Goal: Task Accomplishment & Management: Manage account settings

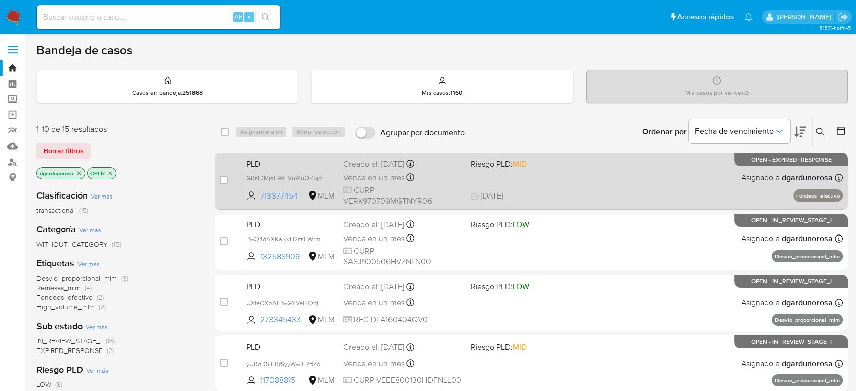
click at [598, 196] on span "29/08/2025 29/08/2025 07:32" at bounding box center [593, 195] width 246 height 11
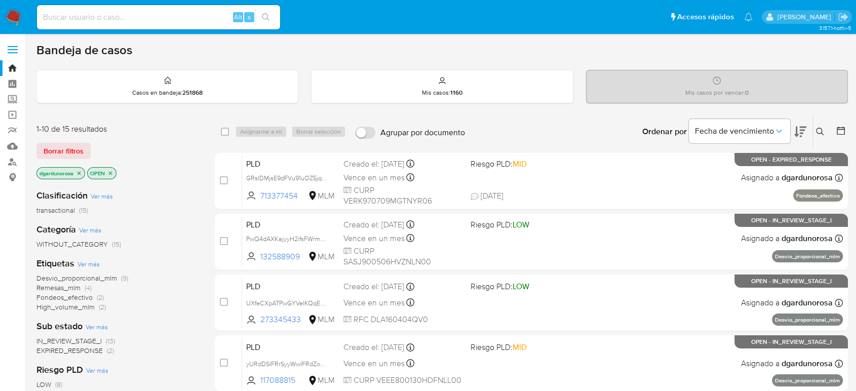
click at [820, 129] on icon at bounding box center [820, 132] width 8 height 8
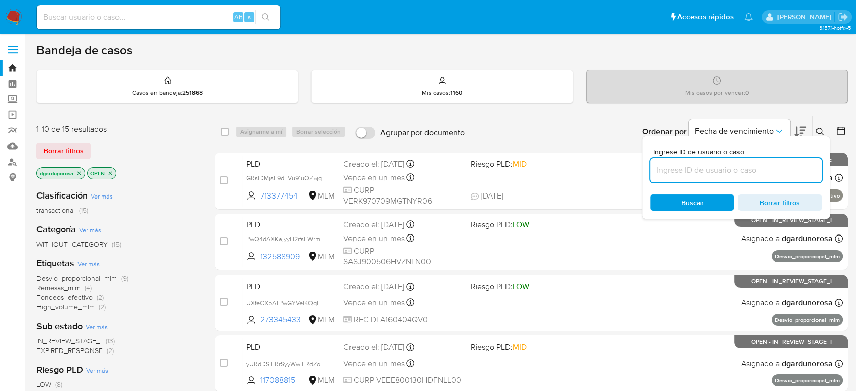
click at [772, 164] on input at bounding box center [735, 170] width 171 height 13
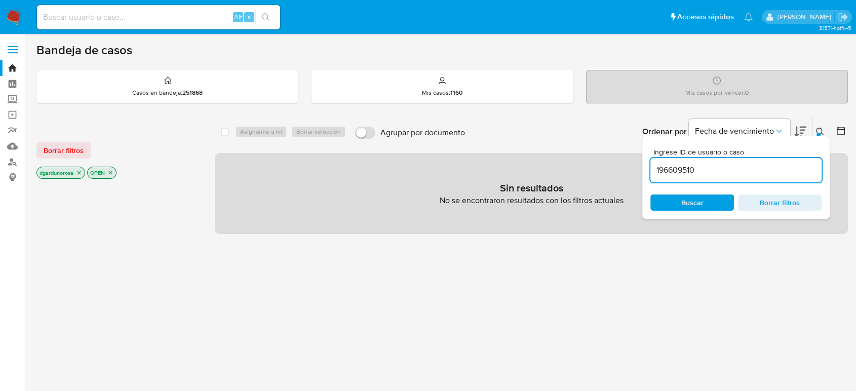
click at [742, 169] on input "196609510" at bounding box center [735, 170] width 171 height 13
type input "196609510"
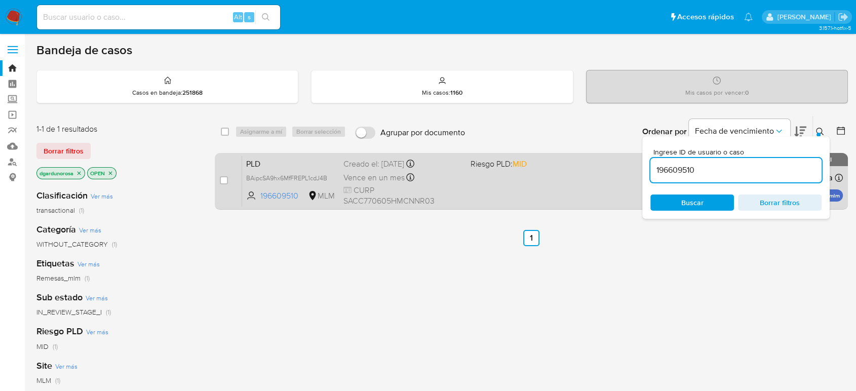
click at [586, 176] on div "PLD BAipcSA9hx6MfFREPL1cdJ4B 196609510 MLM Riesgo PLD: MID Creado el: 12/08/202…" at bounding box center [542, 180] width 601 height 51
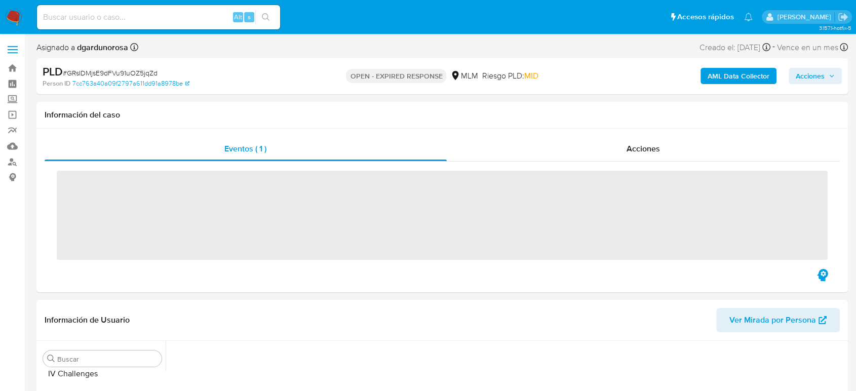
scroll to position [428, 0]
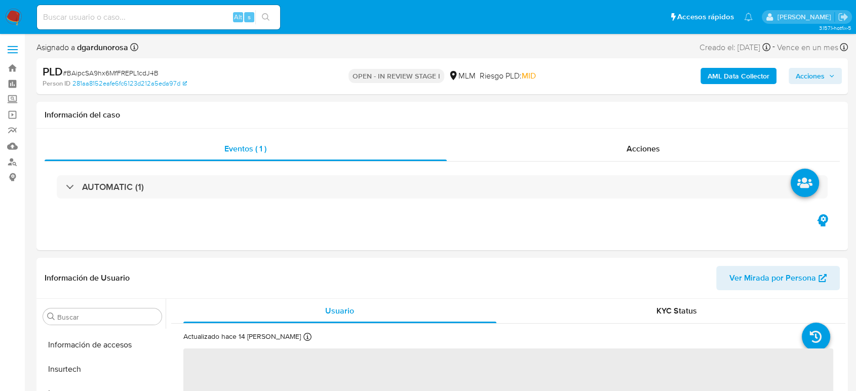
scroll to position [428, 0]
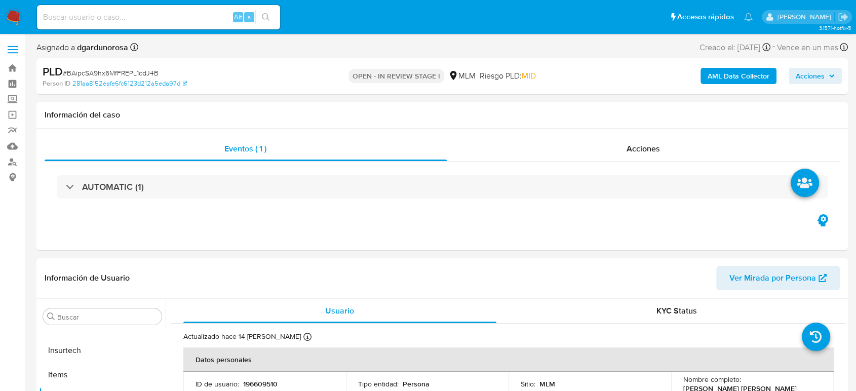
select select "10"
click at [590, 266] on header "Información de Usuario Ver Mirada por Persona" at bounding box center [442, 278] width 795 height 24
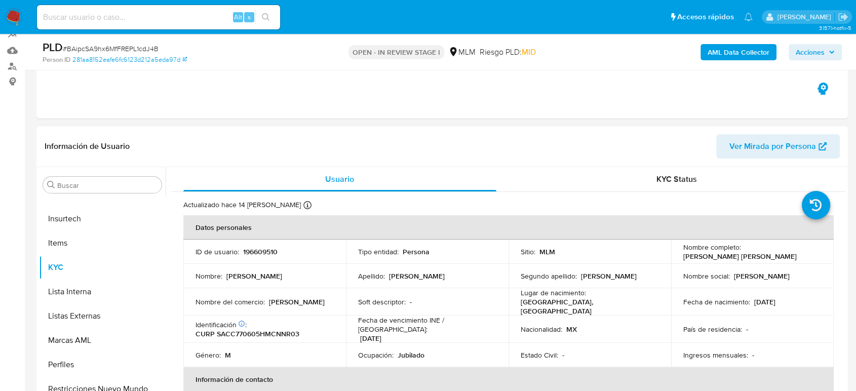
scroll to position [112, 0]
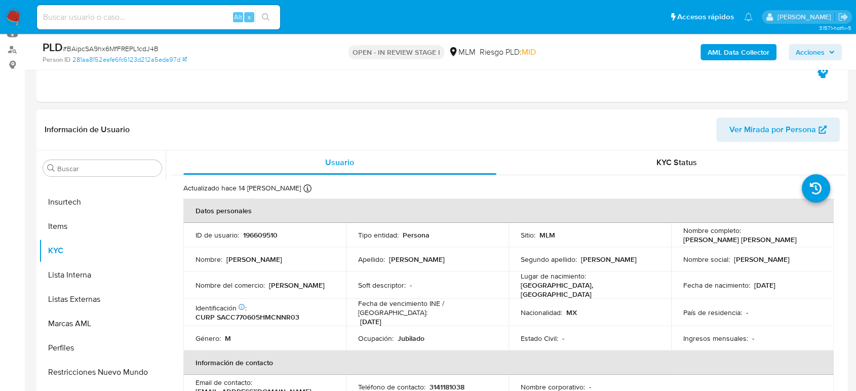
click at [636, 129] on header "Información de Usuario Ver Mirada por Persona" at bounding box center [442, 129] width 795 height 24
click at [567, 137] on header "Información de Usuario Ver Mirada por Persona" at bounding box center [442, 129] width 795 height 24
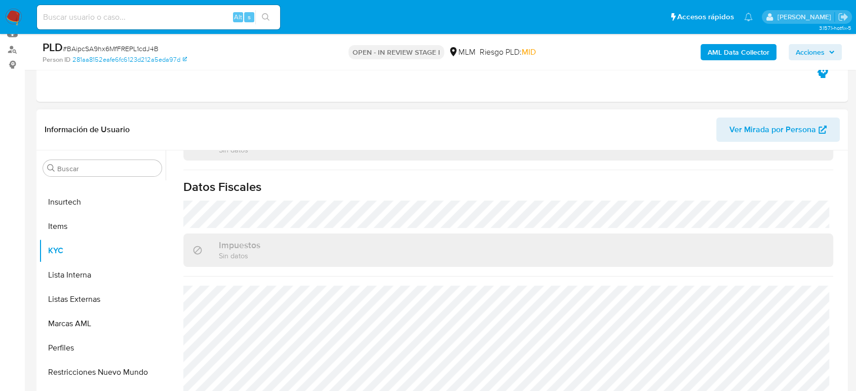
scroll to position [626, 0]
click at [83, 305] on button "Listas Externas" at bounding box center [98, 299] width 118 height 24
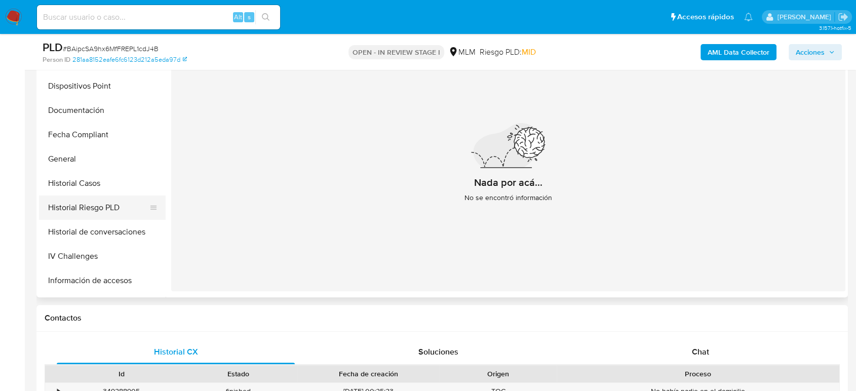
scroll to position [146, 0]
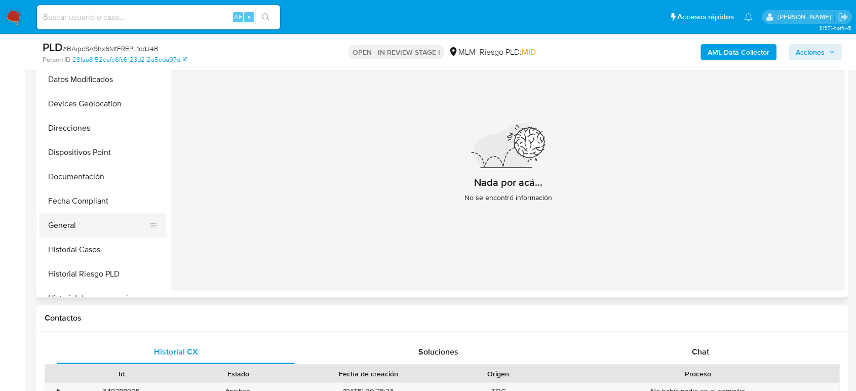
click at [75, 226] on button "General" at bounding box center [98, 225] width 118 height 24
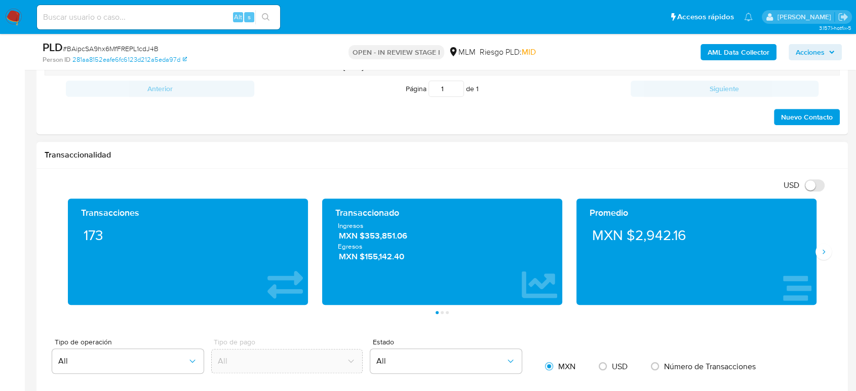
scroll to position [563, 0]
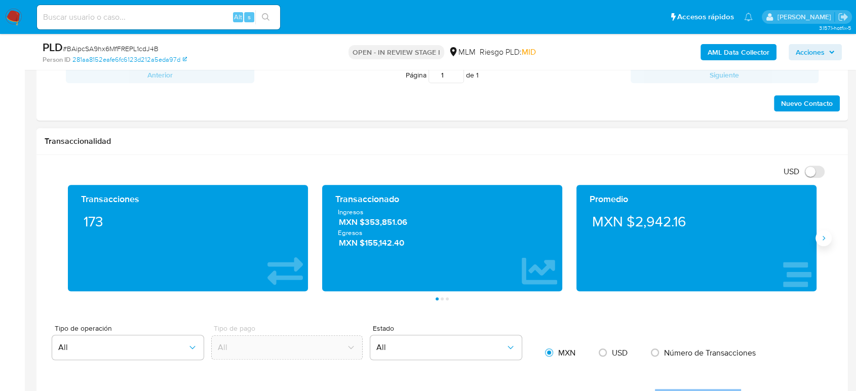
click at [816, 238] on button "Siguiente" at bounding box center [823, 238] width 16 height 16
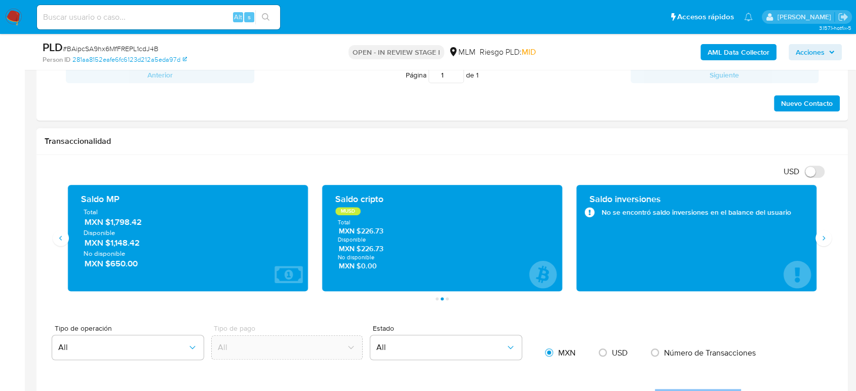
drag, startPoint x: 144, startPoint y: 225, endPoint x: 106, endPoint y: 227, distance: 38.1
click at [106, 227] on div "Total MXN $1,798.42 Disponible MXN $1,148.42 No disponible MXN $650.00" at bounding box center [188, 238] width 224 height 62
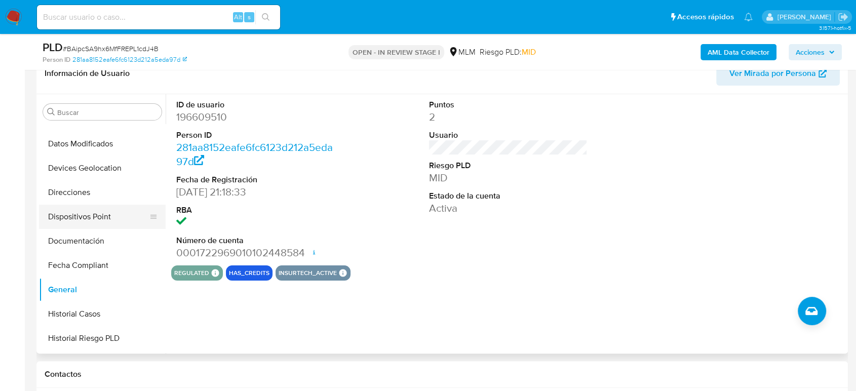
scroll to position [90, 0]
click at [106, 213] on button "Devices Geolocation" at bounding box center [98, 216] width 118 height 24
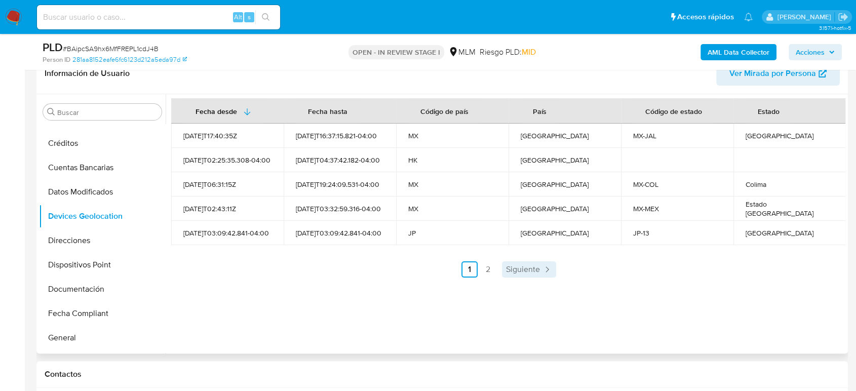
click at [502, 273] on link "Siguiente" at bounding box center [529, 269] width 54 height 16
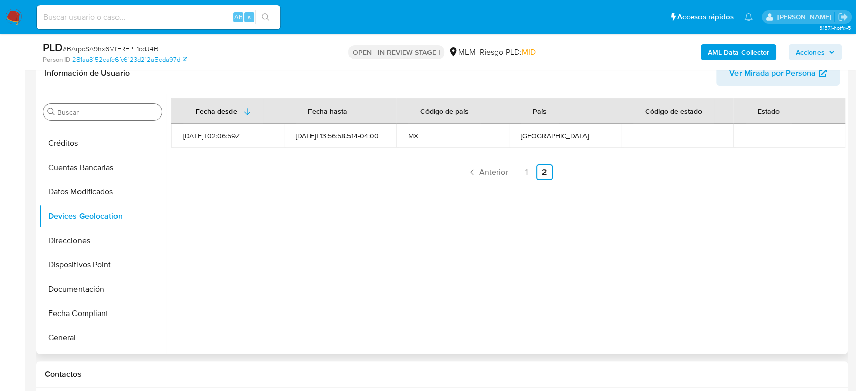
click at [85, 115] on input "Buscar" at bounding box center [107, 112] width 100 height 9
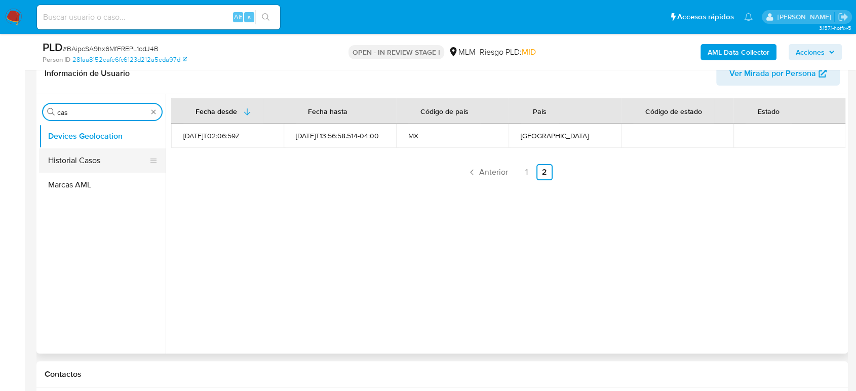
type input "cas"
click at [71, 157] on button "Historial Casos" at bounding box center [98, 160] width 118 height 24
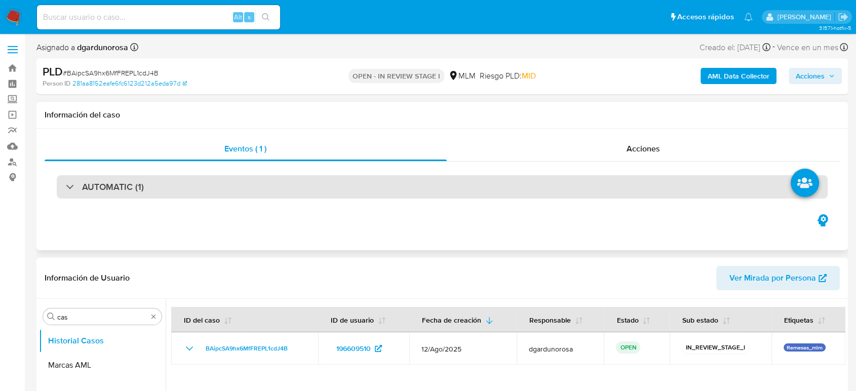
click at [204, 185] on div "AUTOMATIC (1)" at bounding box center [442, 186] width 771 height 23
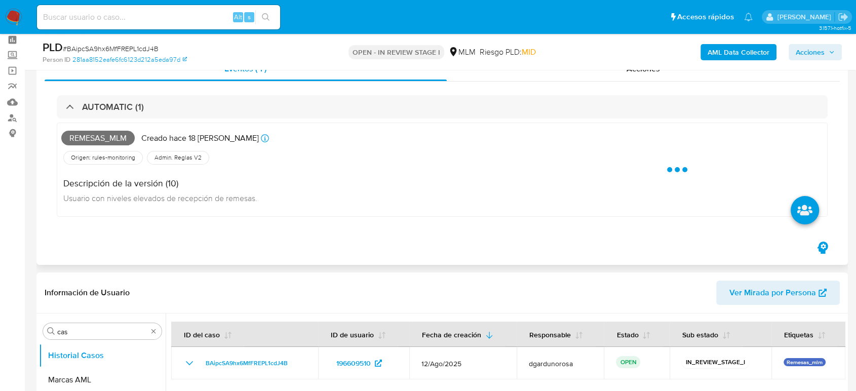
scroll to position [56, 0]
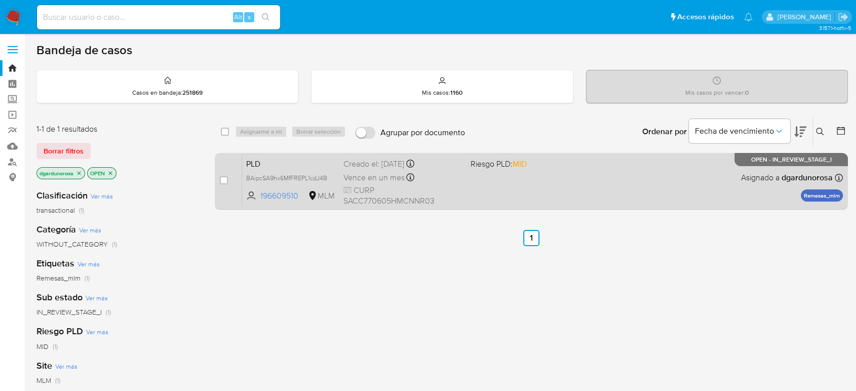
click at [563, 194] on div "PLD BAipcSA9hx6MfFREPL1cdJ4B 196609510 MLM Riesgo PLD: MID Creado el: 12/08/202…" at bounding box center [542, 180] width 601 height 51
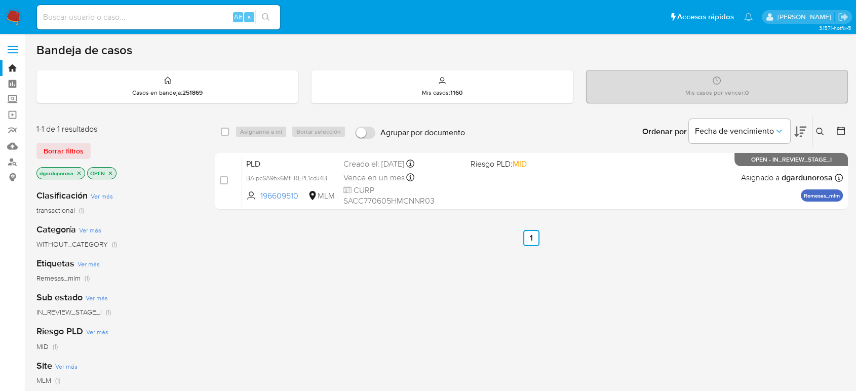
click at [820, 131] on icon at bounding box center [820, 132] width 8 height 8
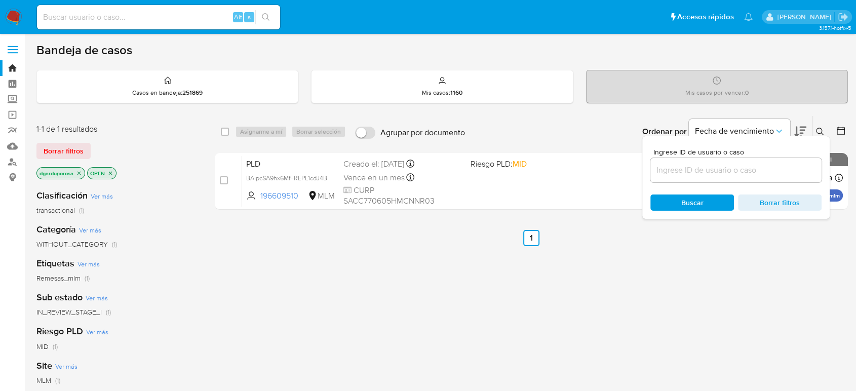
click at [729, 165] on input at bounding box center [735, 170] width 171 height 13
type input "660229935"
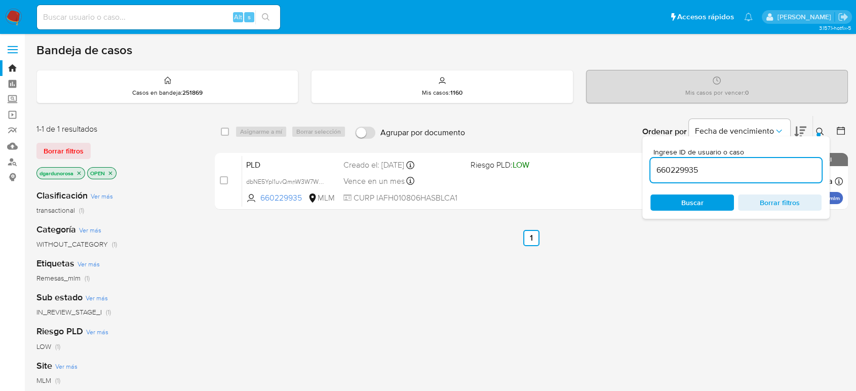
click at [818, 122] on div "Ingrese ID de usuario o caso 660229935 Buscar Borrar filtros" at bounding box center [820, 131] width 17 height 31
click at [816, 133] on icon at bounding box center [820, 132] width 8 height 8
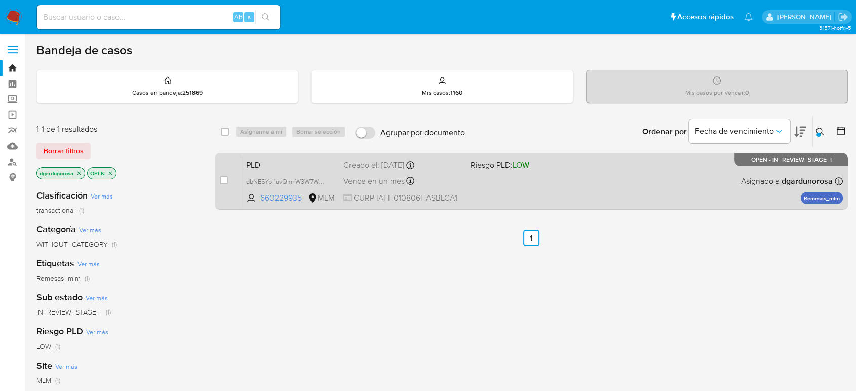
click at [725, 181] on div "PLD dbNE5YpI1uvQmnW3W7WwhIYm 660229935 MLM Riesgo PLD: LOW Creado el: 12/08/202…" at bounding box center [542, 180] width 601 height 51
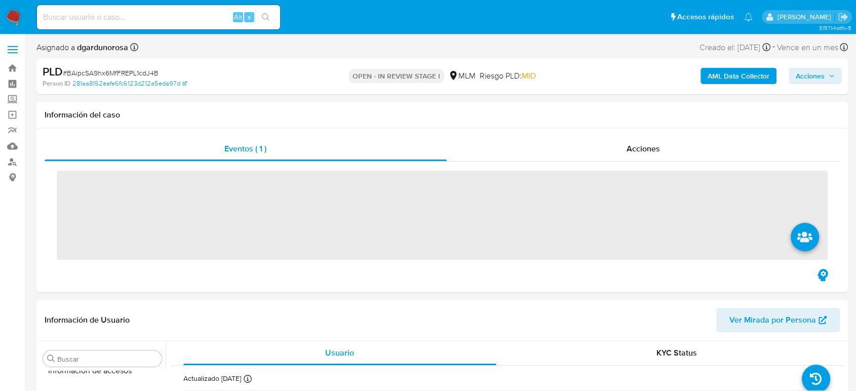
scroll to position [428, 0]
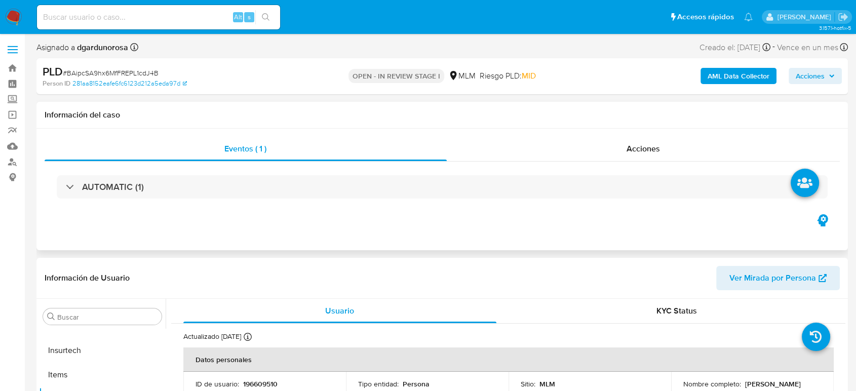
select select "10"
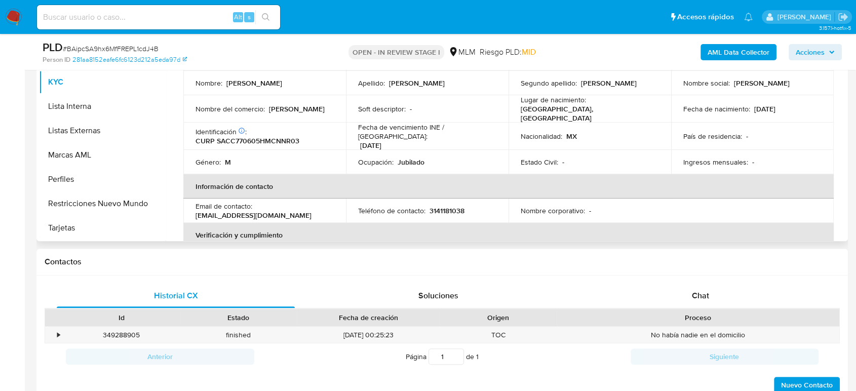
scroll to position [0, 0]
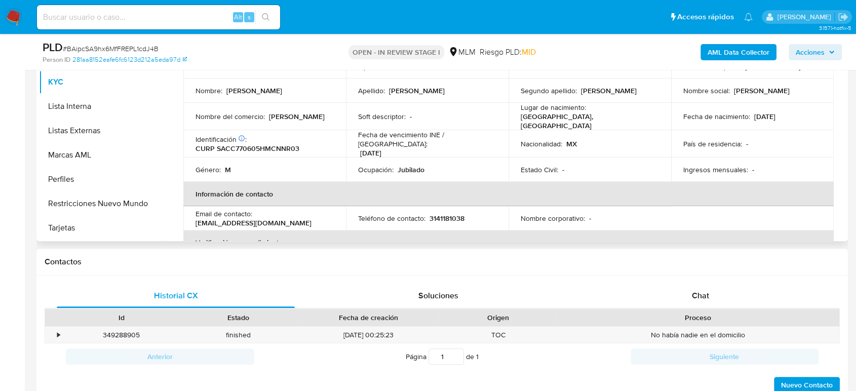
click at [442, 217] on p "3141181038" at bounding box center [446, 218] width 35 height 9
copy p "3141181038"
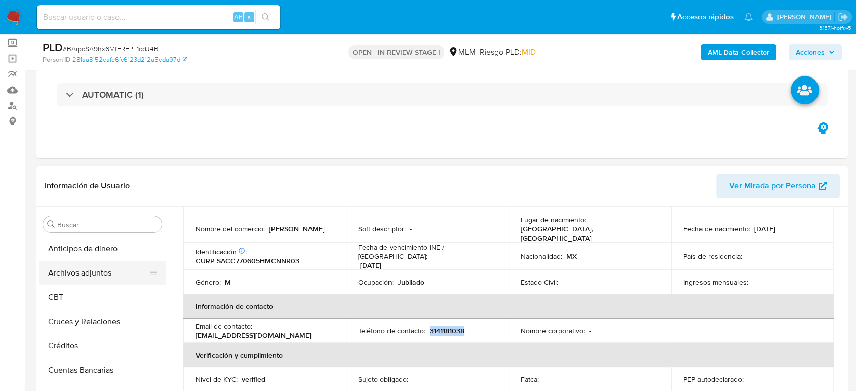
click at [76, 283] on button "Archivos adjuntos" at bounding box center [98, 273] width 118 height 24
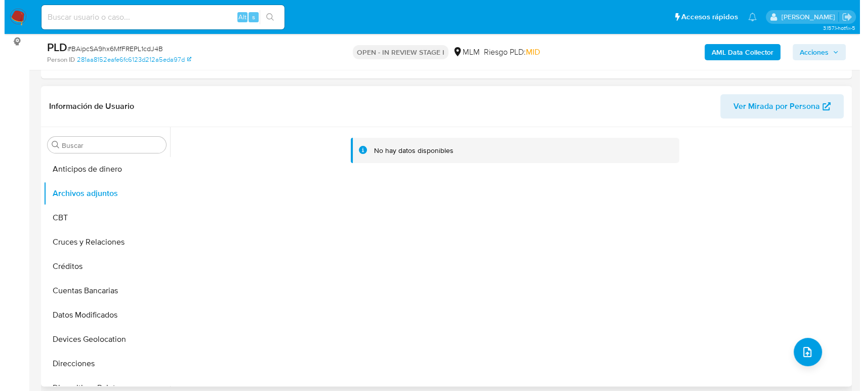
scroll to position [169, 0]
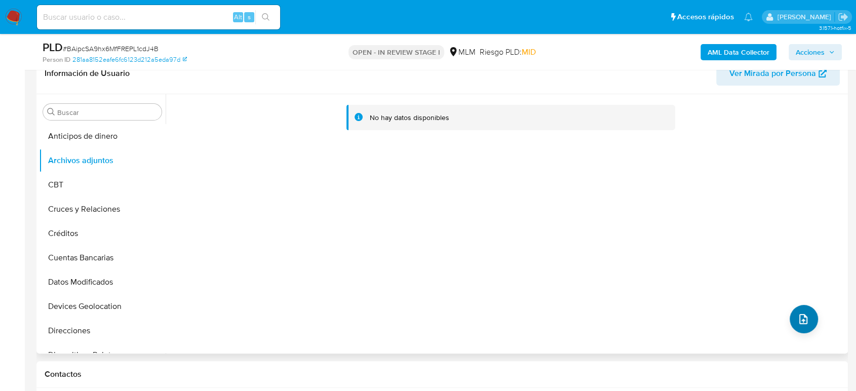
click at [792, 330] on div "No hay datos disponibles" at bounding box center [506, 223] width 680 height 259
click at [799, 318] on icon "upload-file" at bounding box center [803, 319] width 8 height 10
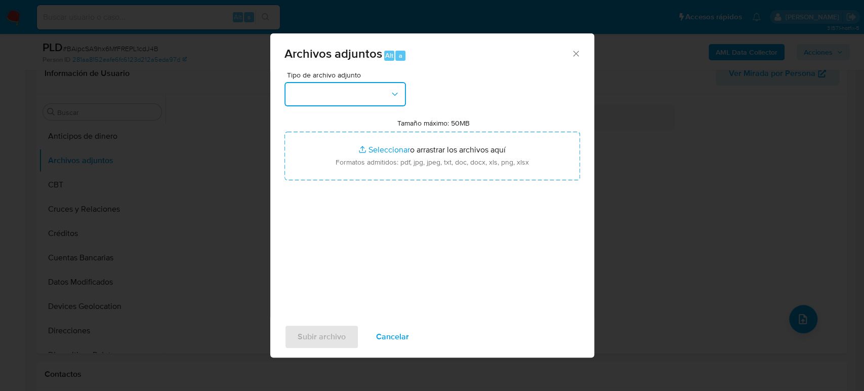
click at [366, 104] on button "button" at bounding box center [346, 94] width 122 height 24
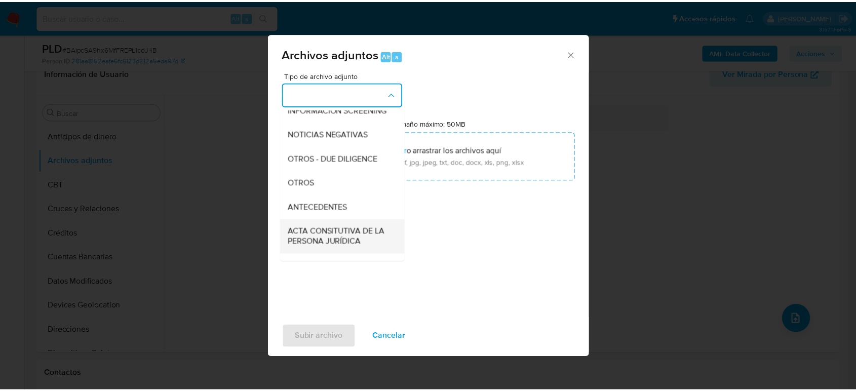
scroll to position [112, 0]
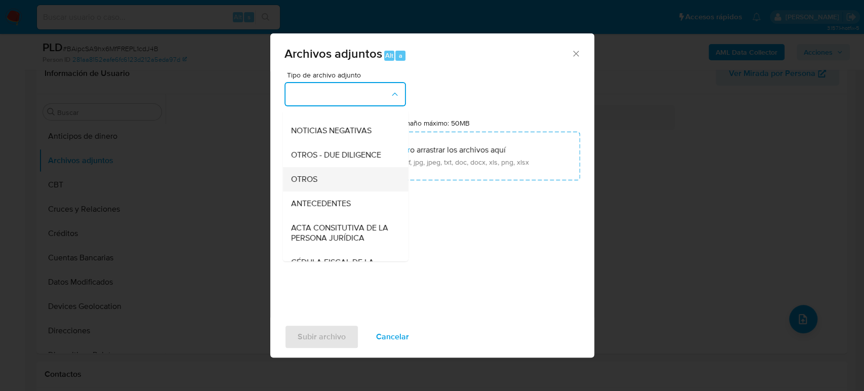
click at [306, 184] on span "OTROS" at bounding box center [304, 179] width 26 height 10
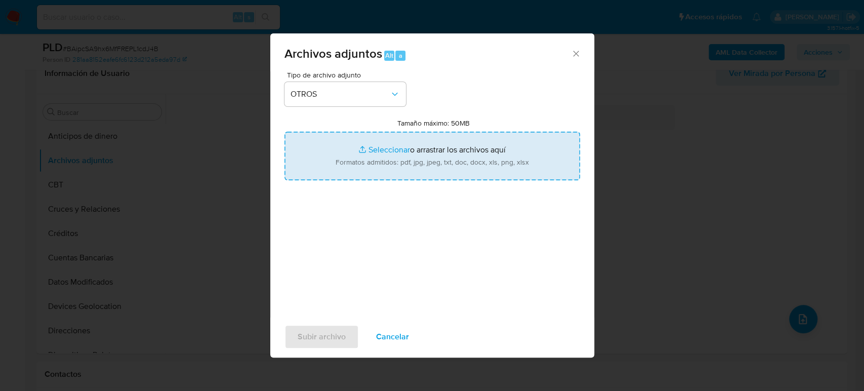
type input "C:\fakepath\196609510_Carlos Sanchez_Agosto2025.pdf"
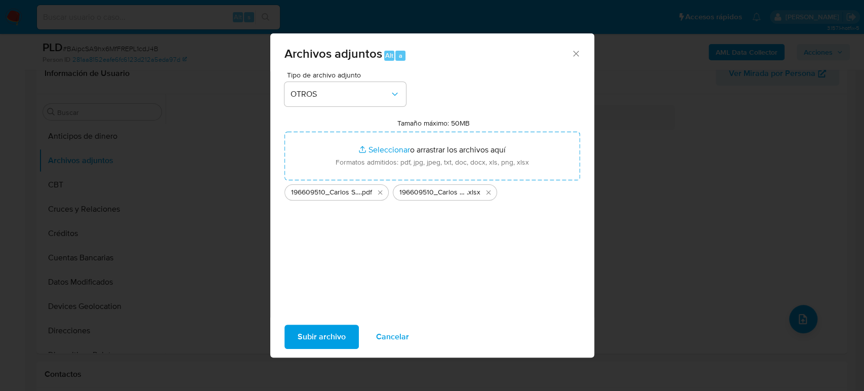
click at [327, 339] on span "Subir archivo" at bounding box center [322, 337] width 48 height 22
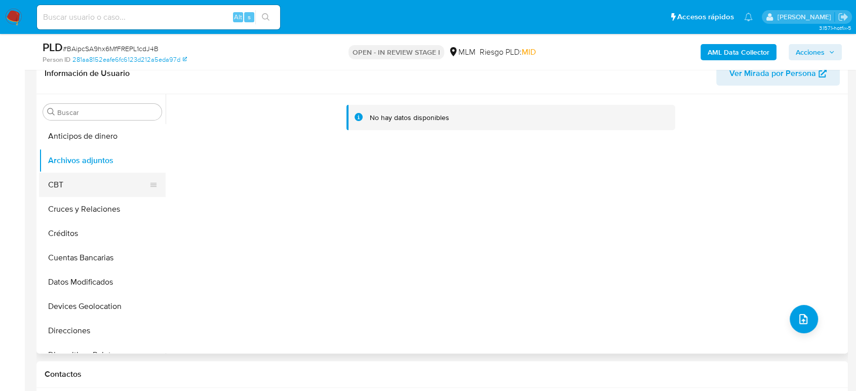
click at [93, 195] on button "CBT" at bounding box center [98, 185] width 118 height 24
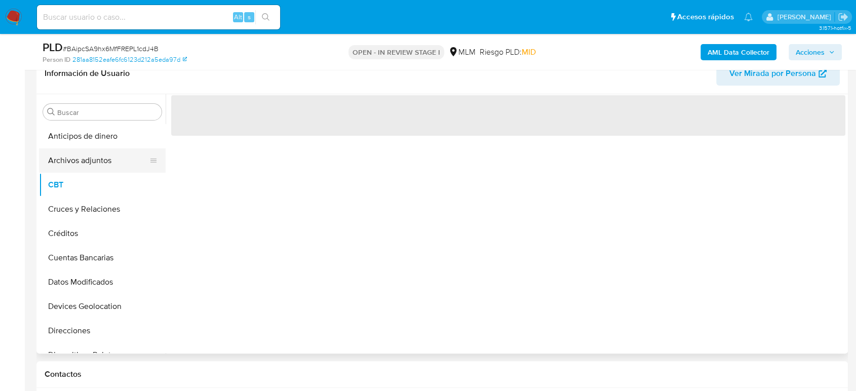
click at [91, 170] on button "Archivos adjuntos" at bounding box center [98, 160] width 118 height 24
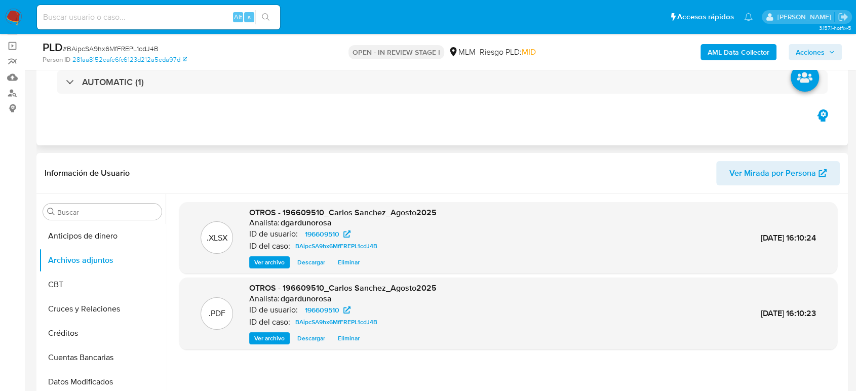
scroll to position [0, 0]
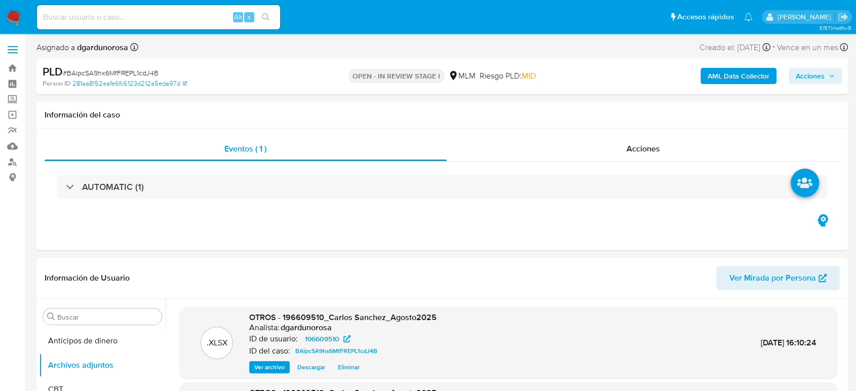
click at [831, 71] on span "Acciones" at bounding box center [815, 76] width 39 height 14
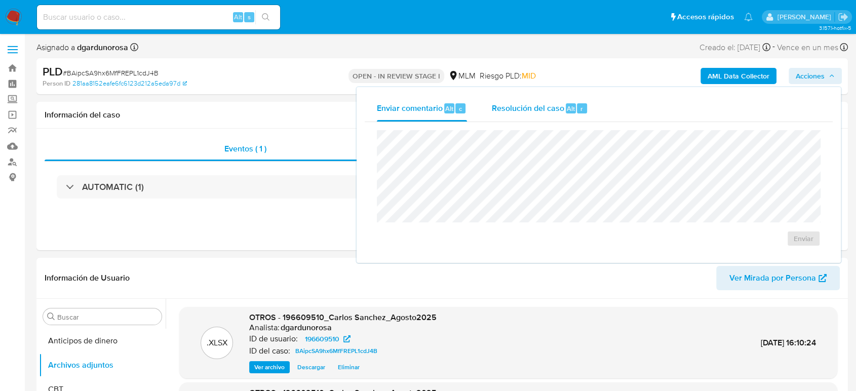
click at [516, 112] on span "Resolución del caso" at bounding box center [527, 108] width 72 height 12
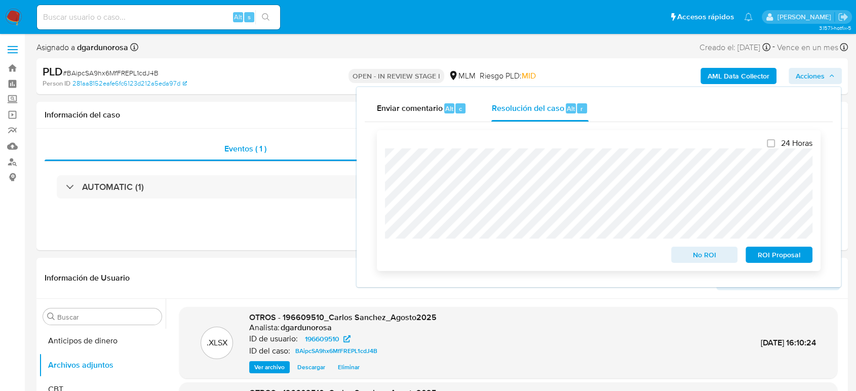
click at [704, 253] on span "No ROI" at bounding box center [704, 255] width 53 height 14
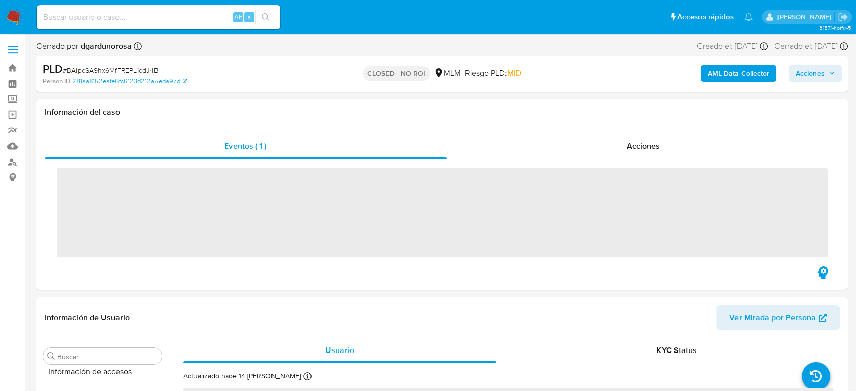
scroll to position [428, 0]
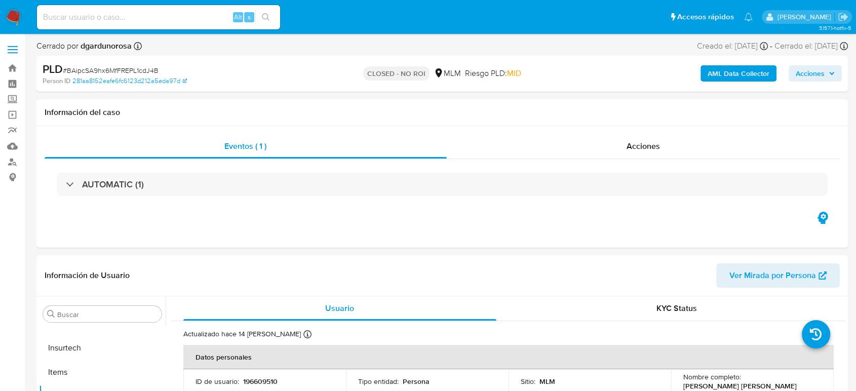
select select "10"
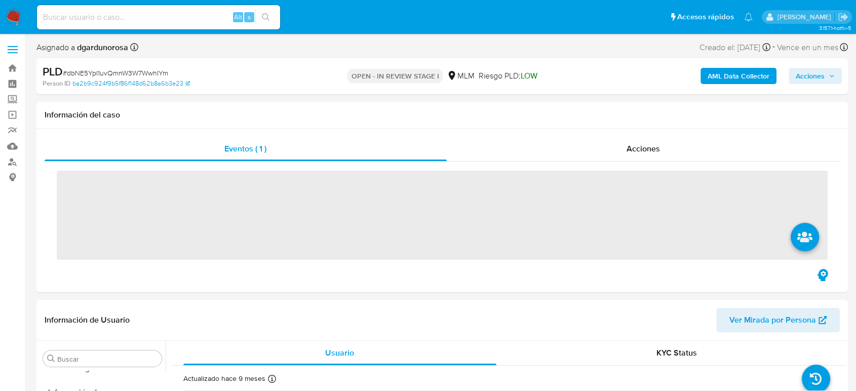
scroll to position [428, 0]
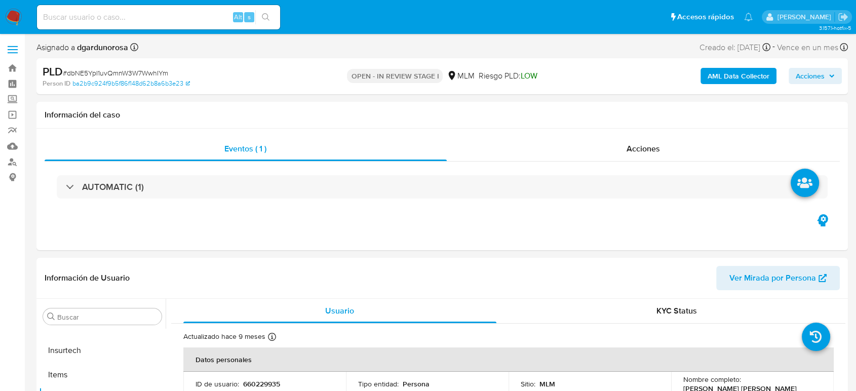
select select "10"
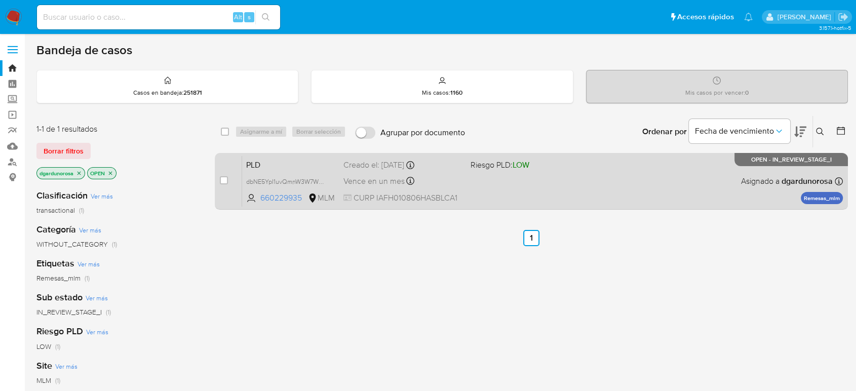
click at [555, 174] on div "PLD dbNE5YpI1uvQmnW3W7WwhIYm 660229935 MLM Riesgo PLD: LOW Creado el: [DATE] Cr…" at bounding box center [542, 180] width 601 height 51
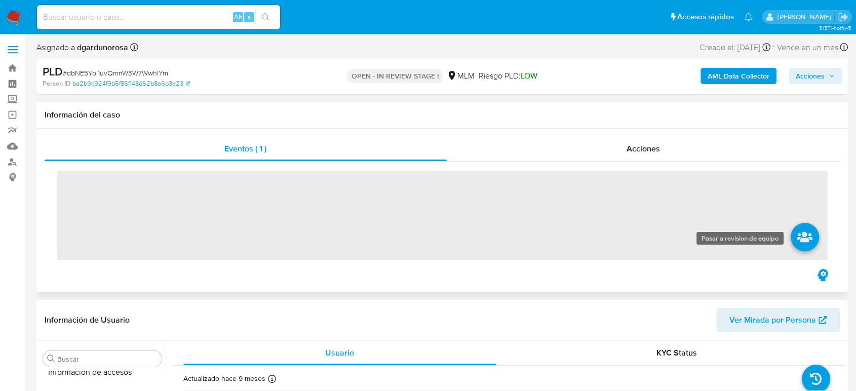
scroll to position [428, 0]
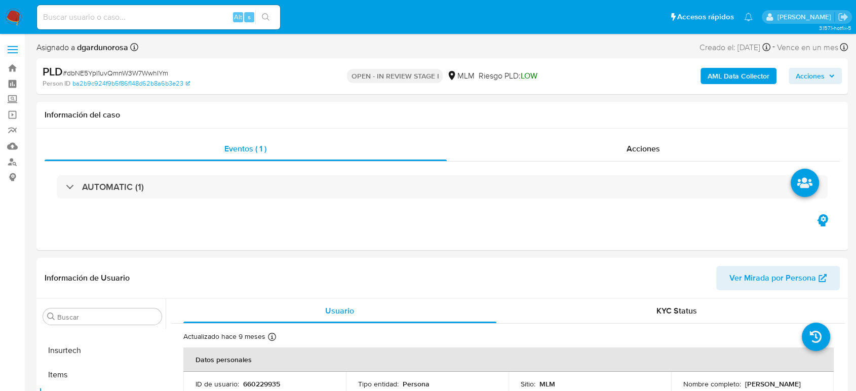
select select "10"
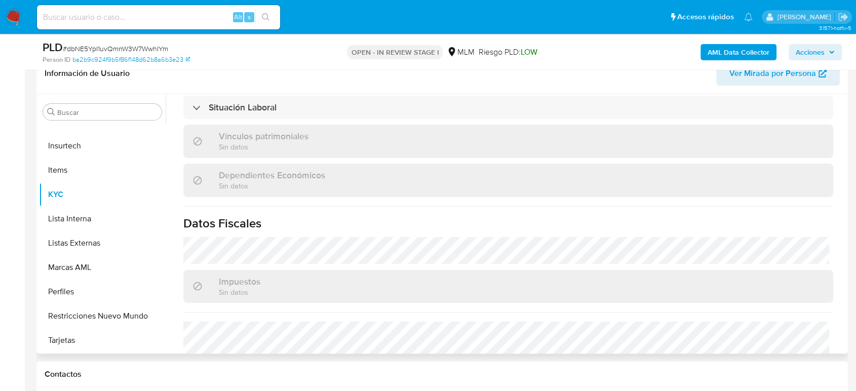
scroll to position [619, 0]
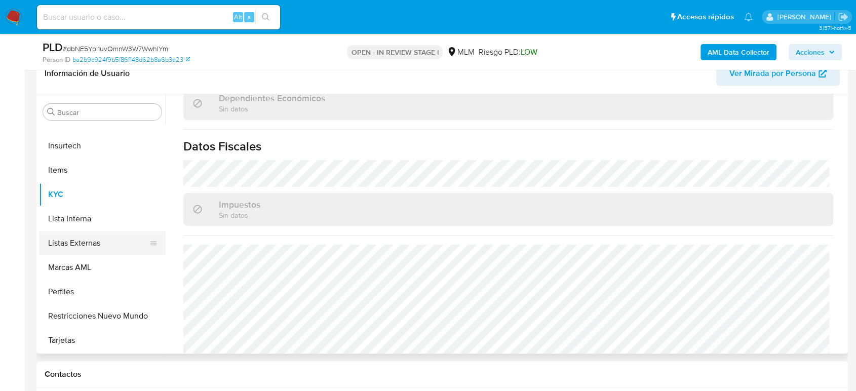
click at [79, 240] on button "Listas Externas" at bounding box center [98, 243] width 118 height 24
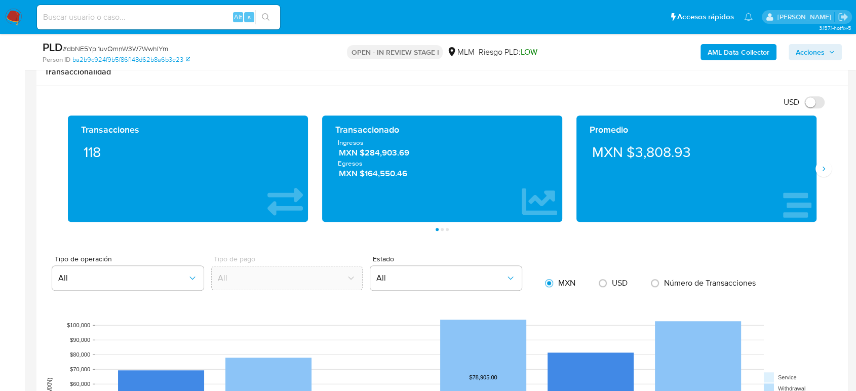
scroll to position [675, 0]
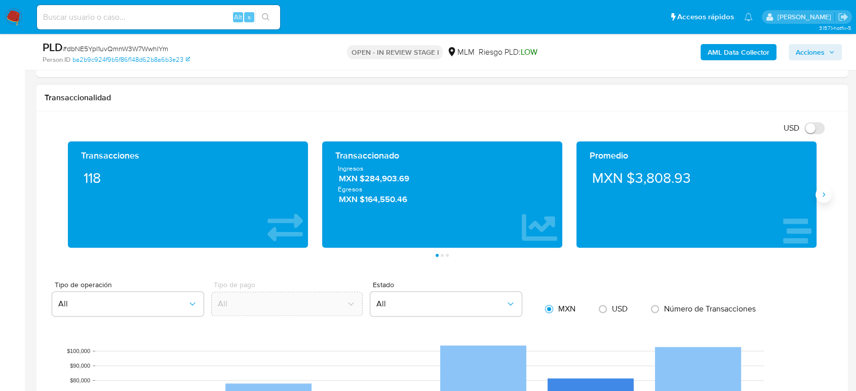
click at [829, 192] on button "Siguiente" at bounding box center [823, 194] width 16 height 16
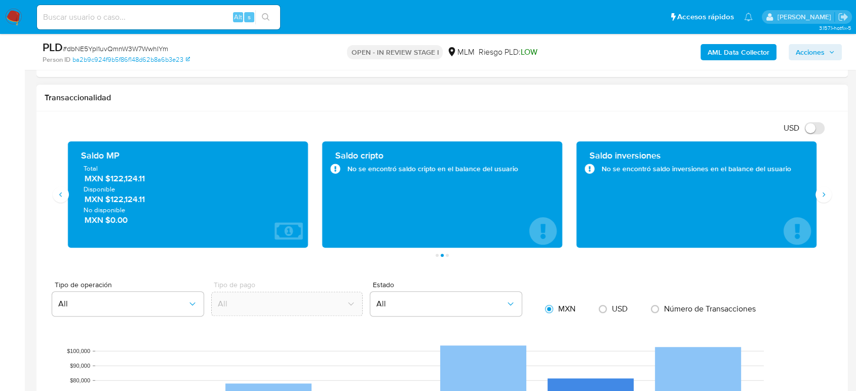
drag, startPoint x: 169, startPoint y: 179, endPoint x: 108, endPoint y: 183, distance: 60.9
click at [108, 183] on div "Total MXN $122,124.11 Disponible MXN $122,124.11 No disponible MXN $0.00" at bounding box center [188, 195] width 224 height 62
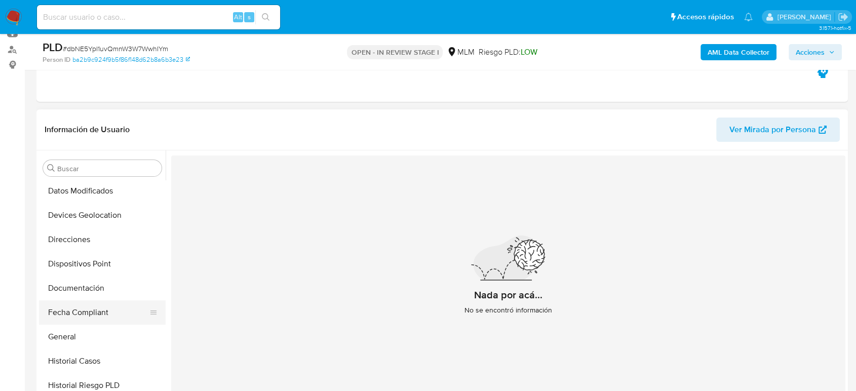
scroll to position [90, 0]
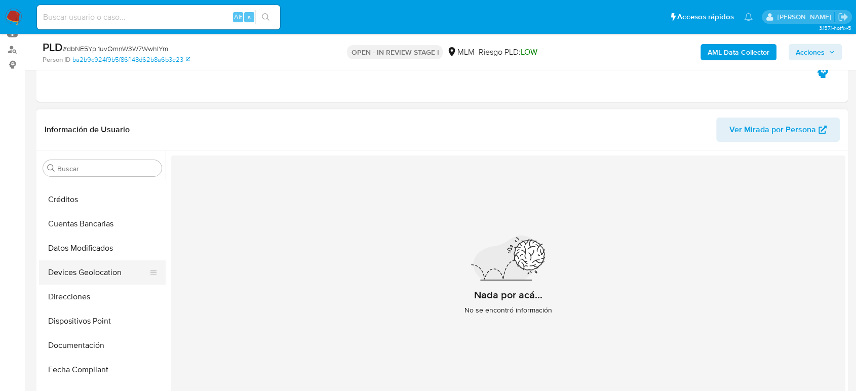
click at [94, 271] on button "Devices Geolocation" at bounding box center [98, 272] width 118 height 24
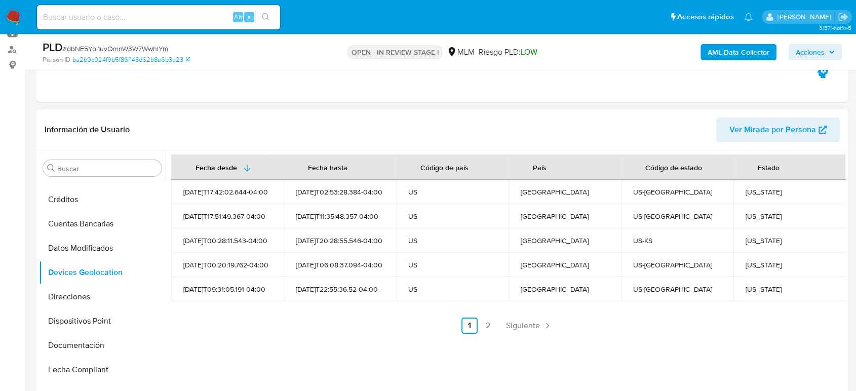
scroll to position [169, 0]
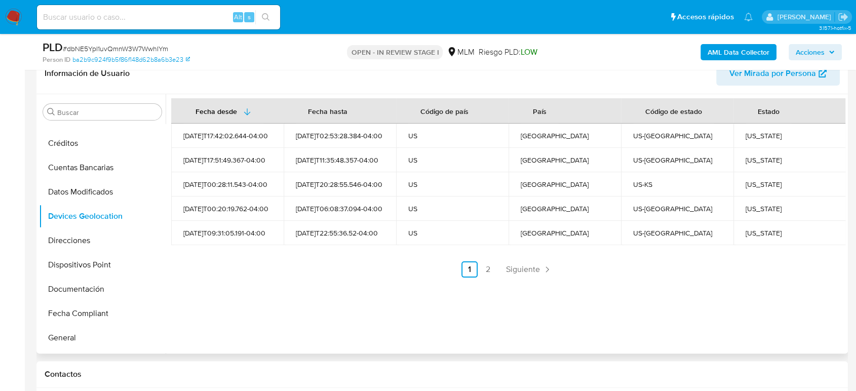
click at [763, 133] on div "Nebraska" at bounding box center [789, 135] width 88 height 9
copy div "Nebraska"
click at [530, 270] on span "Siguiente" at bounding box center [523, 269] width 34 height 8
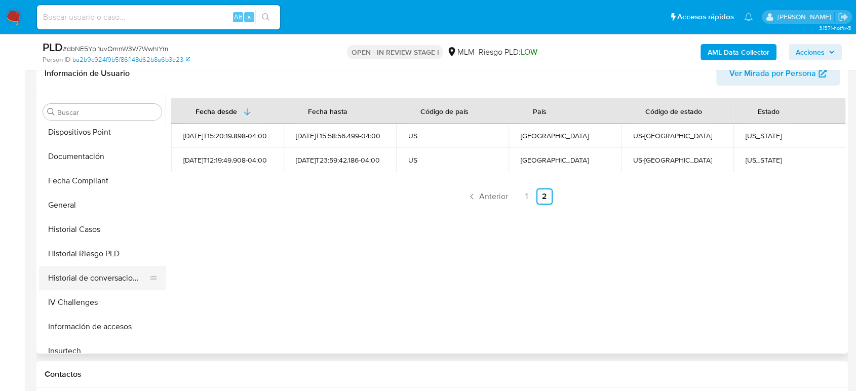
scroll to position [225, 0]
click at [65, 234] on button "Historial Casos" at bounding box center [98, 227] width 118 height 24
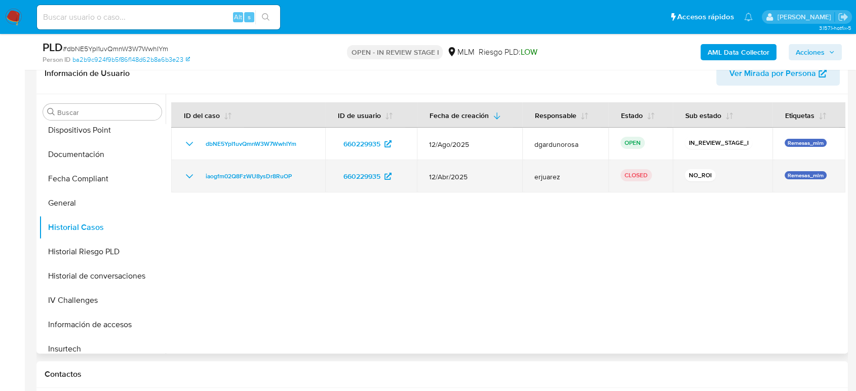
click at [186, 176] on icon "Mostrar/Ocultar" at bounding box center [189, 176] width 12 height 12
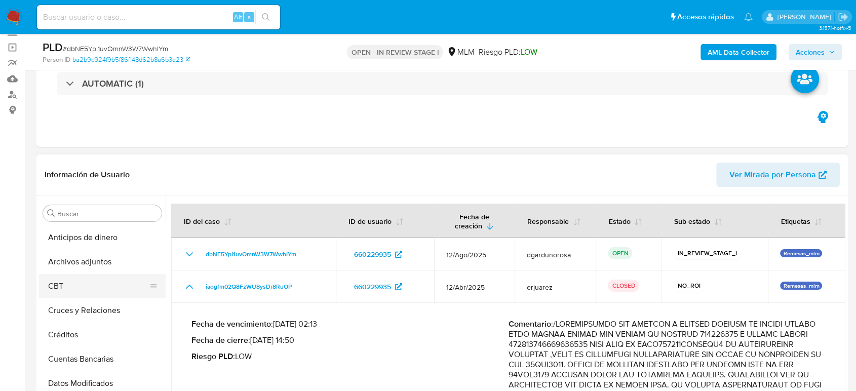
scroll to position [0, 0]
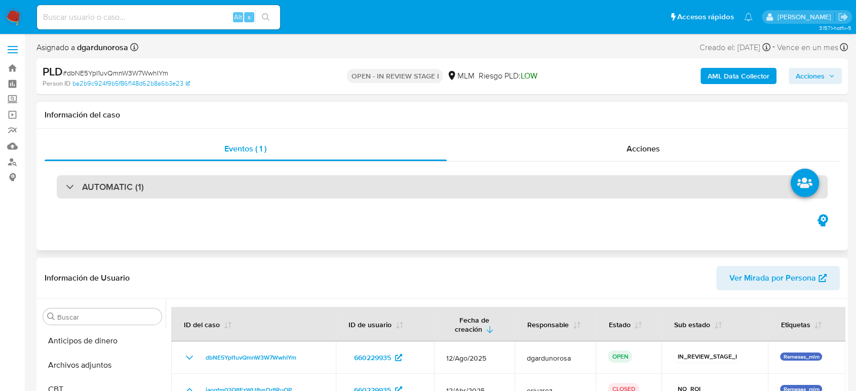
click at [139, 188] on h3 "AUTOMATIC (1)" at bounding box center [113, 186] width 62 height 11
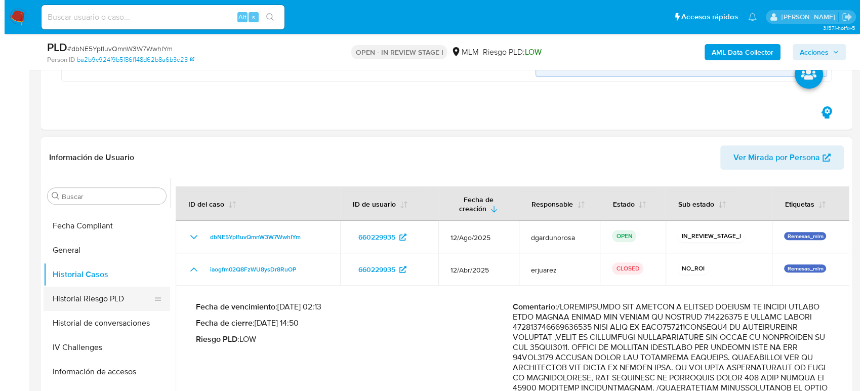
scroll to position [337, 0]
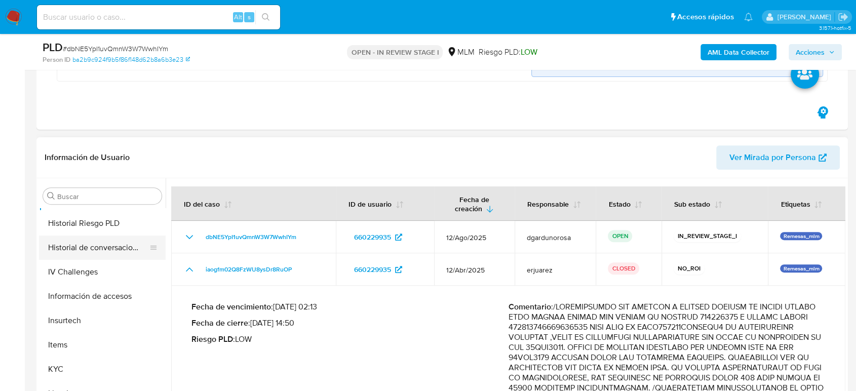
click at [106, 251] on button "Historial de conversaciones" at bounding box center [98, 247] width 118 height 24
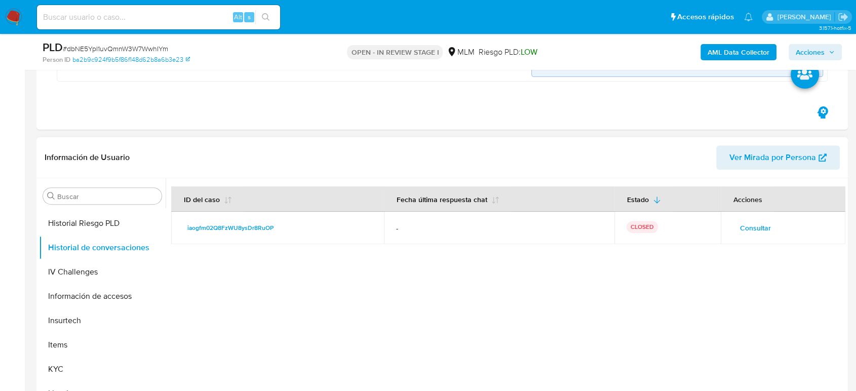
click at [752, 226] on span "Consultar" at bounding box center [755, 228] width 31 height 14
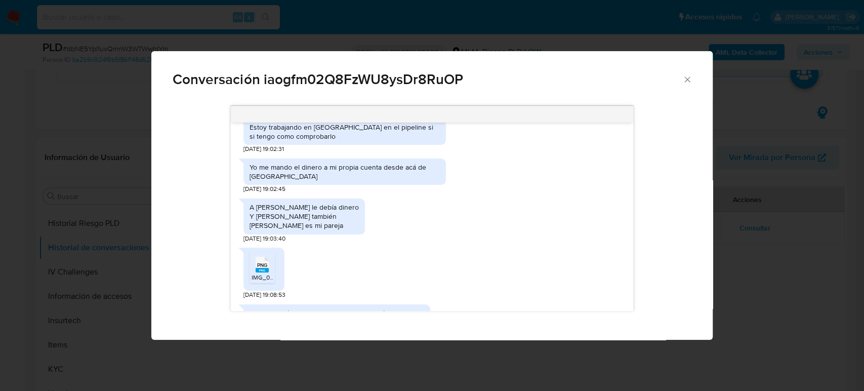
scroll to position [169, 0]
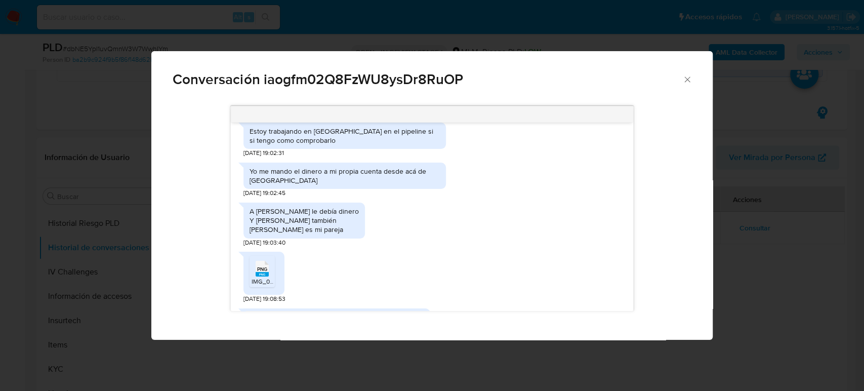
click at [423, 266] on div "PNG PNG IMG_0319.png 18/04/2025 19:08:53" at bounding box center [432, 275] width 377 height 57
drag, startPoint x: 257, startPoint y: 200, endPoint x: 324, endPoint y: 217, distance: 69.5
click at [324, 217] on div "A Martha flores le debía dinero Y a Yadira también Jaszmin es mi pareja" at bounding box center [304, 221] width 109 height 28
copy div "Martha flores le debía dinero Y a Yadira también Jaszmin es mi pareja"
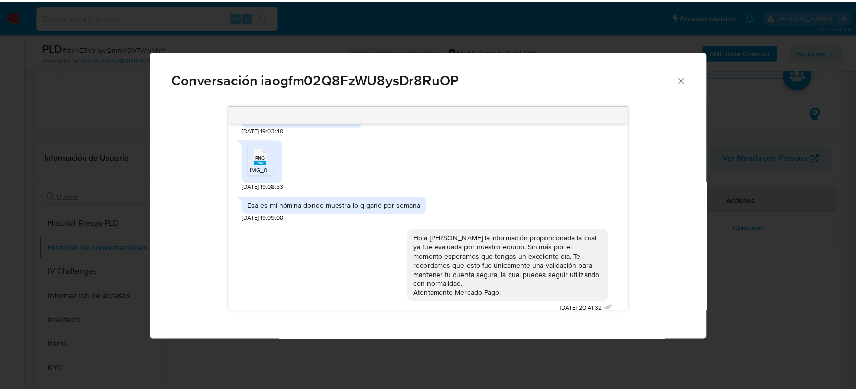
scroll to position [282, 0]
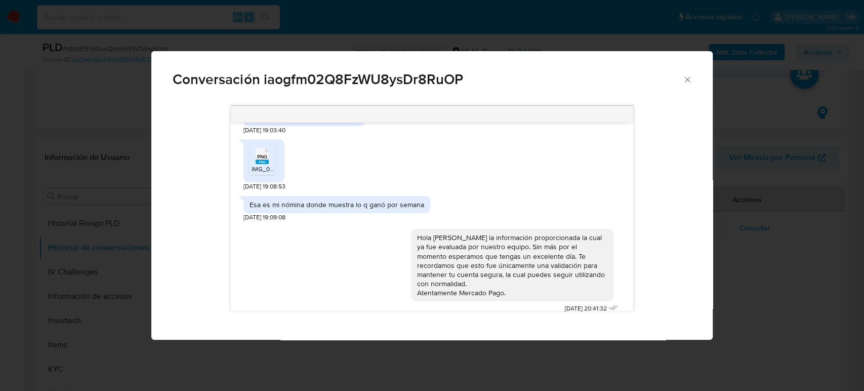
click at [687, 72] on div "Conversación iaogfm02Q8FzWU8ysDr8RuOP" at bounding box center [431, 75] width 561 height 48
click at [684, 84] on icon "Cerrar" at bounding box center [688, 79] width 10 height 10
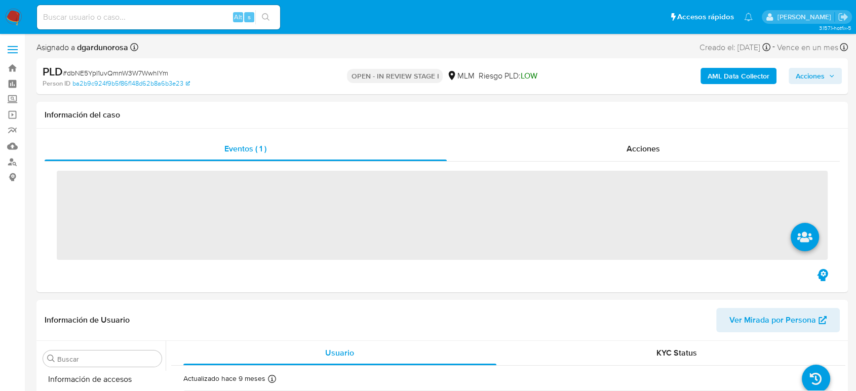
scroll to position [428, 0]
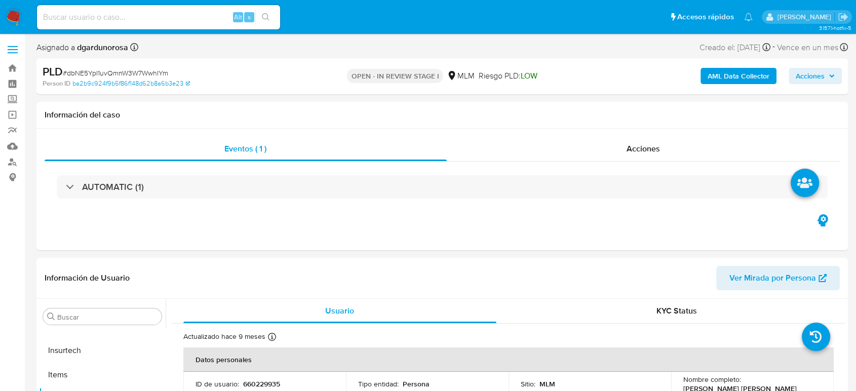
select select "10"
click at [114, 15] on input at bounding box center [158, 17] width 243 height 13
paste input "1400122327"
type input "1400122327"
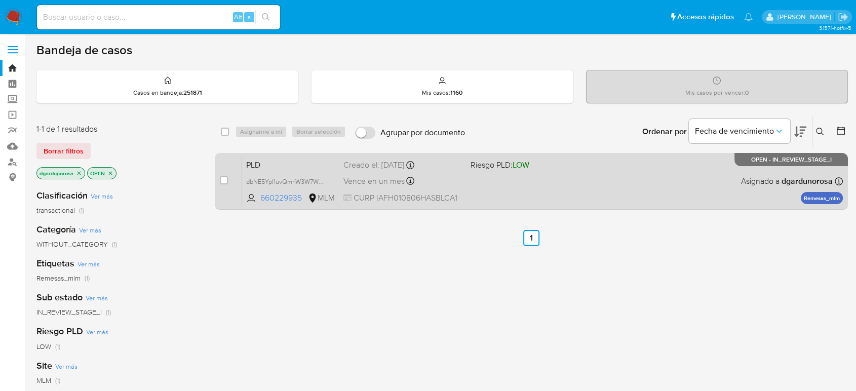
click at [547, 168] on span "Riesgo PLD: LOW" at bounding box center [529, 163] width 118 height 13
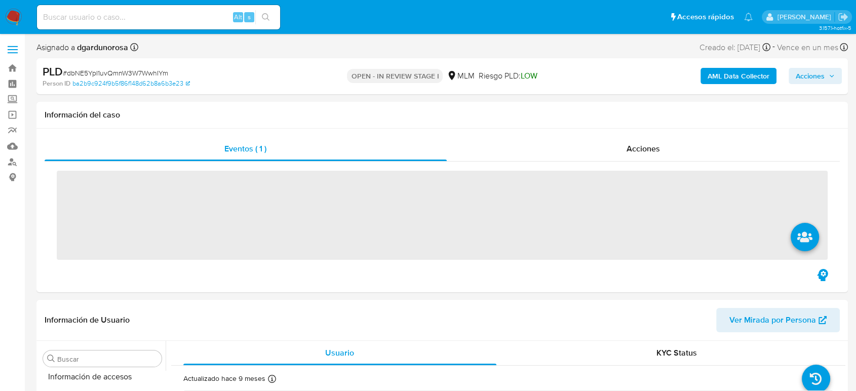
scroll to position [428, 0]
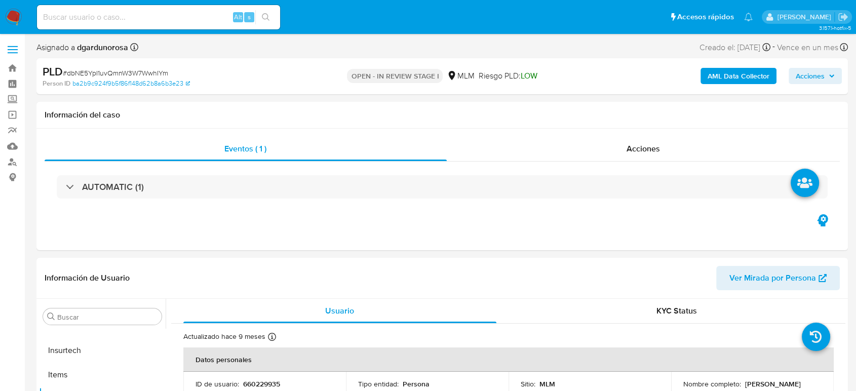
select select "10"
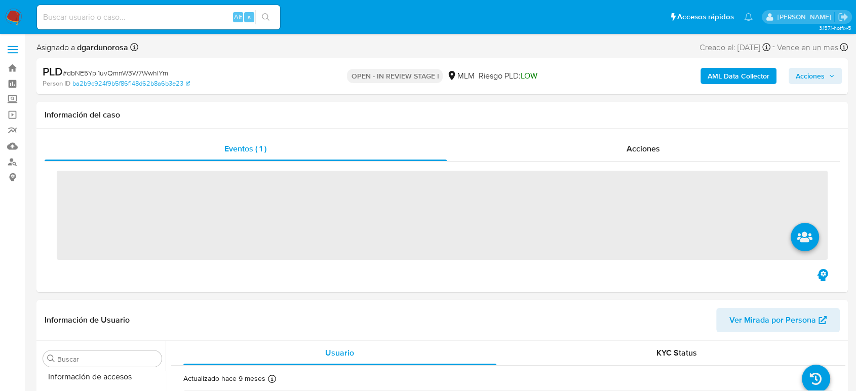
scroll to position [428, 0]
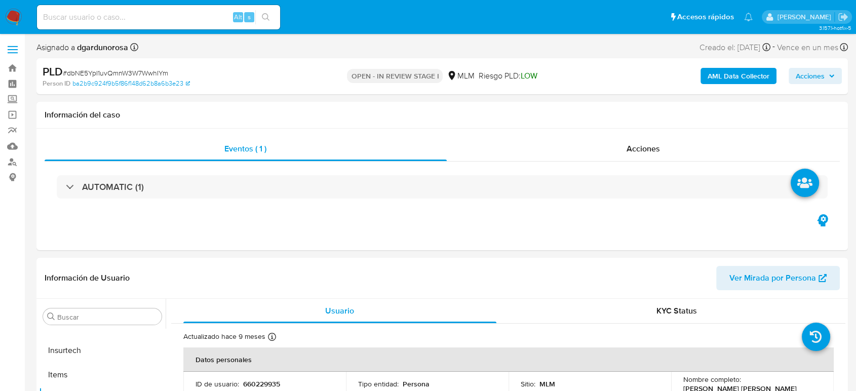
select select "10"
click at [97, 19] on input at bounding box center [158, 17] width 243 height 13
paste input "1400122327"
type input "1400122327"
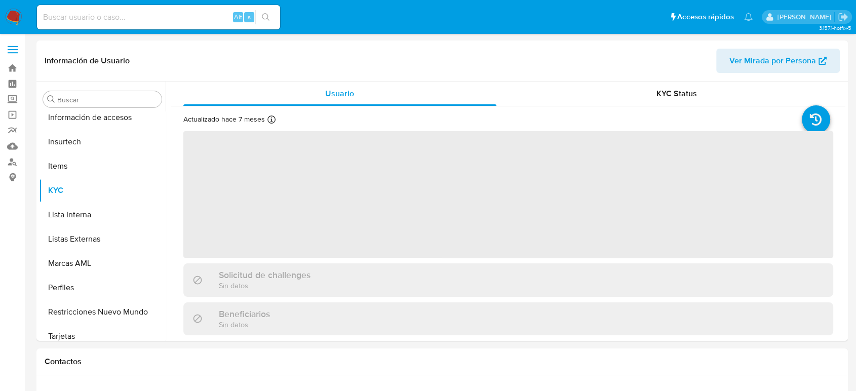
scroll to position [428, 0]
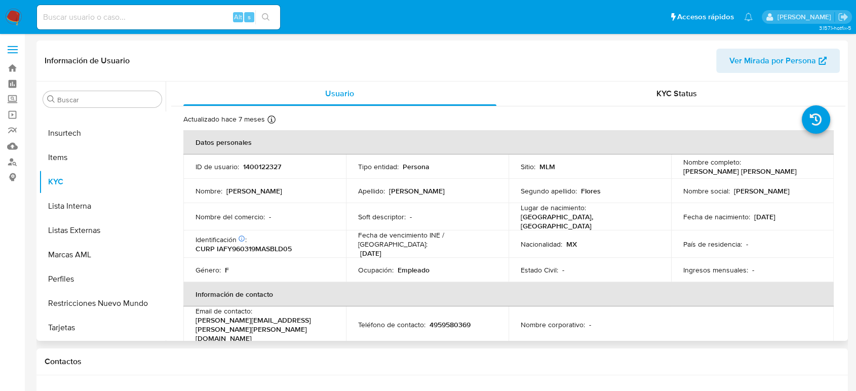
select select "10"
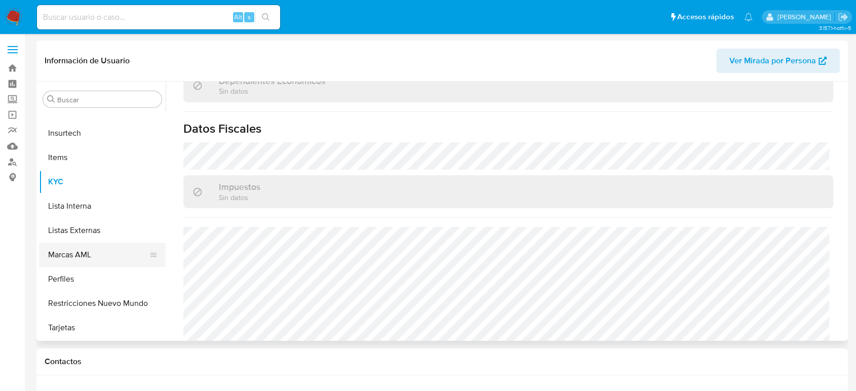
scroll to position [259, 0]
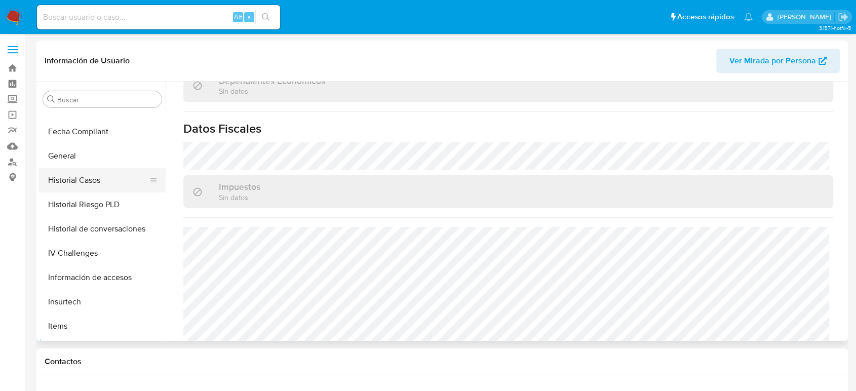
click at [78, 185] on button "Historial Casos" at bounding box center [98, 180] width 118 height 24
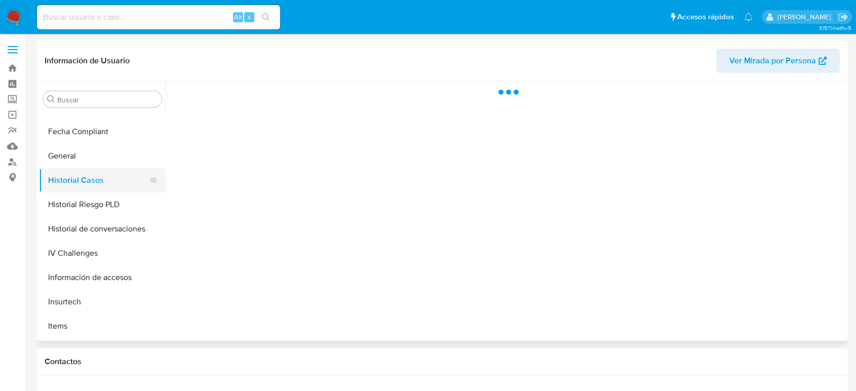
scroll to position [0, 0]
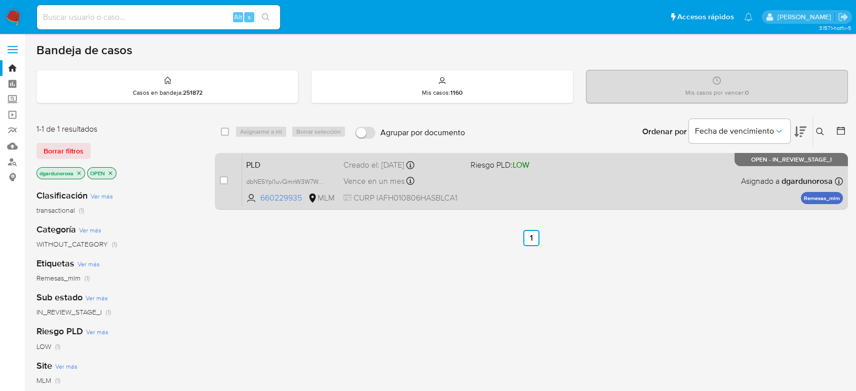
click at [483, 185] on div "PLD dbNE5YpI1uvQmnW3W7WwhIYm 660229935 MLM Riesgo PLD: LOW Creado el: [DATE] Cr…" at bounding box center [542, 180] width 601 height 51
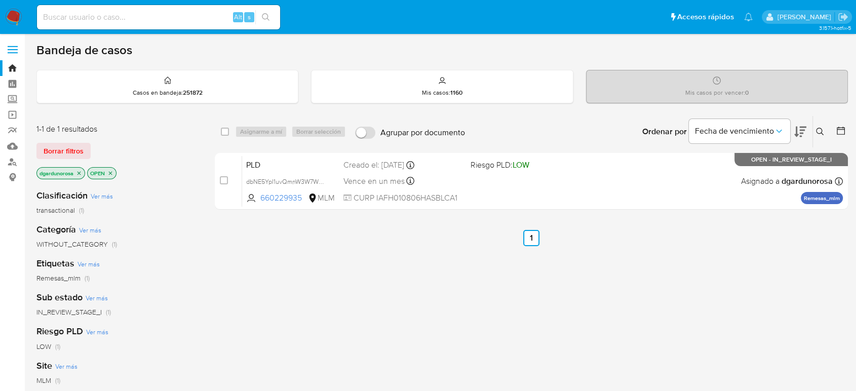
click at [578, 345] on div "select-all-cases-checkbox Asignarme a mí Borrar selección Agrupar por documento…" at bounding box center [531, 344] width 633 height 459
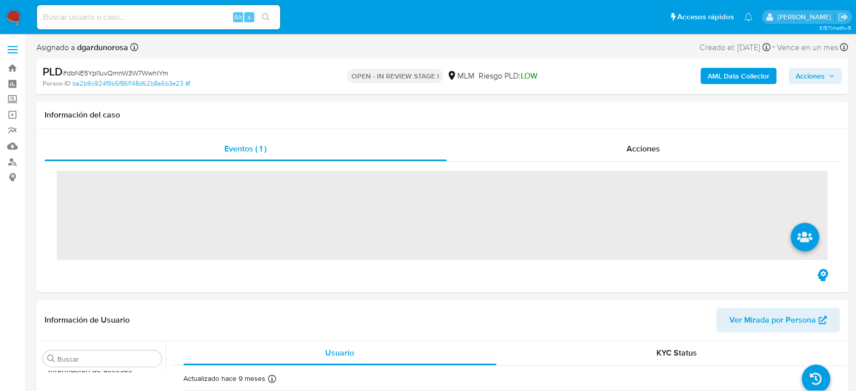
scroll to position [428, 0]
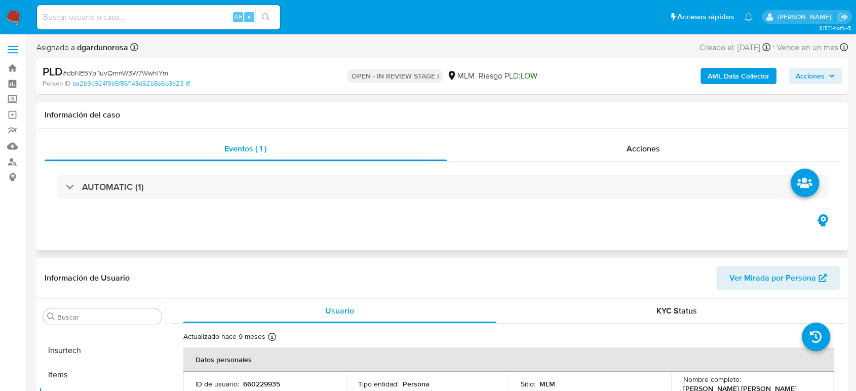
select select "10"
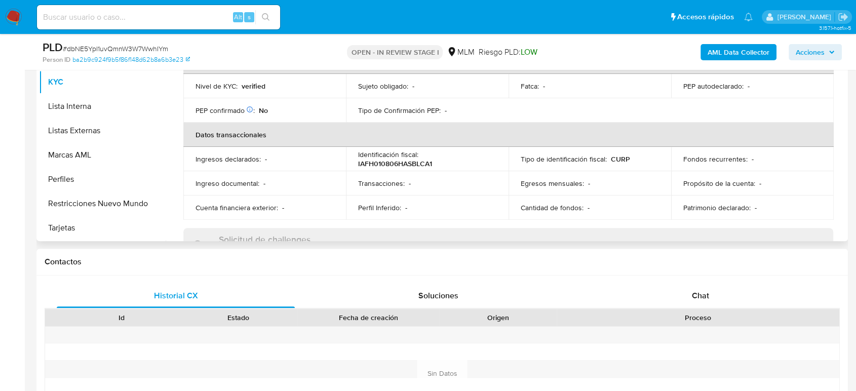
scroll to position [56, 0]
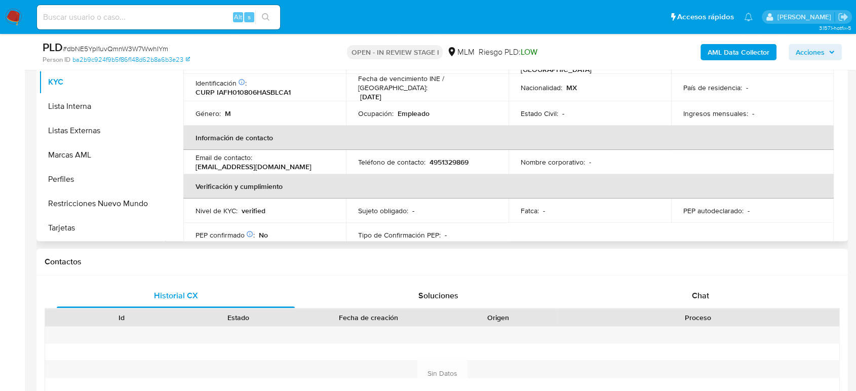
click at [450, 157] on p "4951329869" at bounding box center [448, 161] width 39 height 9
click at [449, 157] on p "4951329869" at bounding box center [448, 161] width 39 height 9
click at [447, 157] on p "4951329869" at bounding box center [448, 161] width 39 height 9
copy p "4951329869"
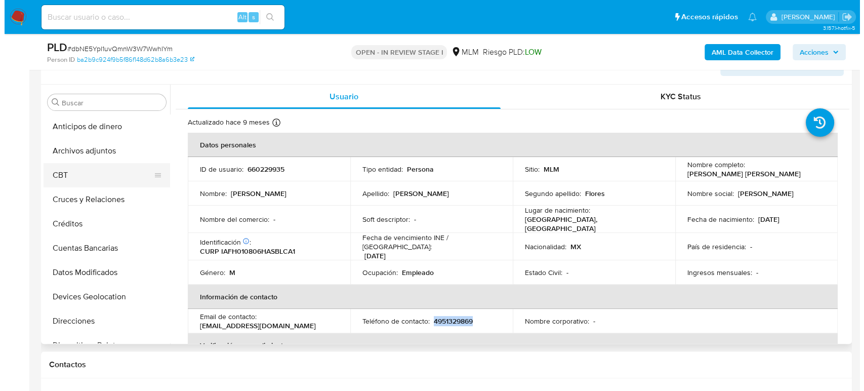
scroll to position [112, 0]
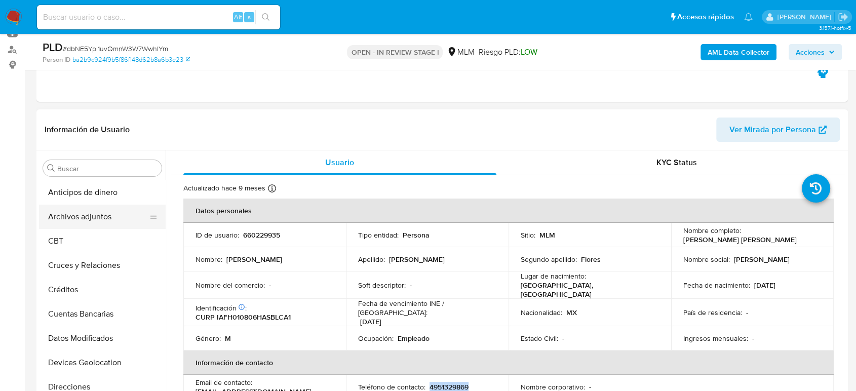
click at [94, 219] on button "Archivos adjuntos" at bounding box center [98, 217] width 118 height 24
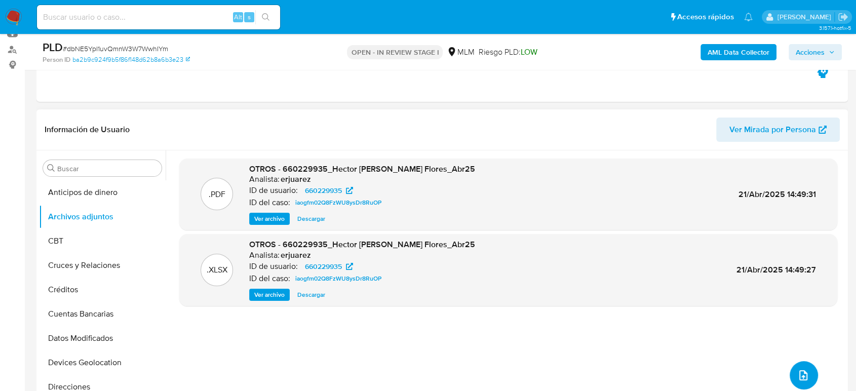
click at [797, 372] on icon "upload-file" at bounding box center [803, 375] width 12 height 12
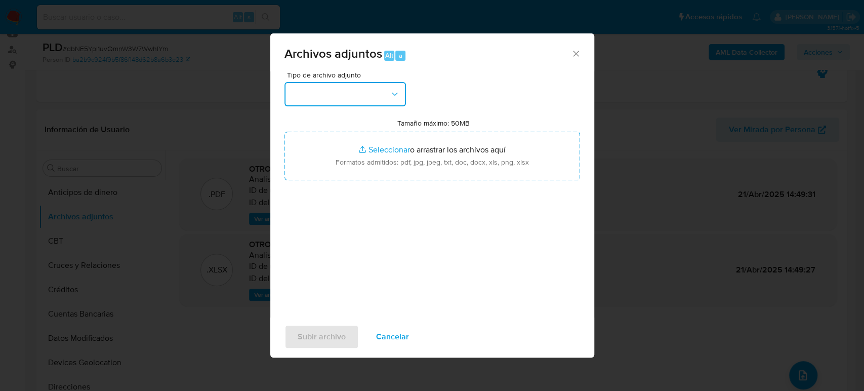
click at [343, 95] on button "button" at bounding box center [346, 94] width 122 height 24
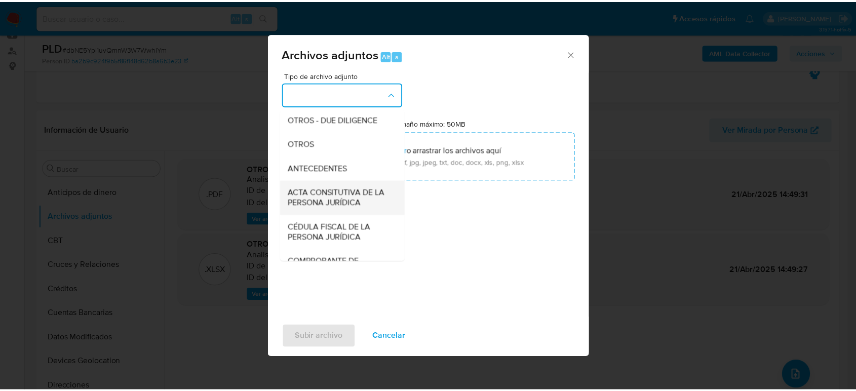
scroll to position [169, 0]
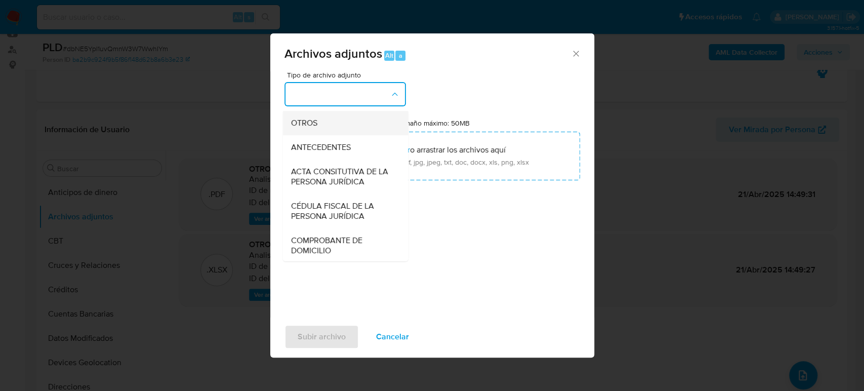
click at [325, 135] on div "OTROS" at bounding box center [342, 123] width 103 height 24
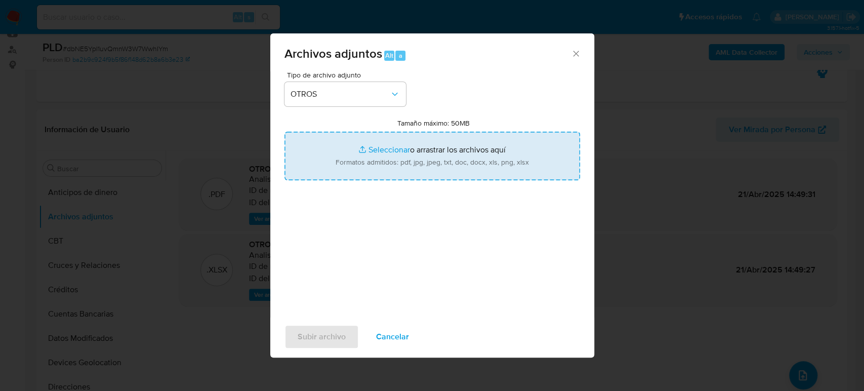
type input "C:\fakepath\660229935_Hector Ibarra_Agosto2025.pdf"
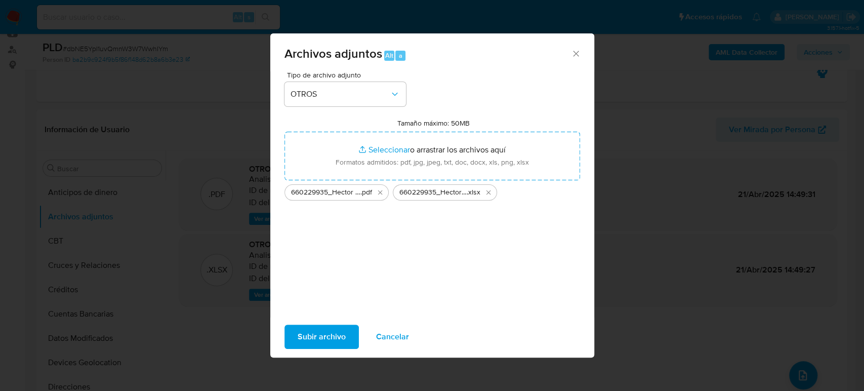
click at [323, 333] on span "Subir archivo" at bounding box center [322, 337] width 48 height 22
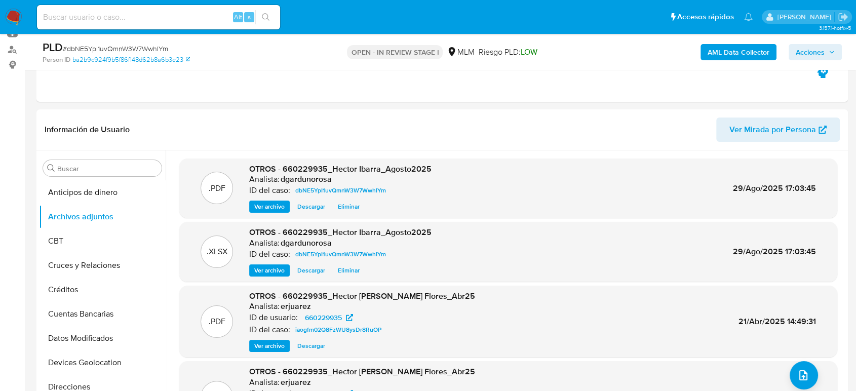
click at [811, 53] on span "Acciones" at bounding box center [810, 52] width 29 height 16
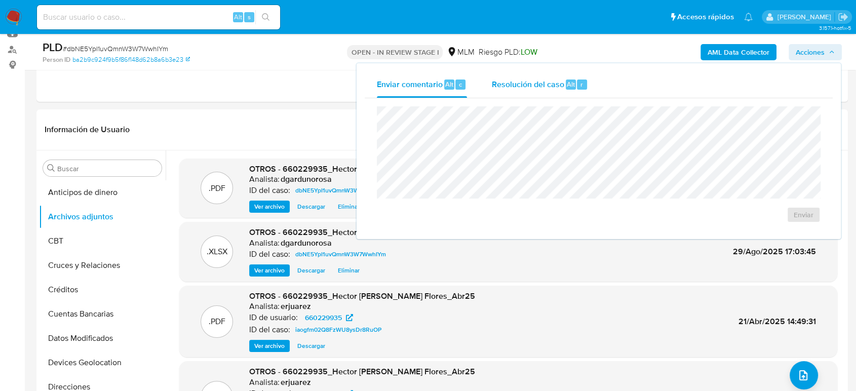
click at [527, 88] on span "Resolución del caso" at bounding box center [527, 84] width 72 height 12
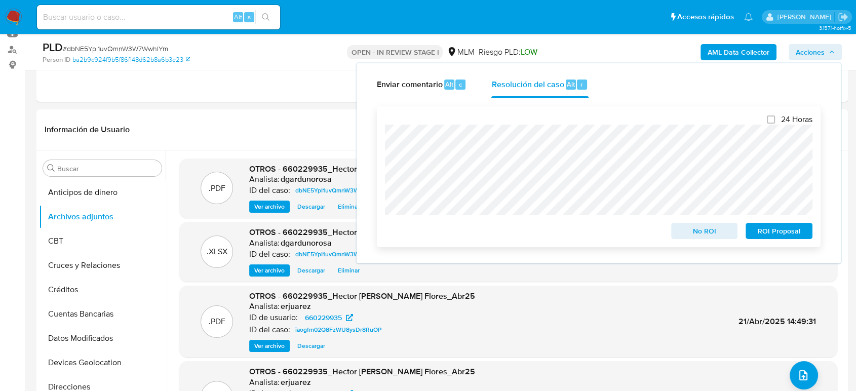
click at [678, 234] on span "No ROI" at bounding box center [704, 231] width 53 height 14
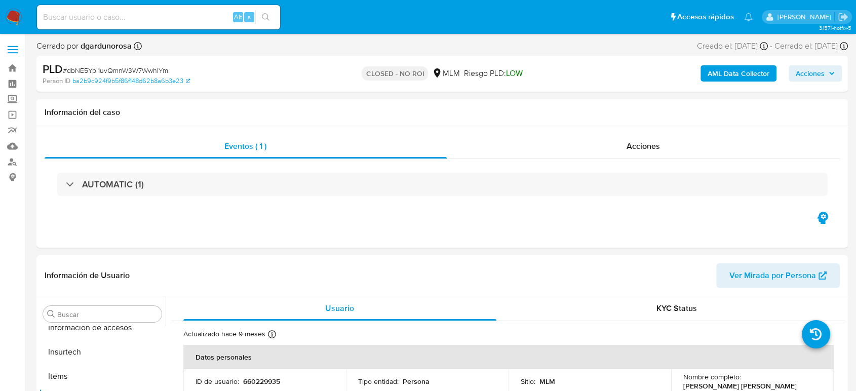
scroll to position [428, 0]
select select "10"
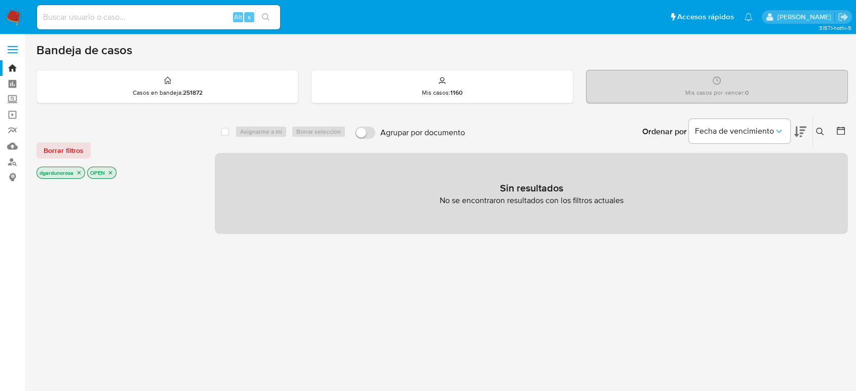
click at [820, 126] on button at bounding box center [821, 132] width 17 height 12
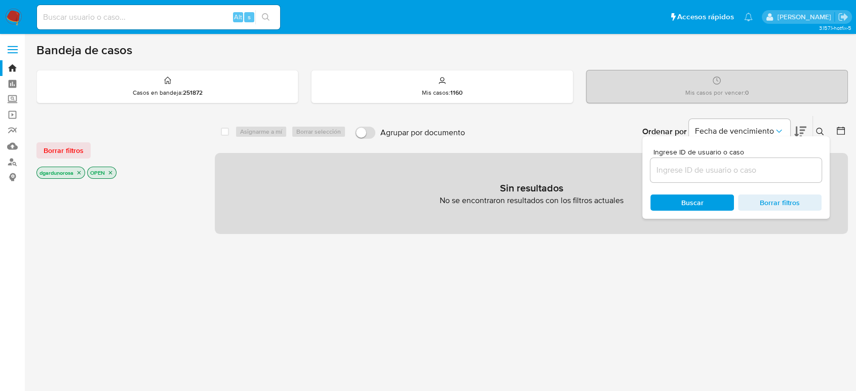
click at [733, 167] on input at bounding box center [735, 170] width 171 height 13
click at [740, 175] on input "260299991" at bounding box center [735, 170] width 171 height 13
type input "260299991"
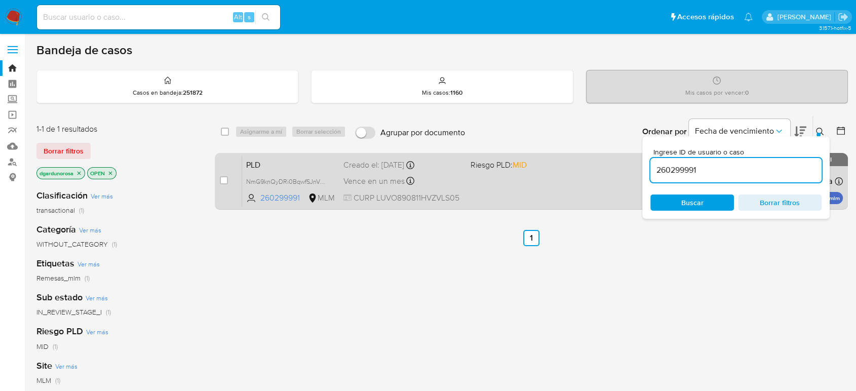
click at [522, 193] on div "PLD NmG9knQyDRi0BqwfSJnVJ1k7 260299991 MLM Riesgo PLD: MID Creado el: [DATE] Cr…" at bounding box center [542, 180] width 601 height 51
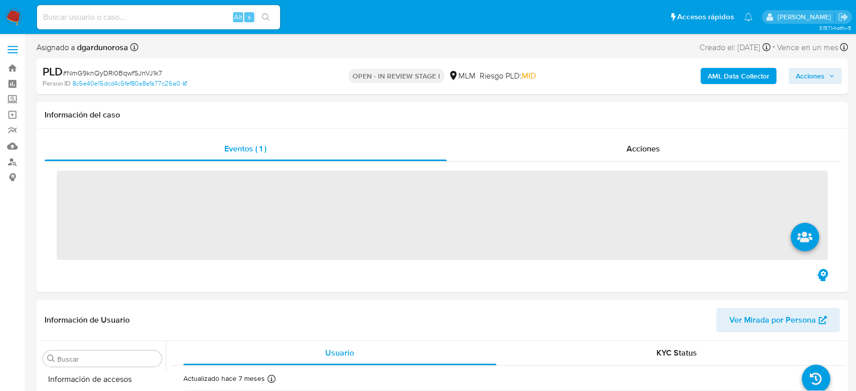
scroll to position [428, 0]
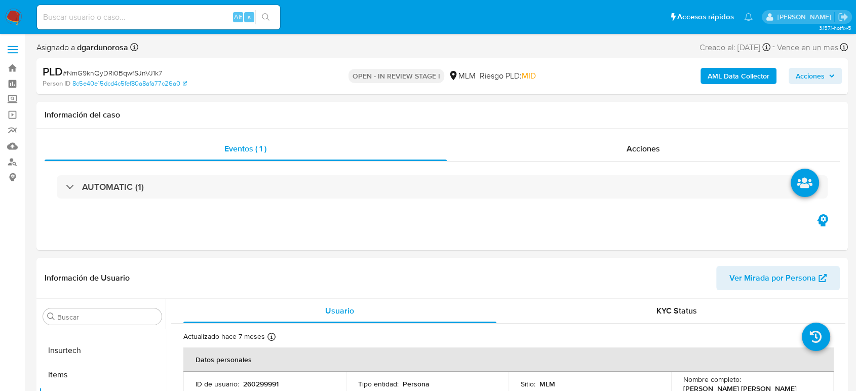
select select "10"
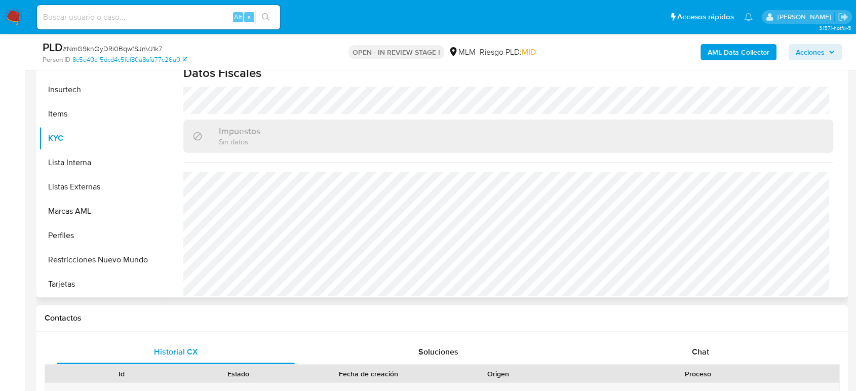
scroll to position [626, 0]
drag, startPoint x: 68, startPoint y: 188, endPoint x: 173, endPoint y: 215, distance: 108.1
click at [68, 189] on button "Listas Externas" at bounding box center [102, 187] width 127 height 24
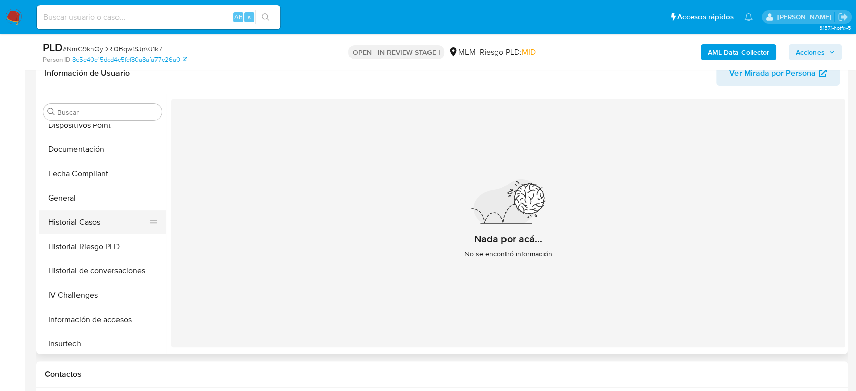
scroll to position [203, 0]
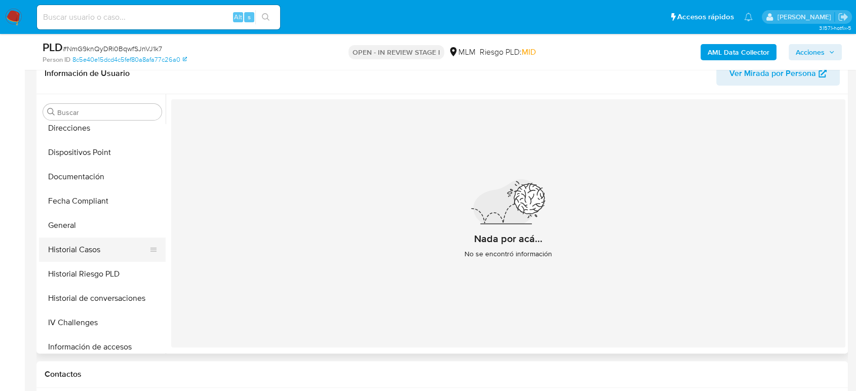
drag, startPoint x: 80, startPoint y: 227, endPoint x: 84, endPoint y: 237, distance: 11.6
click at [83, 235] on button "General" at bounding box center [102, 225] width 127 height 24
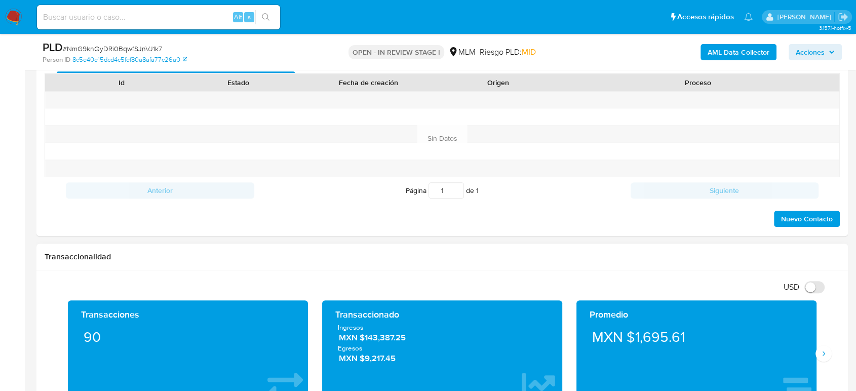
scroll to position [619, 0]
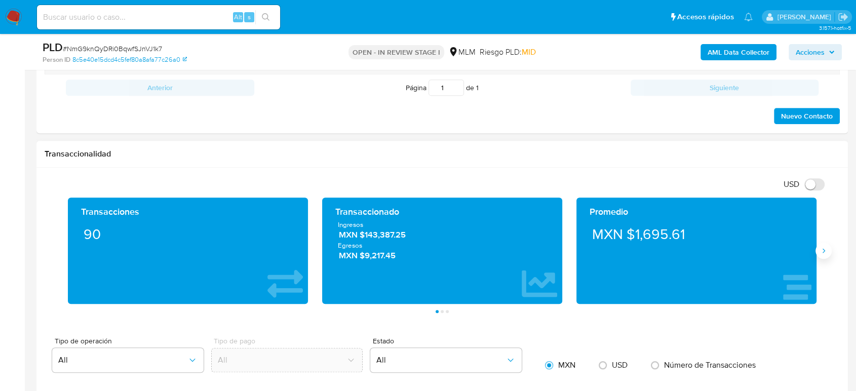
click at [820, 249] on icon "Siguiente" at bounding box center [823, 251] width 8 height 8
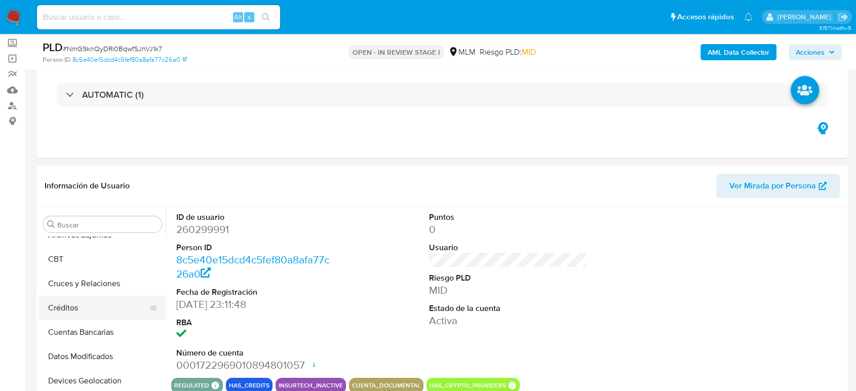
scroll to position [34, 0]
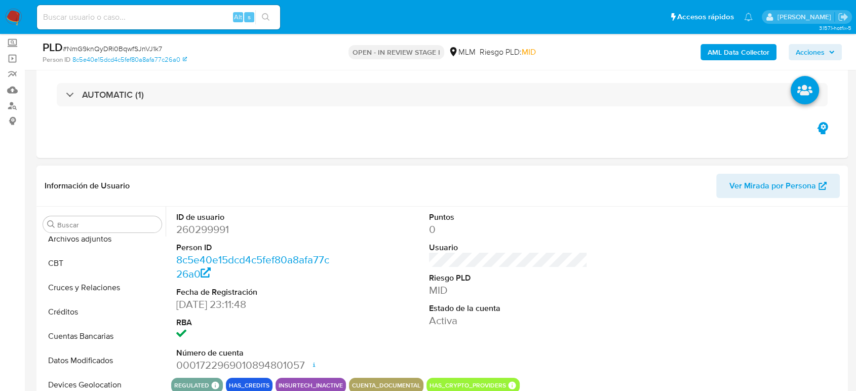
drag, startPoint x: 107, startPoint y: 382, endPoint x: 208, endPoint y: 346, distance: 107.5
click at [107, 382] on button "Devices Geolocation" at bounding box center [102, 385] width 127 height 24
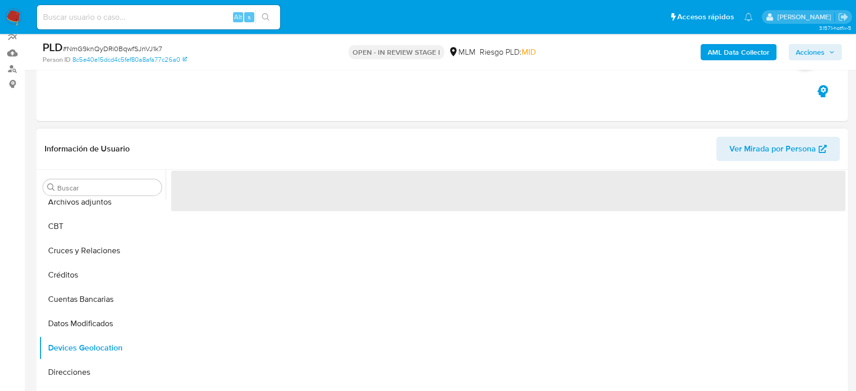
scroll to position [112, 0]
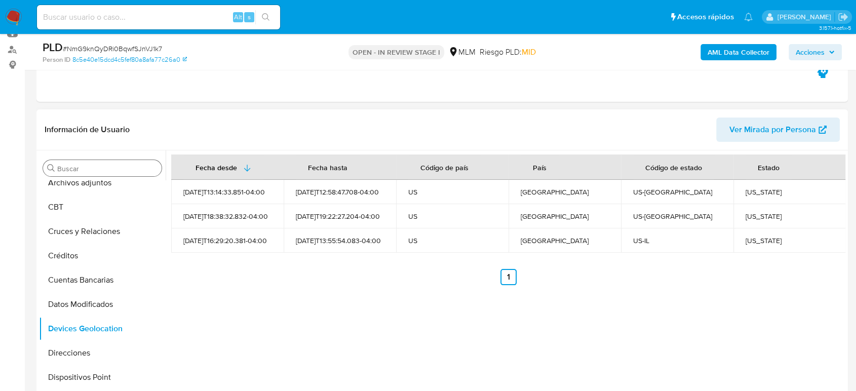
click at [82, 170] on input "Buscar" at bounding box center [107, 168] width 100 height 9
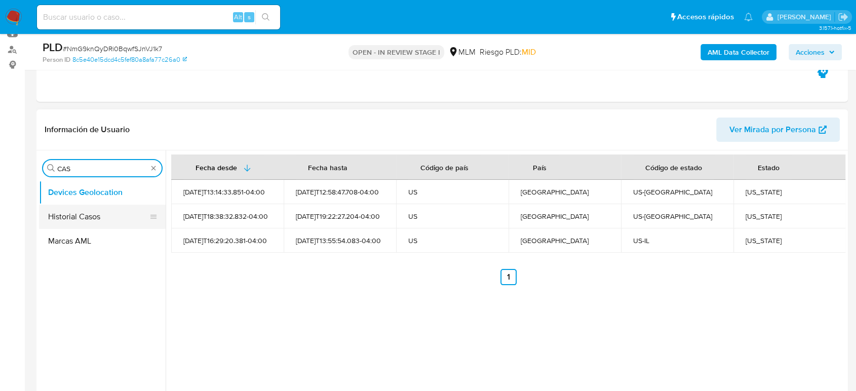
type input "CAS"
click at [91, 216] on button "Historial Casos" at bounding box center [98, 217] width 118 height 24
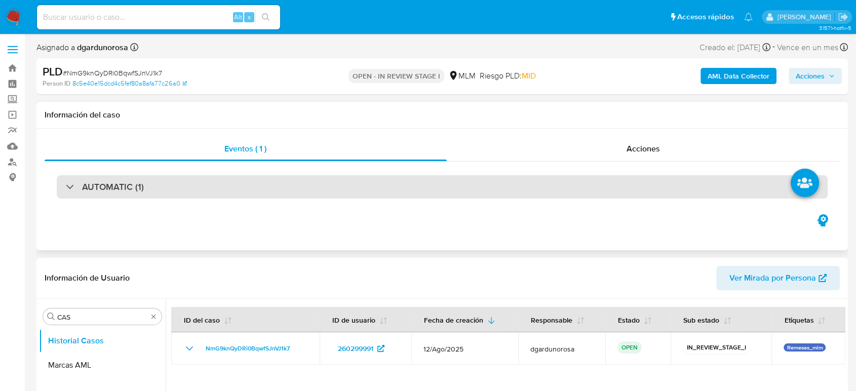
click at [121, 191] on h3 "AUTOMATIC (1)" at bounding box center [113, 186] width 62 height 11
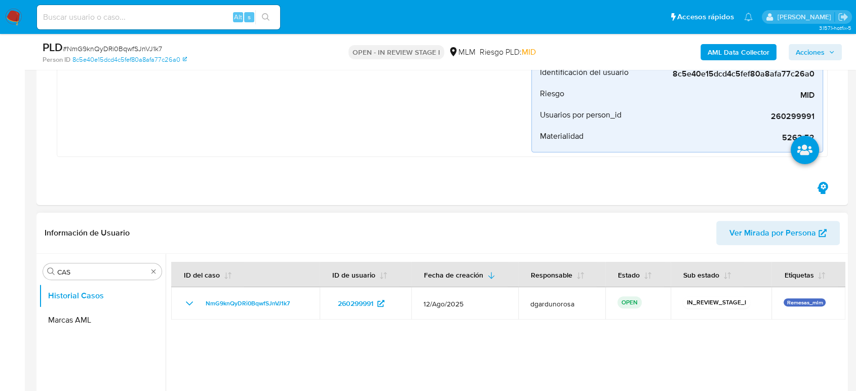
scroll to position [281, 0]
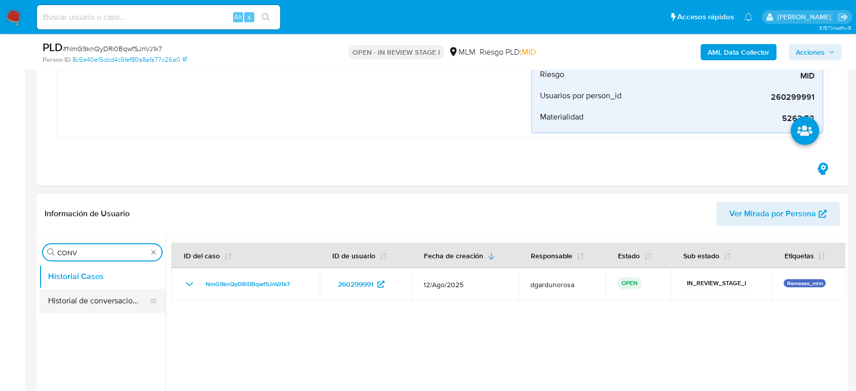
type input "CONV"
click at [94, 294] on button "Historial de conversaciones" at bounding box center [98, 301] width 118 height 24
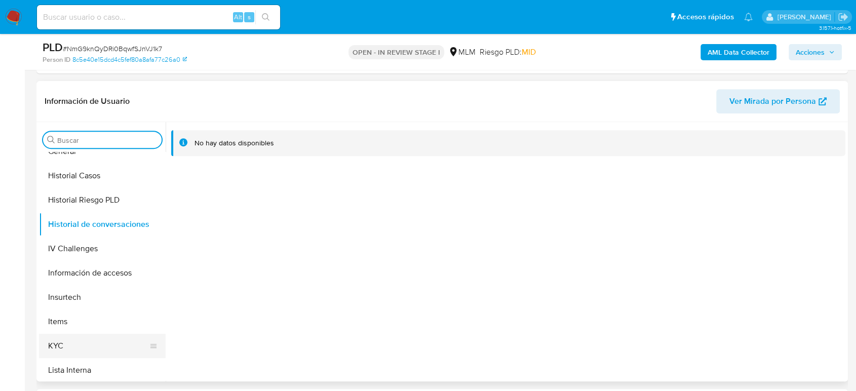
scroll to position [337, 0]
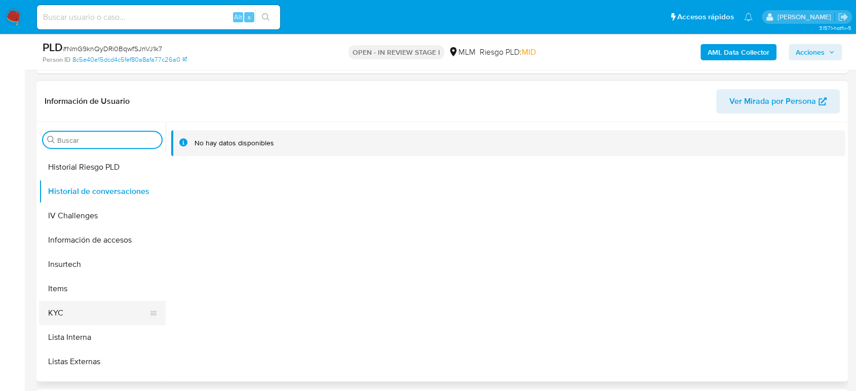
click at [54, 320] on button "KYC" at bounding box center [98, 313] width 118 height 24
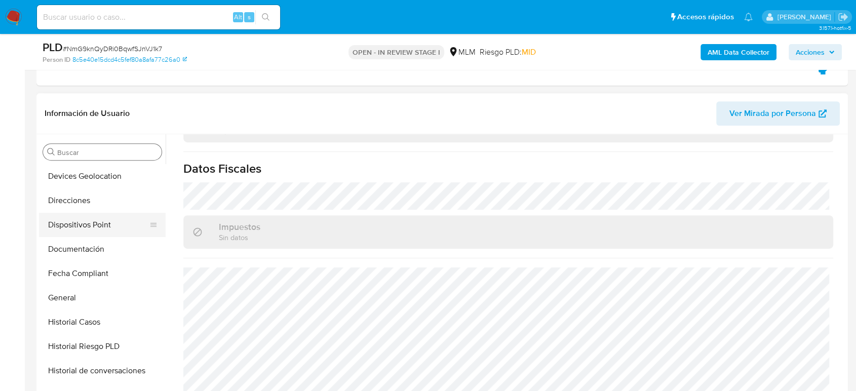
scroll to position [112, 0]
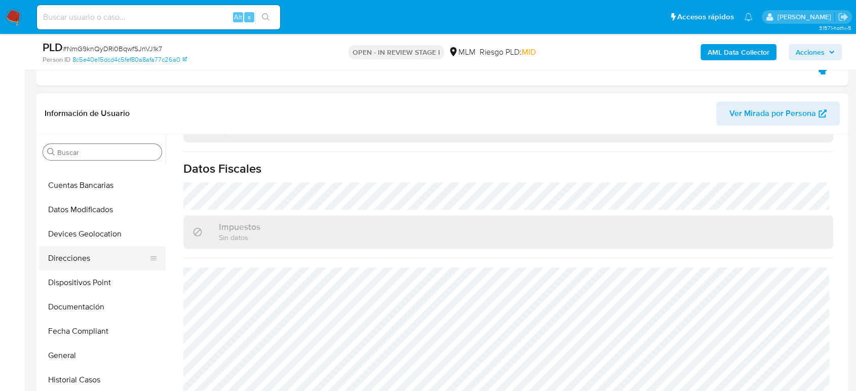
click at [92, 260] on button "Direcciones" at bounding box center [98, 258] width 118 height 24
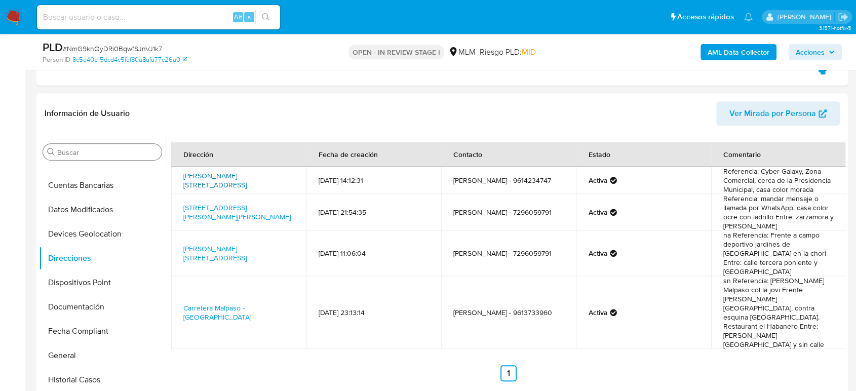
click at [204, 179] on link "Calle Cuitláhuac 2, Mezcalapa, Chiapas, 29600, Mexico 2" at bounding box center [214, 180] width 63 height 19
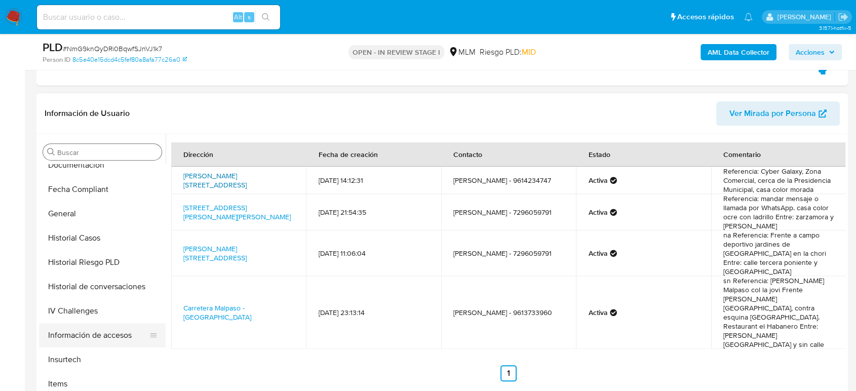
scroll to position [281, 0]
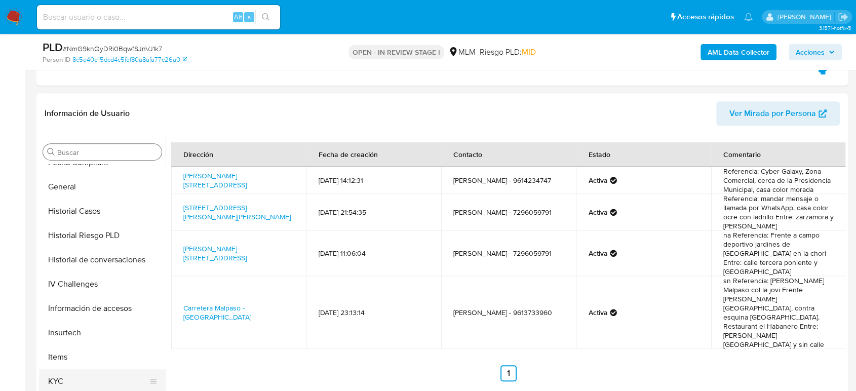
click at [60, 380] on button "KYC" at bounding box center [98, 381] width 118 height 24
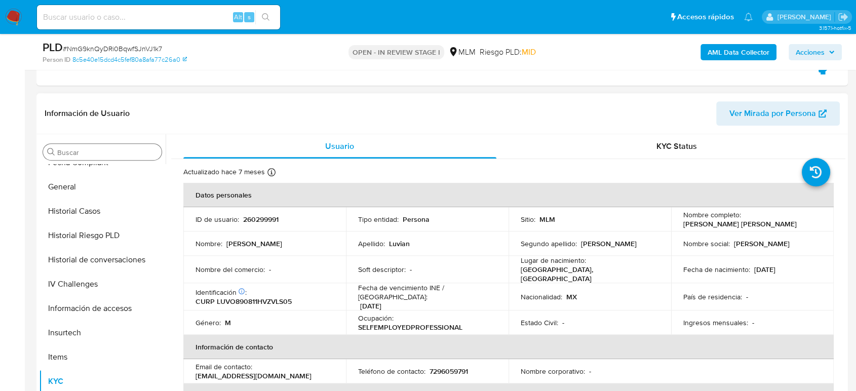
click at [442, 367] on p "7296059791" at bounding box center [448, 371] width 38 height 9
copy p "7296059791"
click at [70, 218] on button "Historial Casos" at bounding box center [102, 211] width 127 height 24
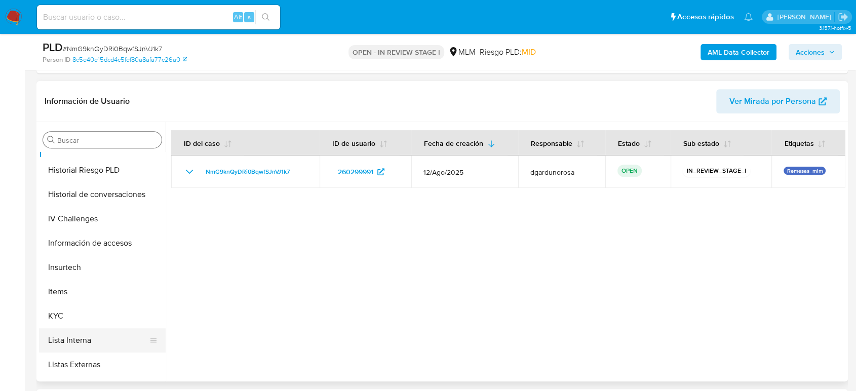
scroll to position [393, 0]
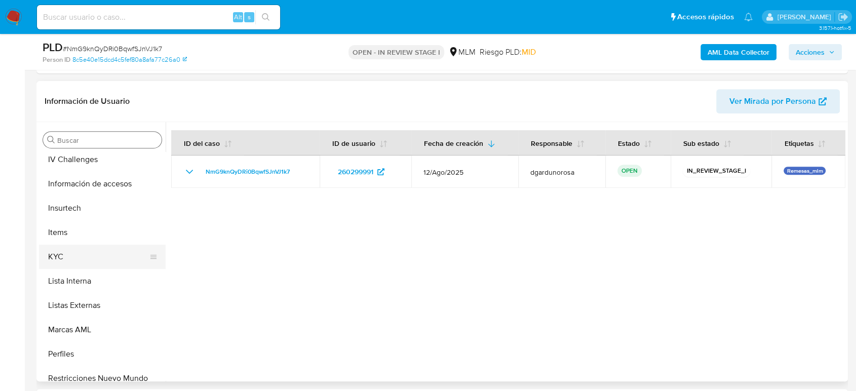
click at [83, 262] on button "KYC" at bounding box center [98, 257] width 118 height 24
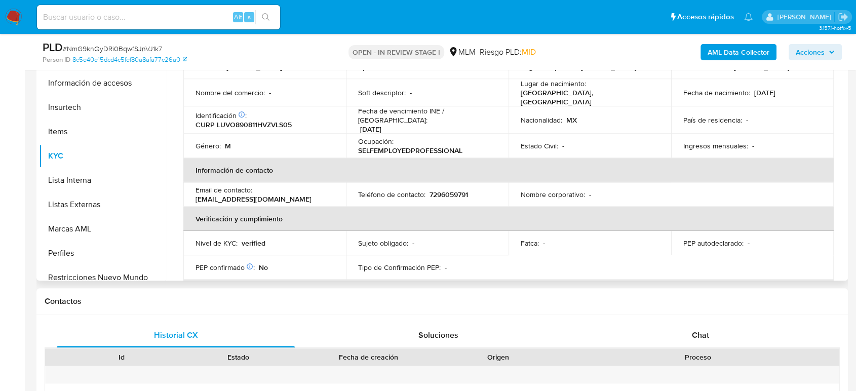
scroll to position [176, 0]
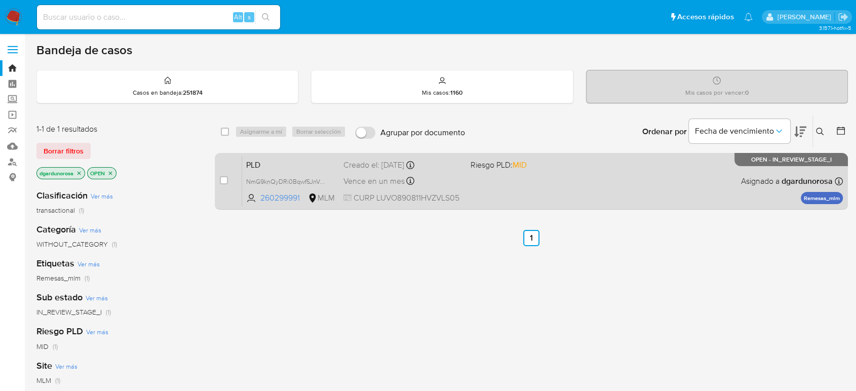
click at [542, 166] on span "Riesgo PLD: MID" at bounding box center [529, 163] width 118 height 13
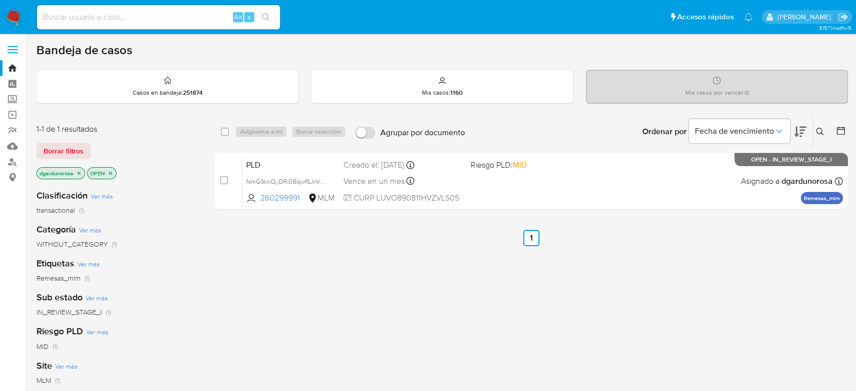
click at [822, 128] on icon at bounding box center [820, 132] width 8 height 8
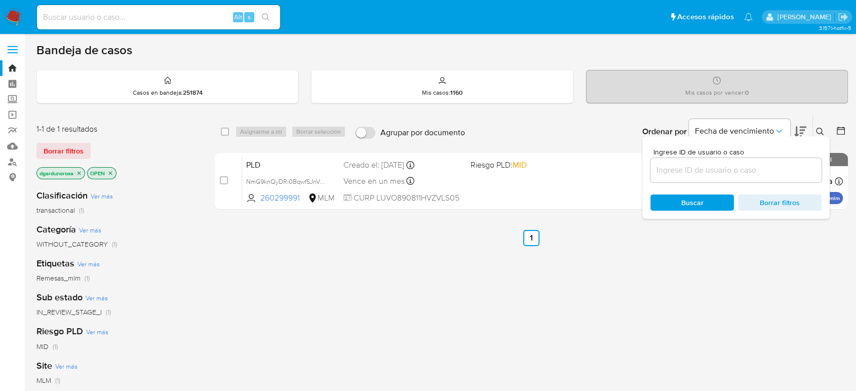
click at [749, 171] on input at bounding box center [735, 170] width 171 height 13
type input "34562010"
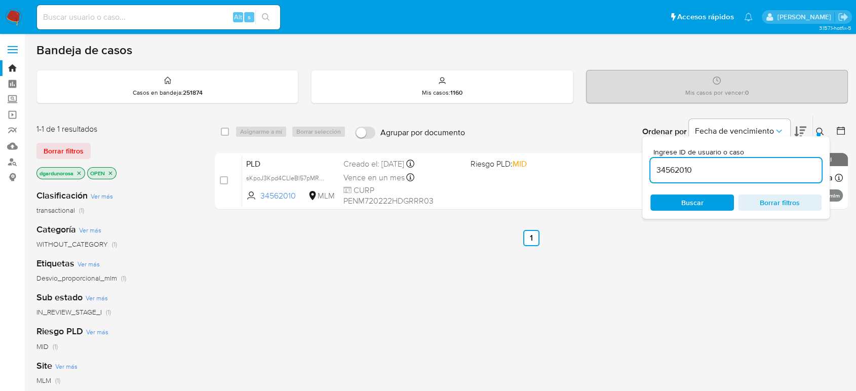
click at [820, 137] on div "Ingrese ID de usuario o caso 34562010 Buscar Borrar filtros" at bounding box center [735, 177] width 187 height 83
click at [818, 126] on button at bounding box center [821, 132] width 17 height 12
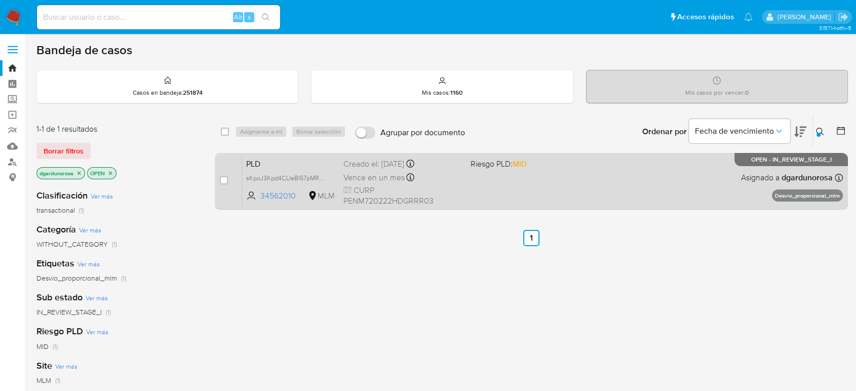
click at [606, 186] on div "PLD sKpoJ3Kpd4CLIeBl57pMReg6 34562010 MLM Riesgo PLD: MID Creado el: 12/08/2025…" at bounding box center [542, 180] width 601 height 51
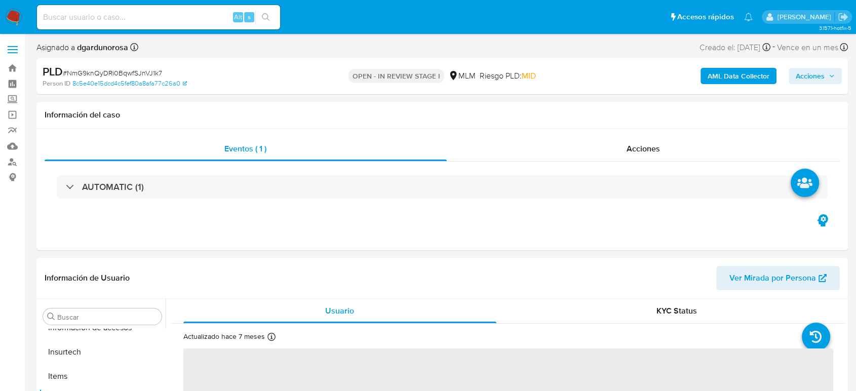
scroll to position [428, 0]
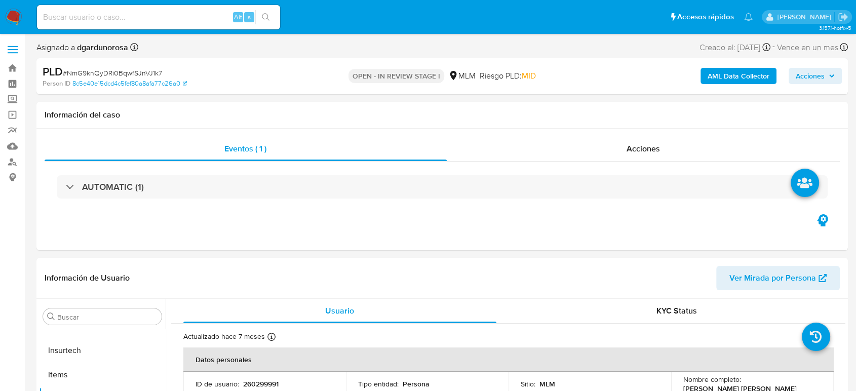
select select "10"
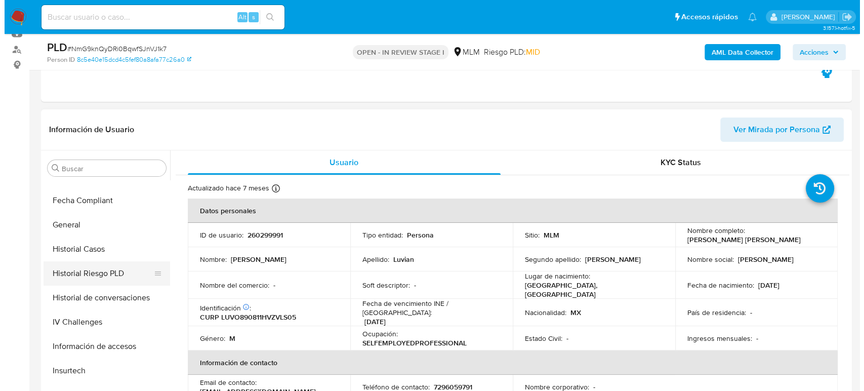
scroll to position [0, 0]
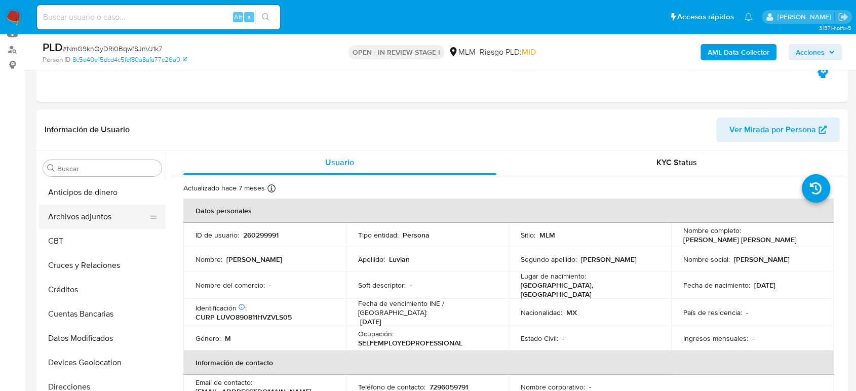
click at [88, 221] on button "Archivos adjuntos" at bounding box center [98, 217] width 118 height 24
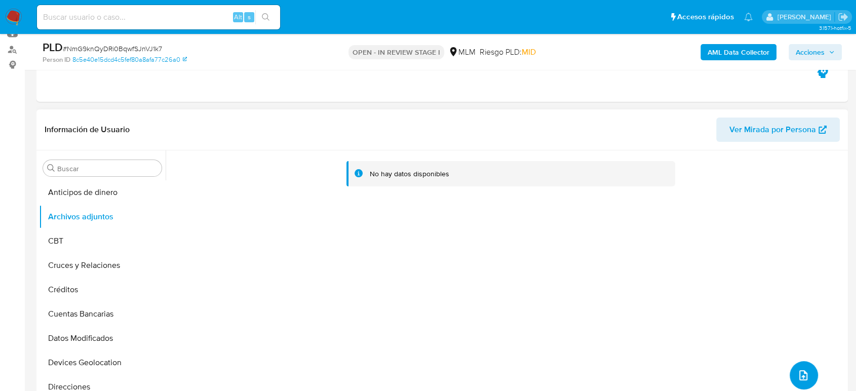
click at [798, 365] on button "upload-file" at bounding box center [803, 375] width 28 height 28
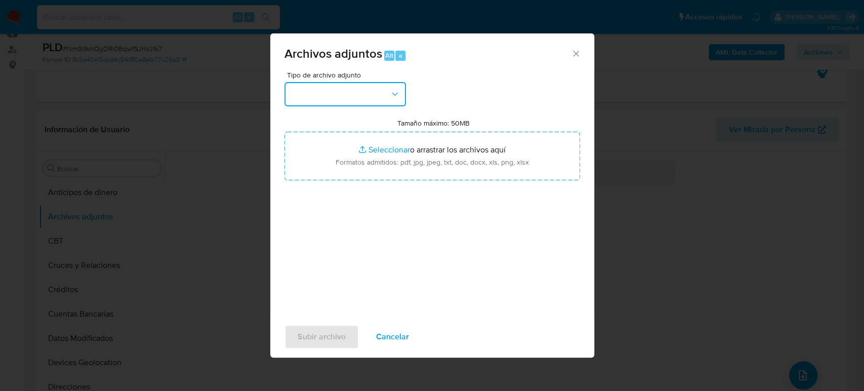
click at [316, 90] on button "button" at bounding box center [346, 94] width 122 height 24
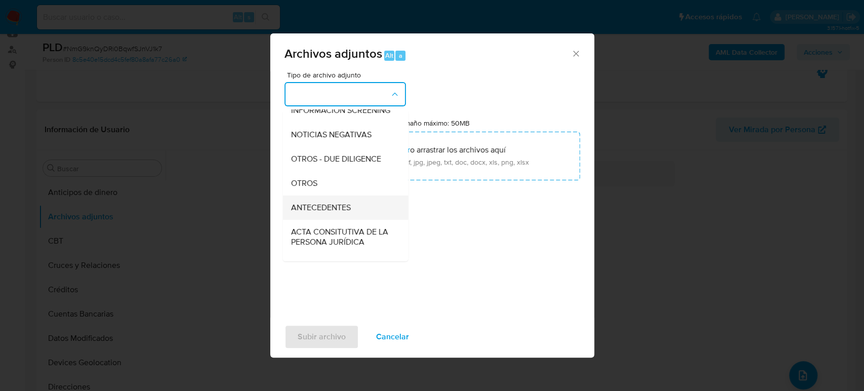
scroll to position [112, 0]
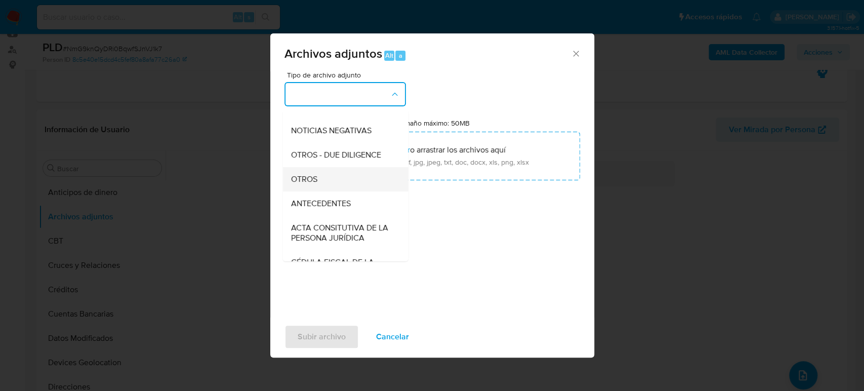
click at [311, 191] on div "OTROS" at bounding box center [342, 179] width 103 height 24
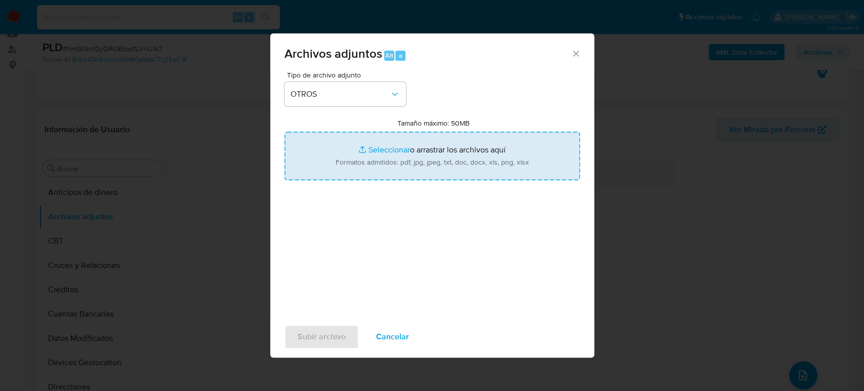
type input "C:\fakepath\260299991_Oscar Luvian_Agosto2025.pdf"
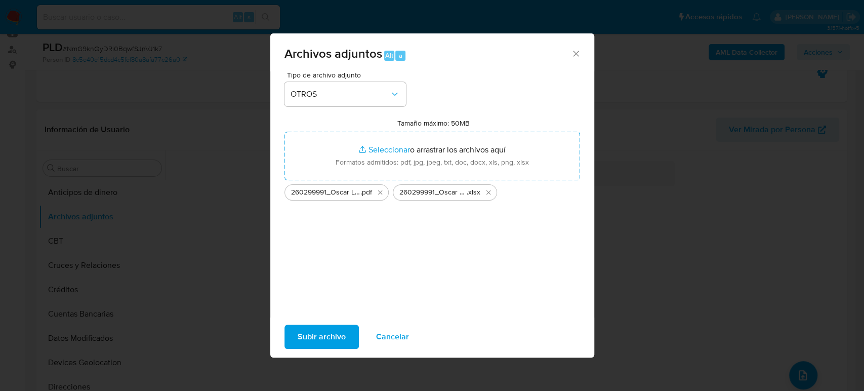
click at [333, 343] on span "Subir archivo" at bounding box center [322, 337] width 48 height 22
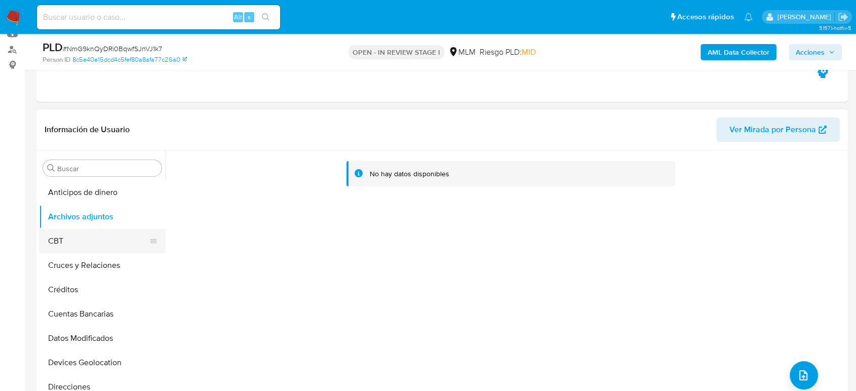
drag, startPoint x: 69, startPoint y: 240, endPoint x: 68, endPoint y: 234, distance: 6.1
click at [68, 240] on button "CBT" at bounding box center [98, 241] width 118 height 24
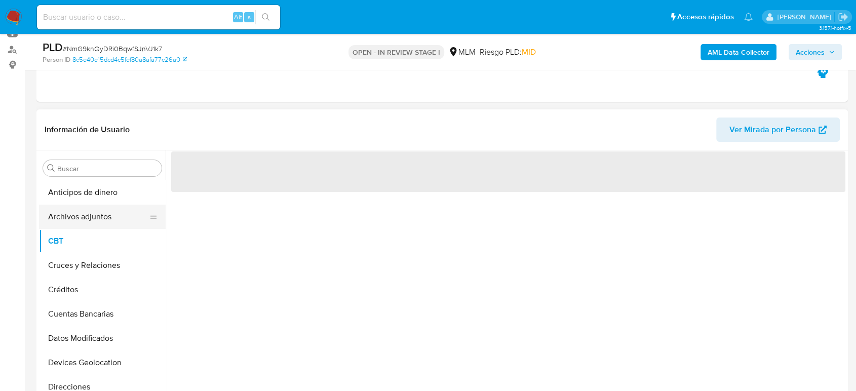
click at [68, 223] on button "Archivos adjuntos" at bounding box center [98, 217] width 118 height 24
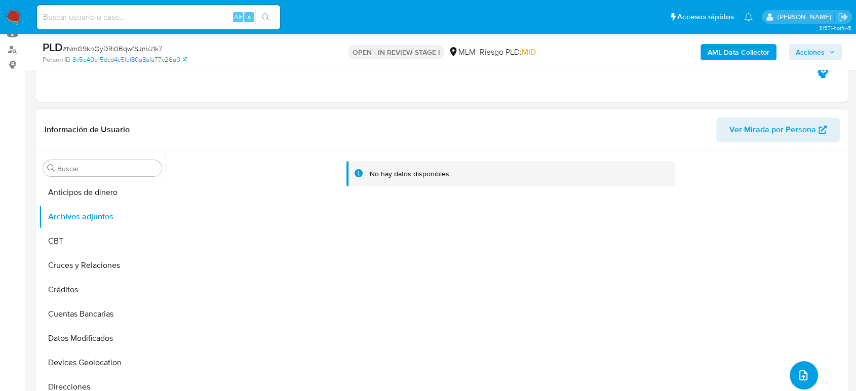
click at [801, 377] on icon "upload-file" at bounding box center [803, 375] width 12 height 12
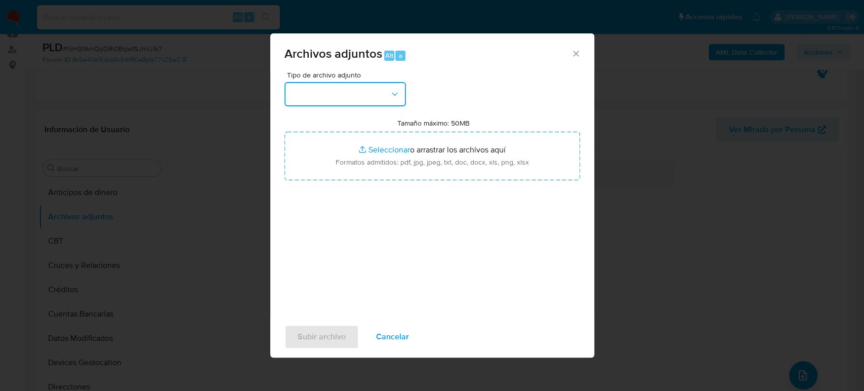
click at [309, 102] on button "button" at bounding box center [346, 94] width 122 height 24
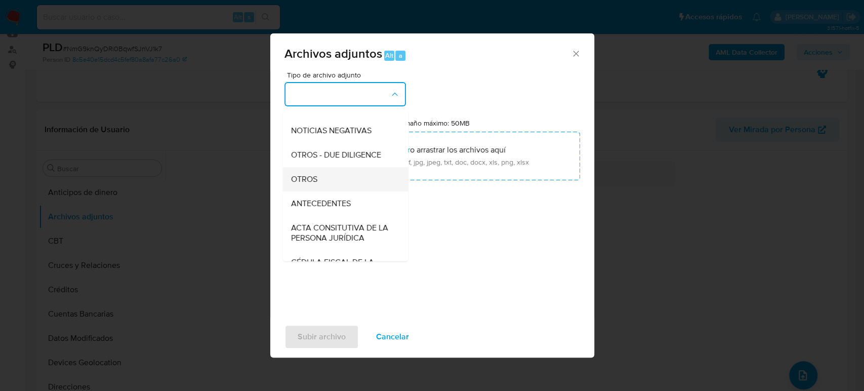
click at [325, 191] on div "OTROS" at bounding box center [342, 179] width 103 height 24
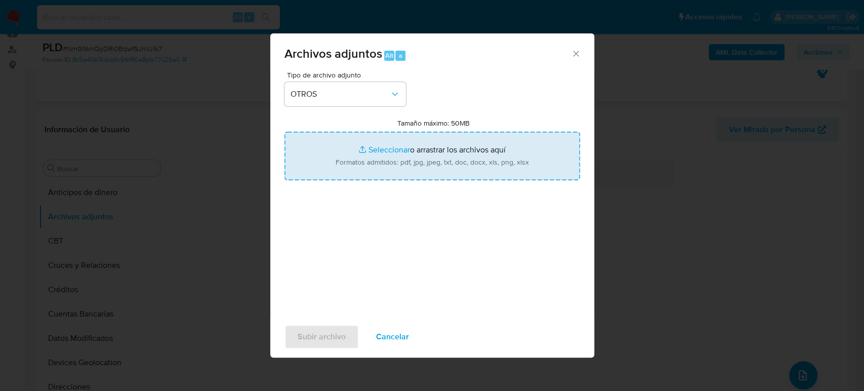
type input "C:\fakepath\260299991_Oscar Luvian_Agosto2025.pdf"
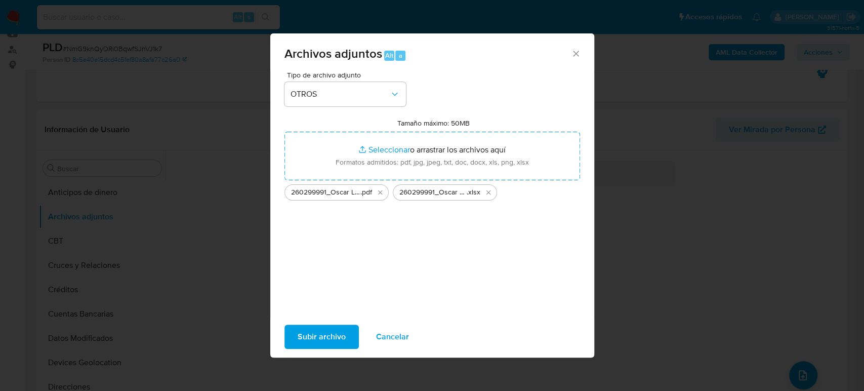
click at [337, 329] on span "Subir archivo" at bounding box center [322, 337] width 48 height 22
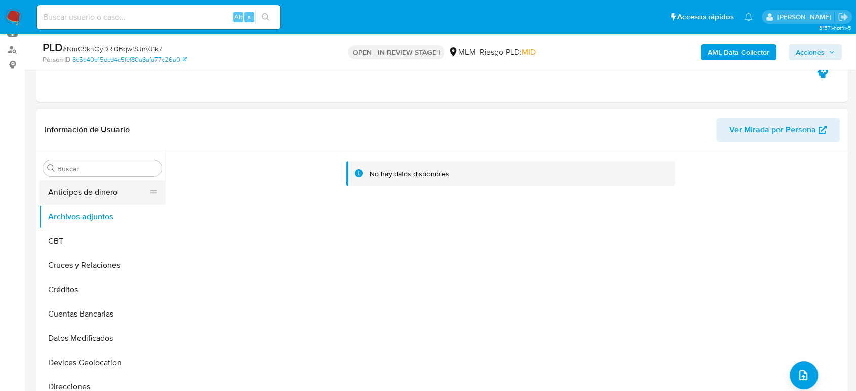
click at [111, 192] on button "Anticipos de dinero" at bounding box center [98, 192] width 118 height 24
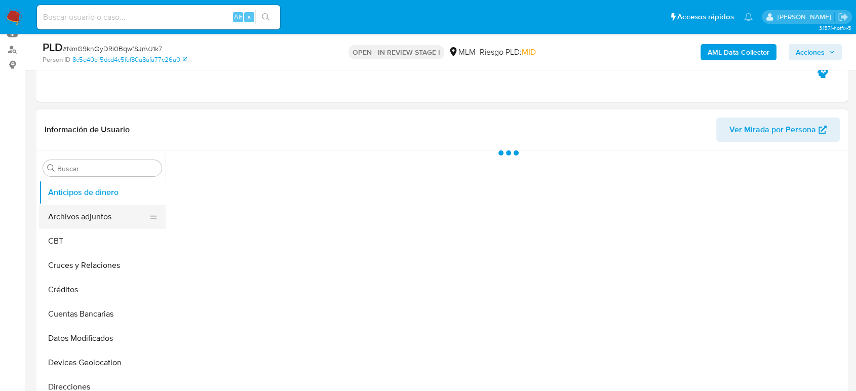
click at [101, 206] on button "Archivos adjuntos" at bounding box center [98, 217] width 118 height 24
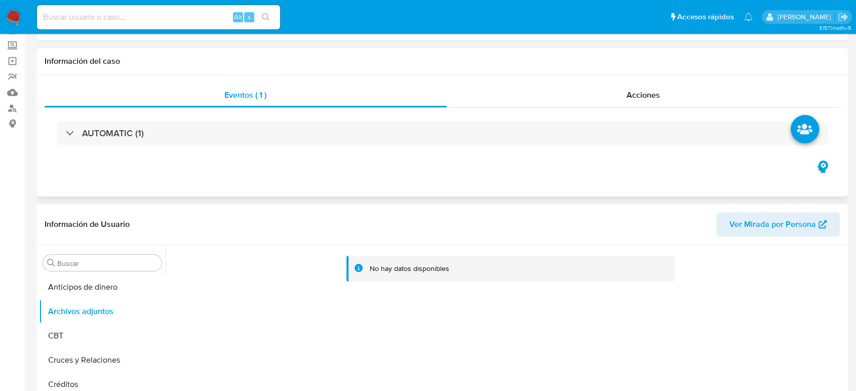
scroll to position [0, 0]
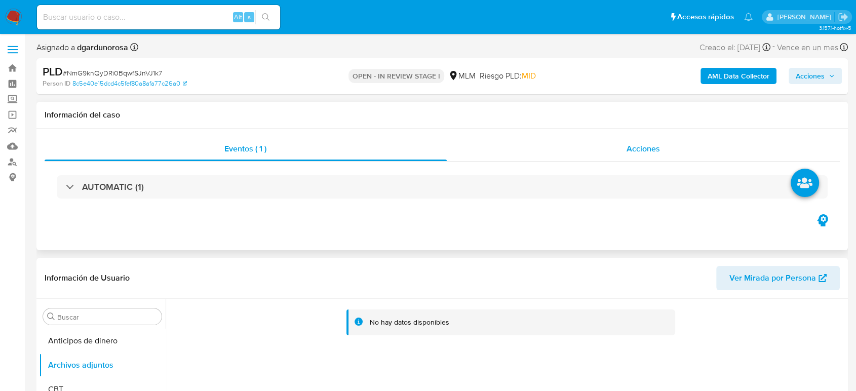
click at [654, 148] on span "Acciones" at bounding box center [642, 149] width 33 height 12
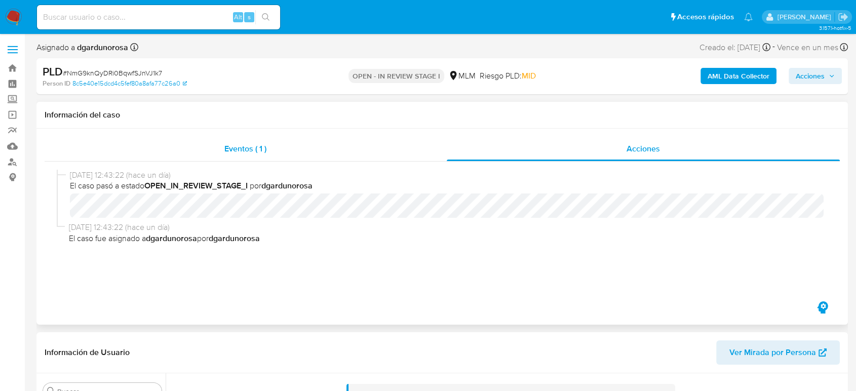
click at [315, 146] on div "Eventos ( 1 )" at bounding box center [246, 149] width 402 height 24
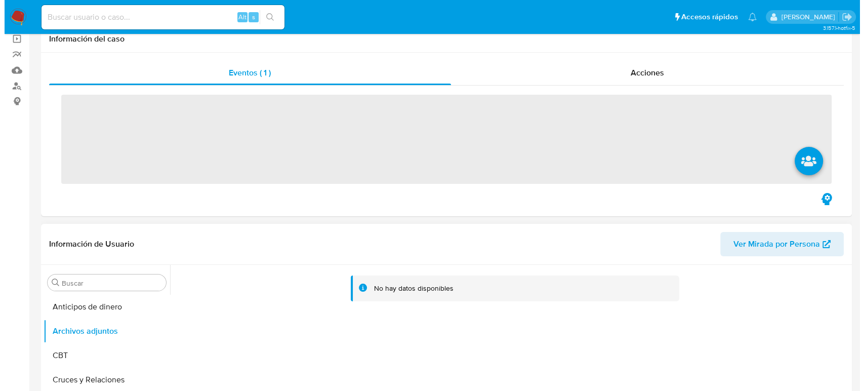
scroll to position [169, 0]
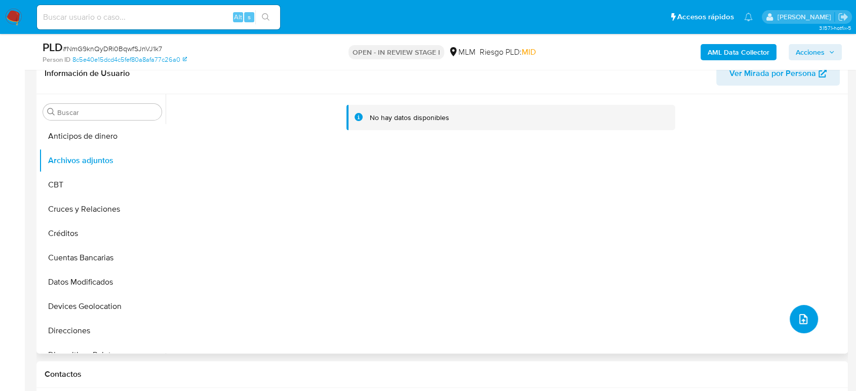
click at [792, 306] on button "upload-file" at bounding box center [803, 319] width 28 height 28
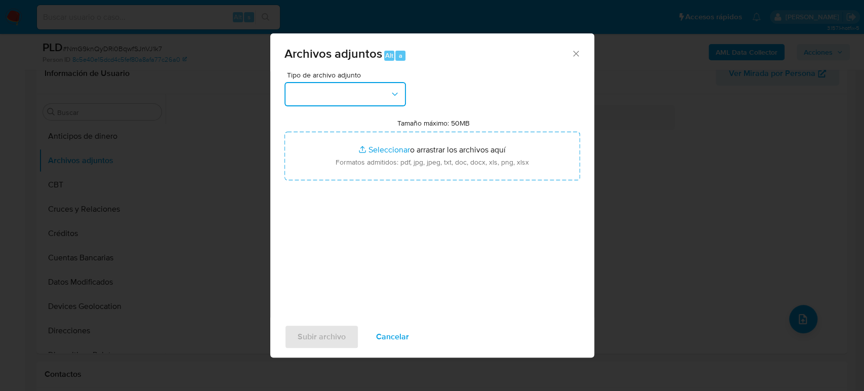
click at [336, 95] on button "button" at bounding box center [346, 94] width 122 height 24
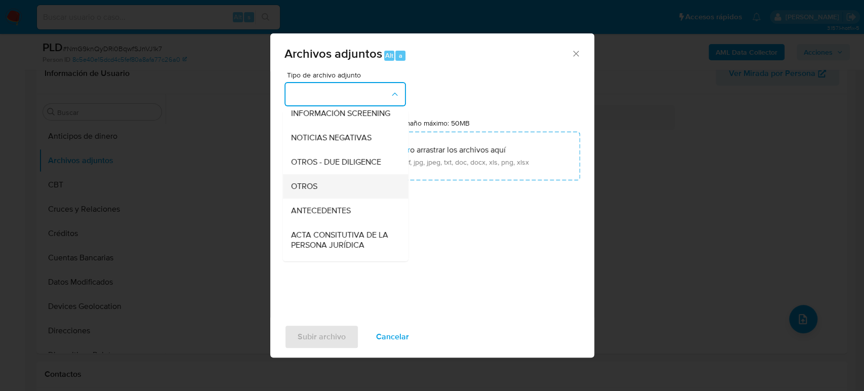
scroll to position [112, 0]
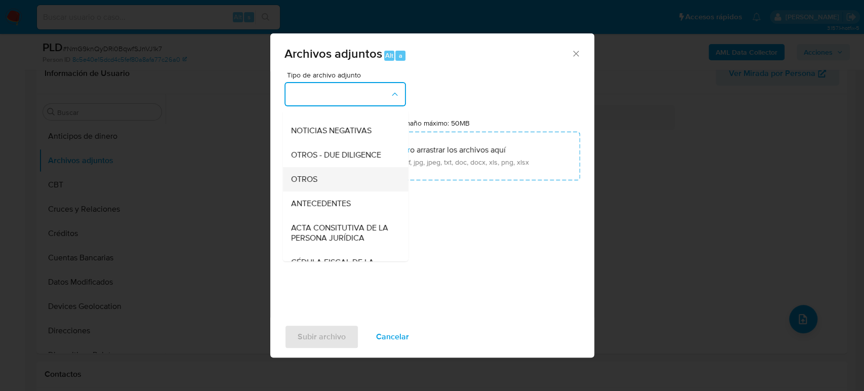
click at [314, 184] on span "OTROS" at bounding box center [304, 179] width 26 height 10
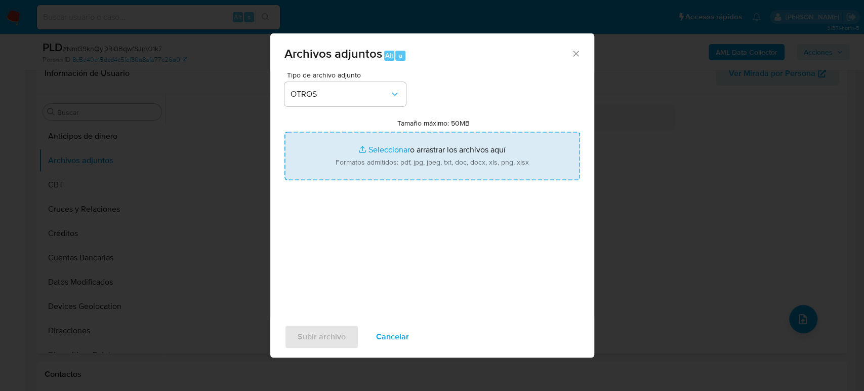
type input "C:\fakepath\260299991_Oscar Luvian_Agosto2025.pdf"
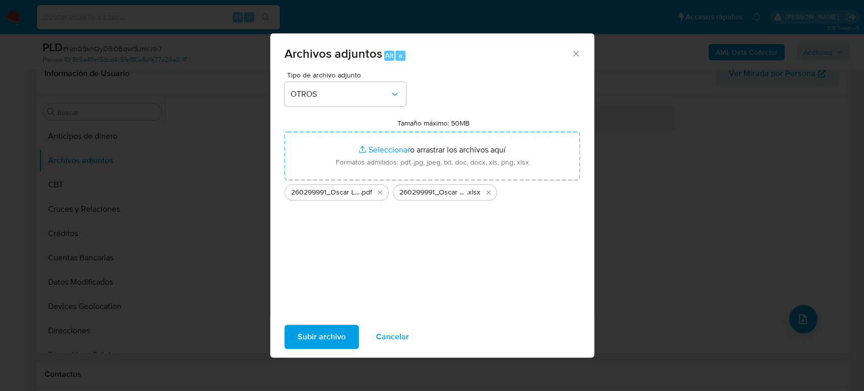
click at [315, 335] on span "Subir archivo" at bounding box center [322, 337] width 48 height 22
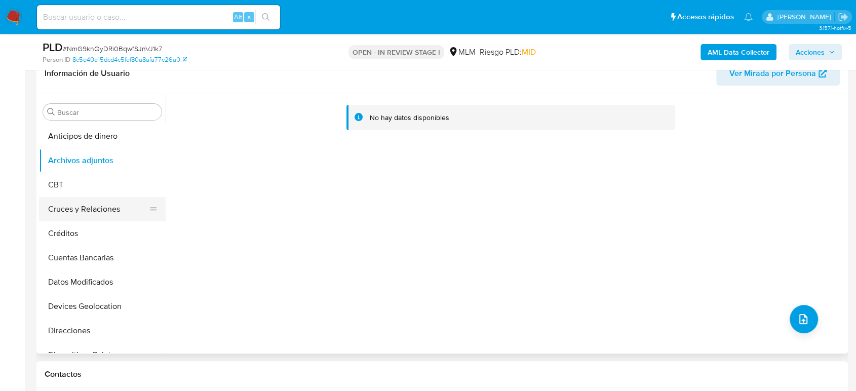
click at [91, 215] on button "Cruces y Relaciones" at bounding box center [98, 209] width 118 height 24
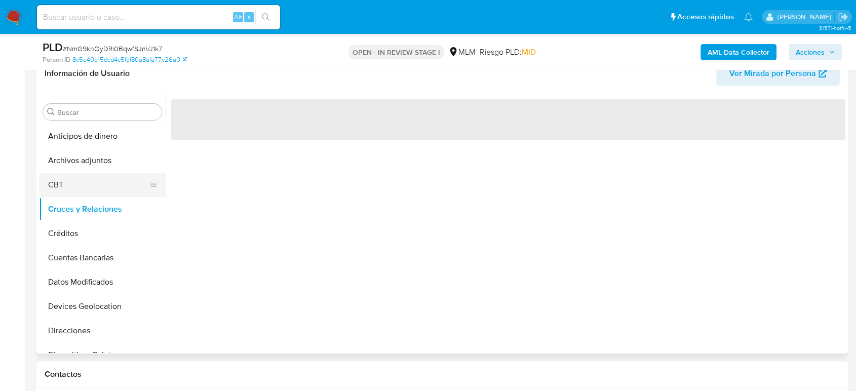
click at [89, 173] on button "CBT" at bounding box center [98, 185] width 118 height 24
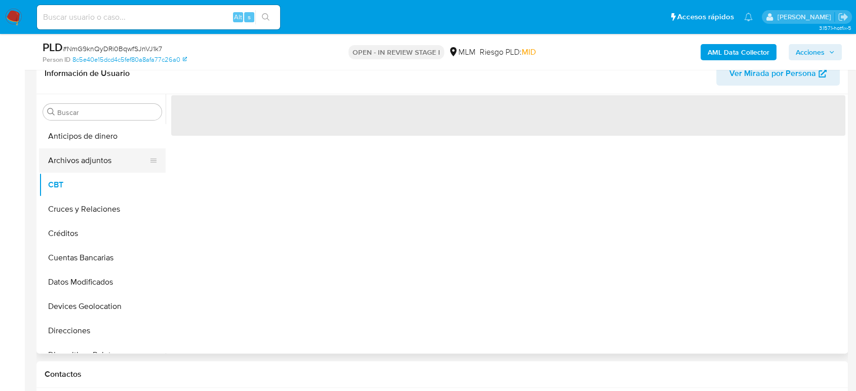
click at [85, 164] on button "Archivos adjuntos" at bounding box center [98, 160] width 118 height 24
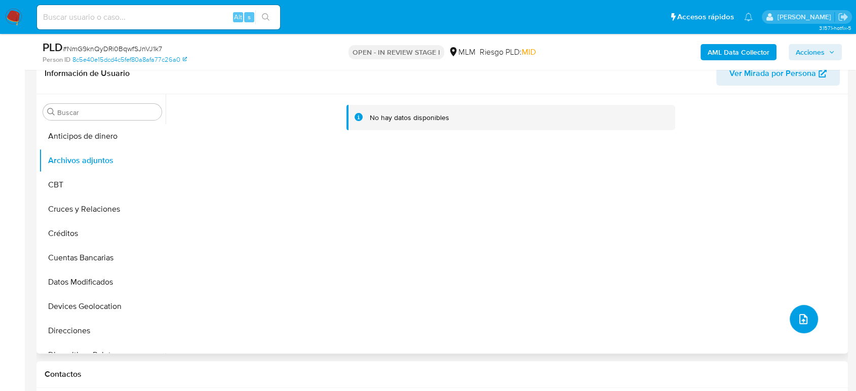
click at [806, 317] on button "upload-file" at bounding box center [803, 319] width 28 height 28
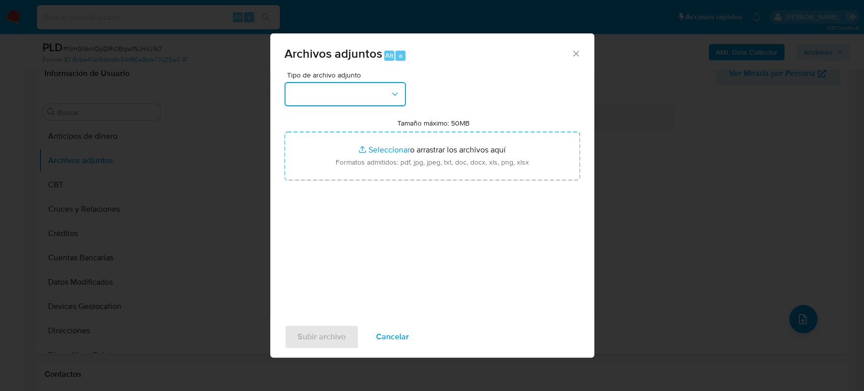
click at [342, 97] on button "button" at bounding box center [346, 94] width 122 height 24
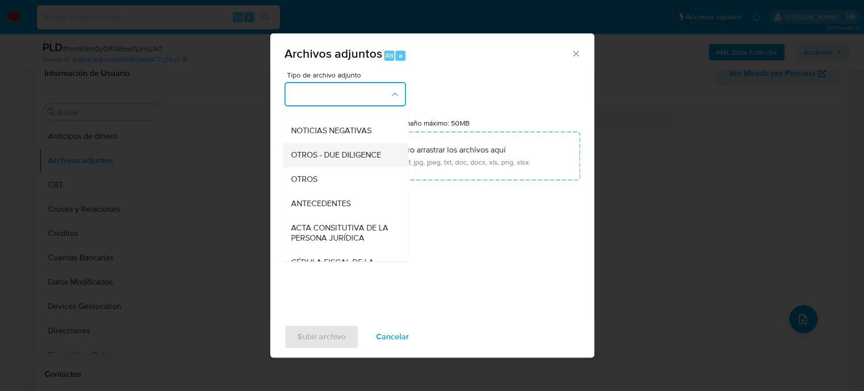
click at [324, 167] on div "OTROS - DUE DILIGENCE" at bounding box center [342, 155] width 103 height 24
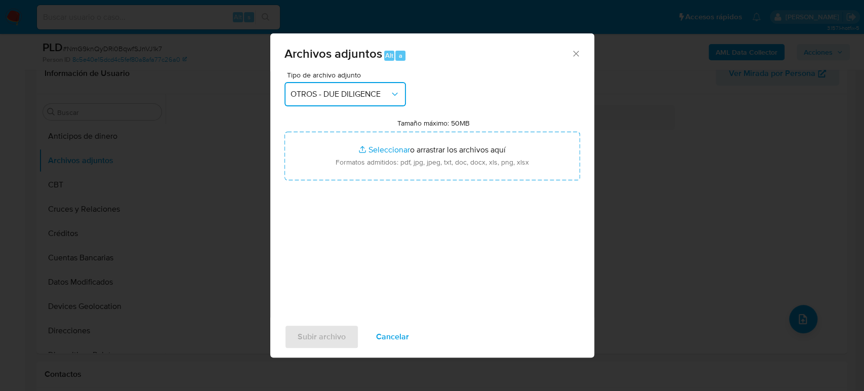
click at [328, 96] on span "OTROS - DUE DILIGENCE" at bounding box center [340, 94] width 99 height 10
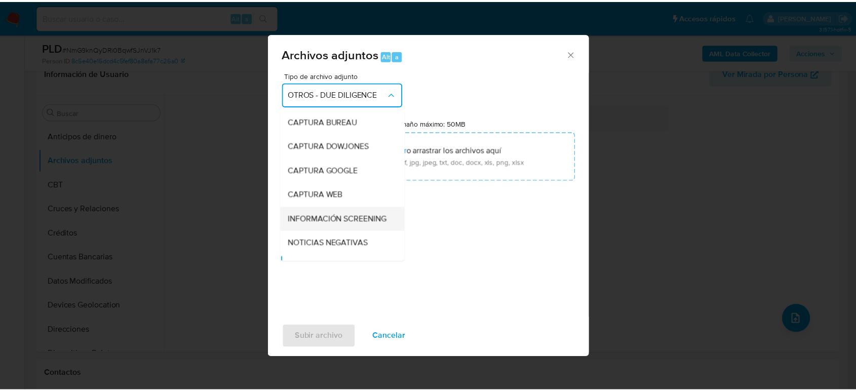
scroll to position [92, 0]
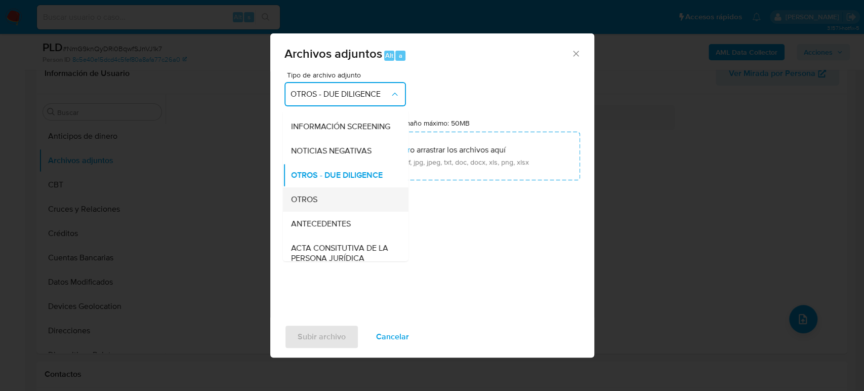
click at [324, 212] on div "OTROS" at bounding box center [342, 199] width 103 height 24
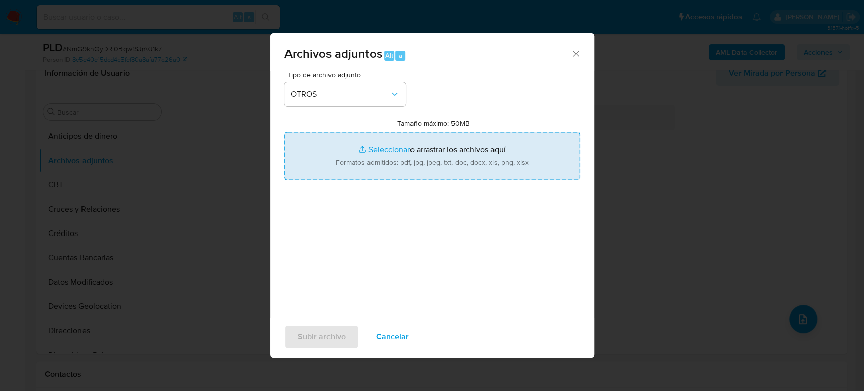
type input "C:\fakepath\260299991_Oscar Luvian_Agosto2025.pdf"
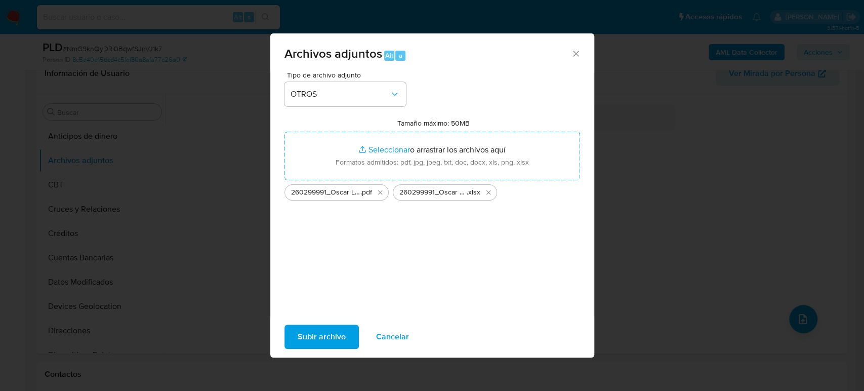
click at [327, 342] on span "Subir archivo" at bounding box center [322, 337] width 48 height 22
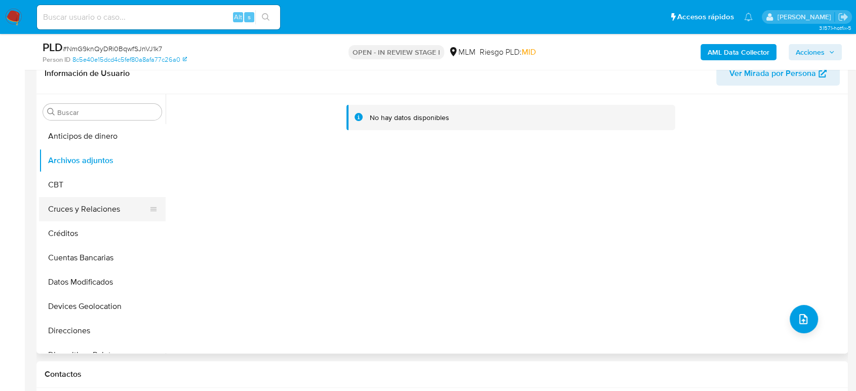
click at [90, 205] on button "Cruces y Relaciones" at bounding box center [98, 209] width 118 height 24
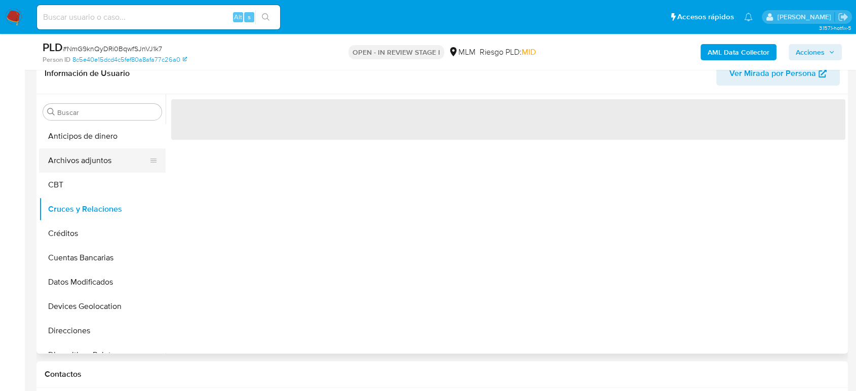
click at [78, 161] on button "Archivos adjuntos" at bounding box center [98, 160] width 118 height 24
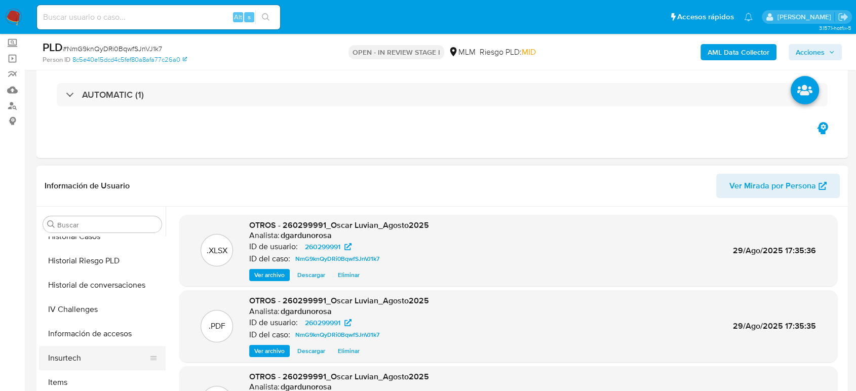
scroll to position [428, 0]
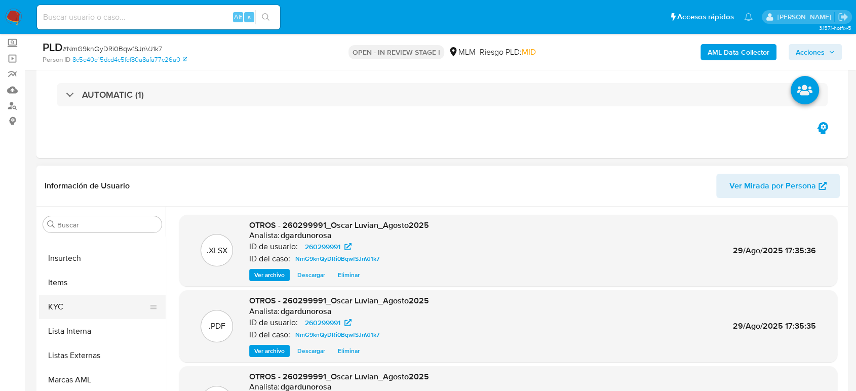
click at [73, 307] on button "KYC" at bounding box center [98, 307] width 118 height 24
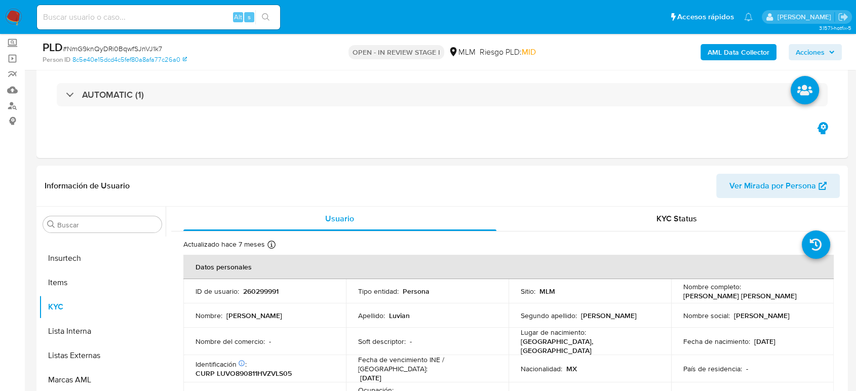
click at [803, 52] on span "Acciones" at bounding box center [810, 52] width 29 height 16
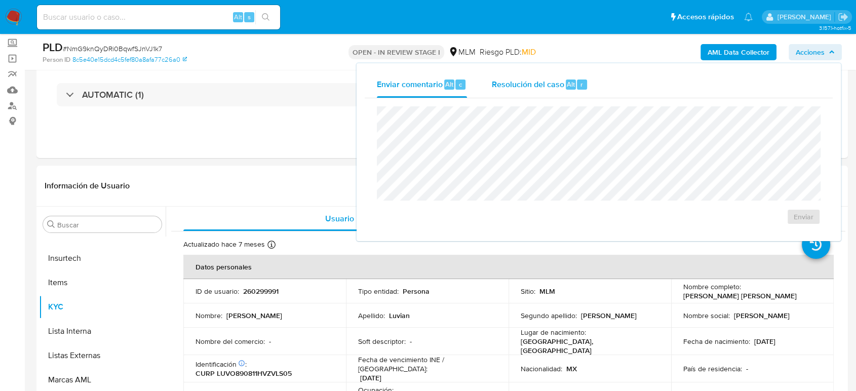
drag, startPoint x: 537, startPoint y: 84, endPoint x: 533, endPoint y: 88, distance: 5.7
click at [536, 85] on span "Resolución del caso" at bounding box center [527, 84] width 72 height 12
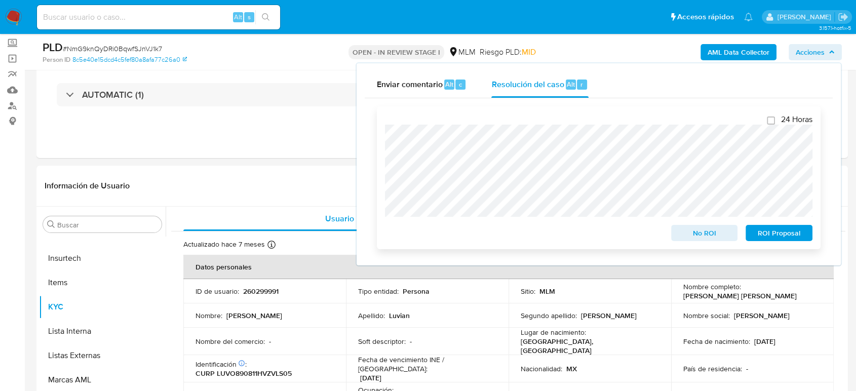
click at [693, 230] on span "No ROI" at bounding box center [704, 233] width 53 height 14
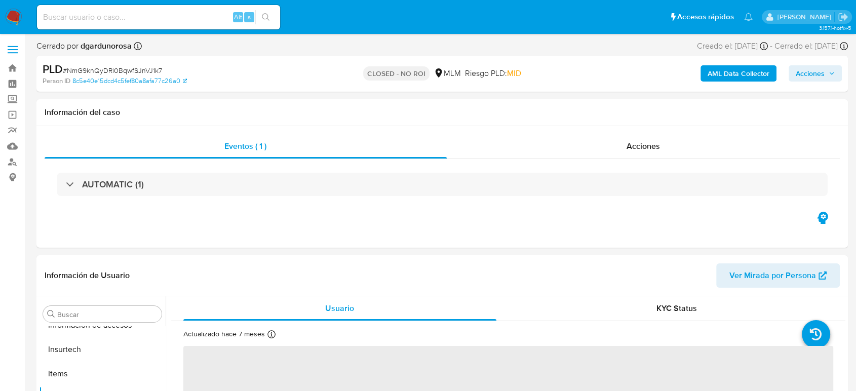
scroll to position [428, 0]
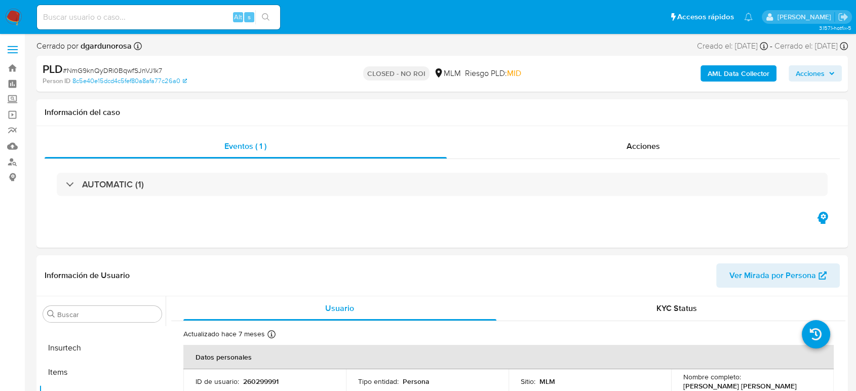
select select "10"
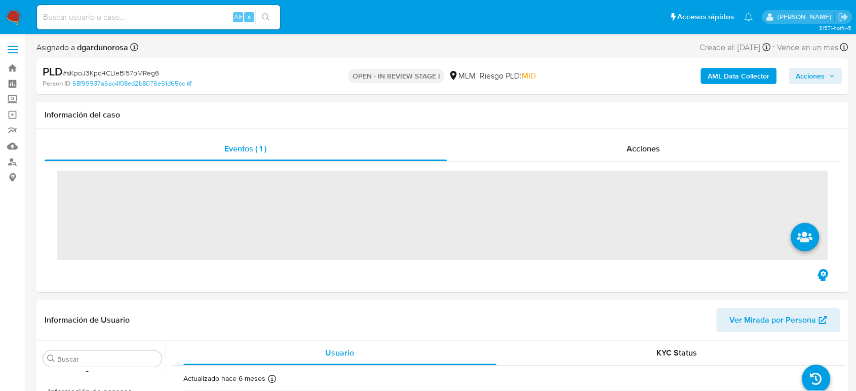
scroll to position [428, 0]
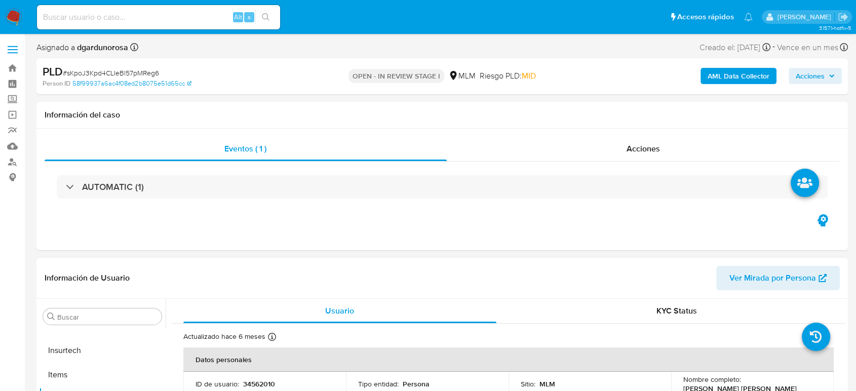
select select "10"
click at [539, 209] on div "AUTOMATIC (1)" at bounding box center [442, 187] width 795 height 51
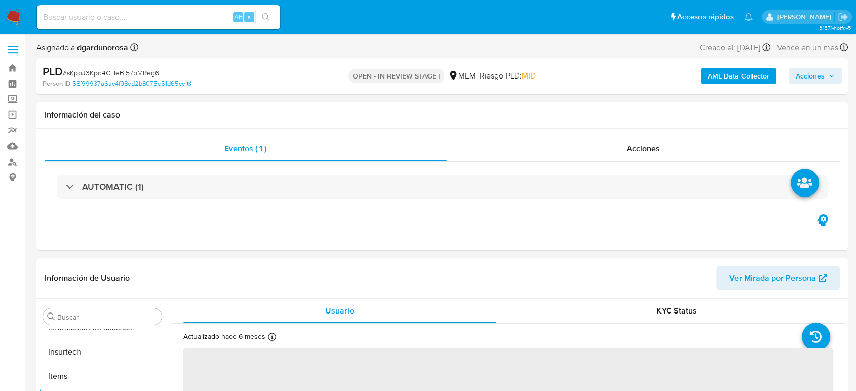
scroll to position [428, 0]
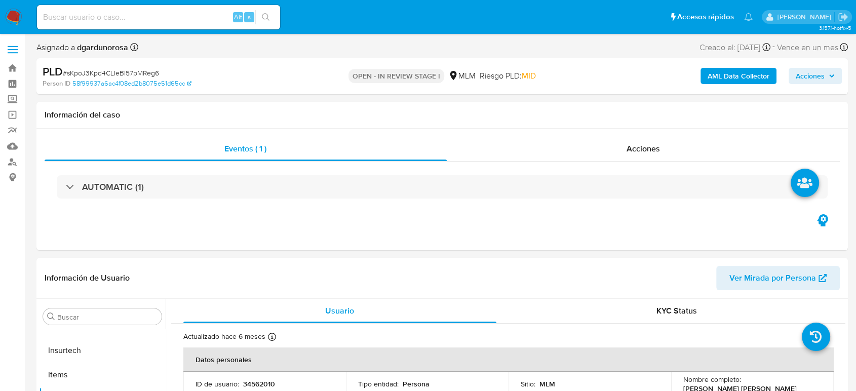
select select "10"
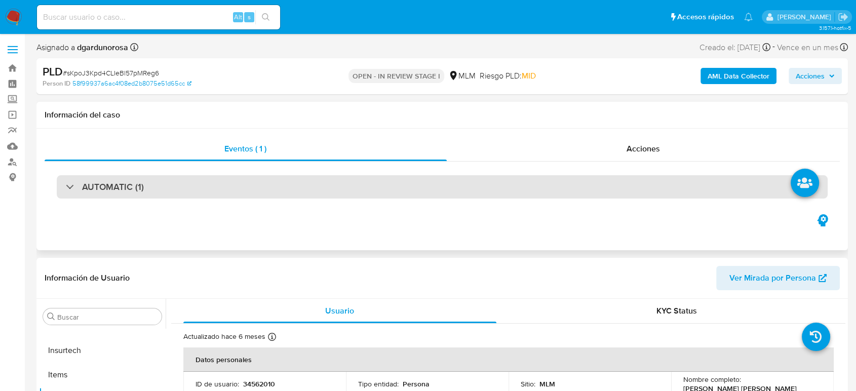
drag, startPoint x: 0, startPoint y: 0, endPoint x: 528, endPoint y: 180, distance: 557.6
click at [544, 198] on div "AUTOMATIC (1)" at bounding box center [442, 187] width 795 height 51
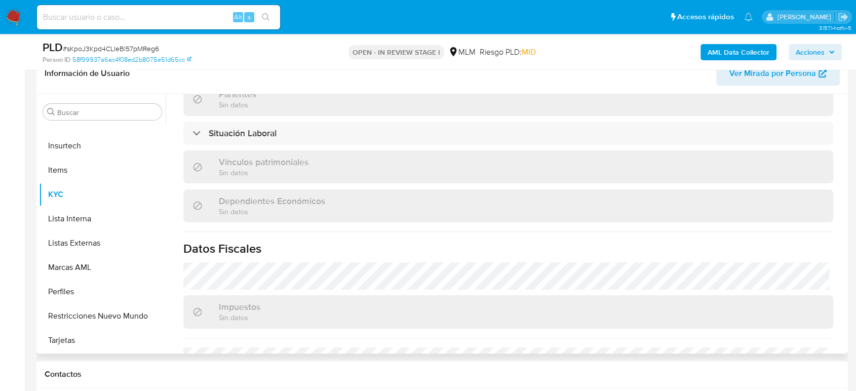
scroll to position [626, 0]
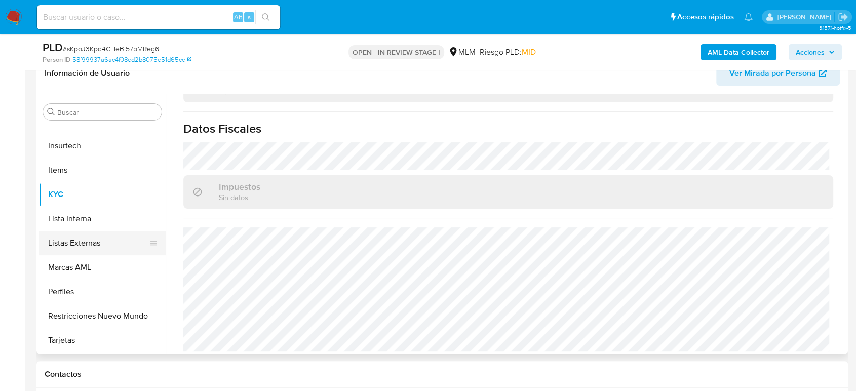
click at [84, 239] on button "Listas Externas" at bounding box center [98, 243] width 118 height 24
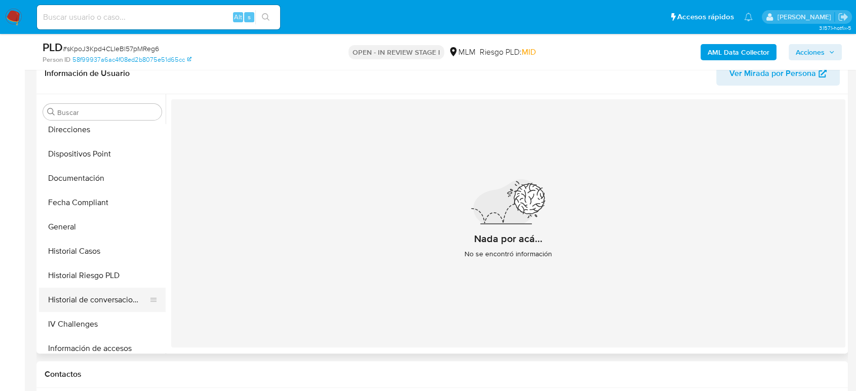
scroll to position [146, 0]
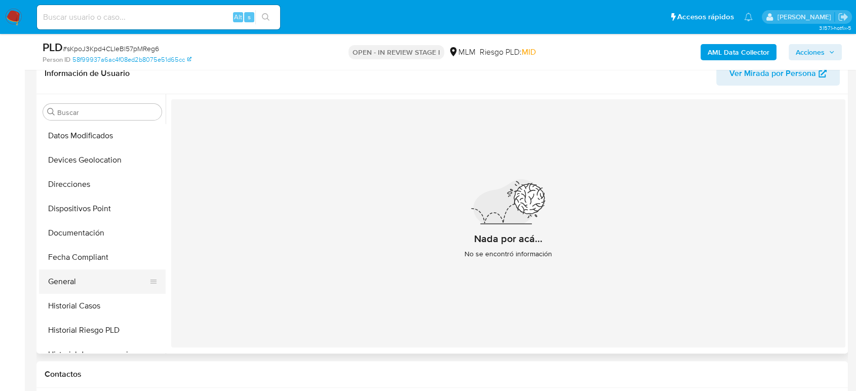
click at [88, 285] on button "General" at bounding box center [98, 281] width 118 height 24
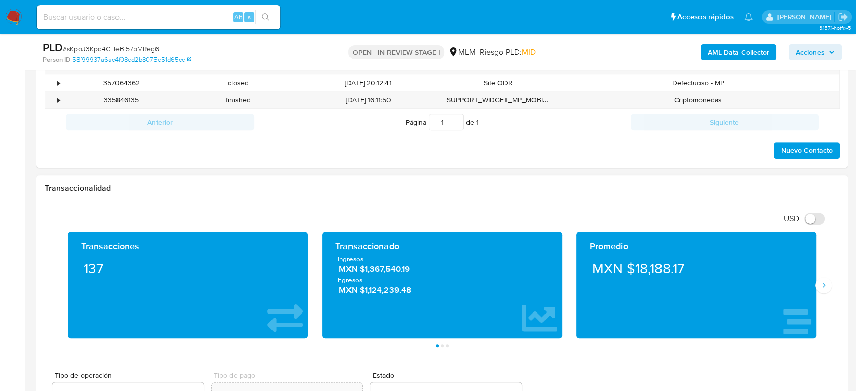
scroll to position [619, 0]
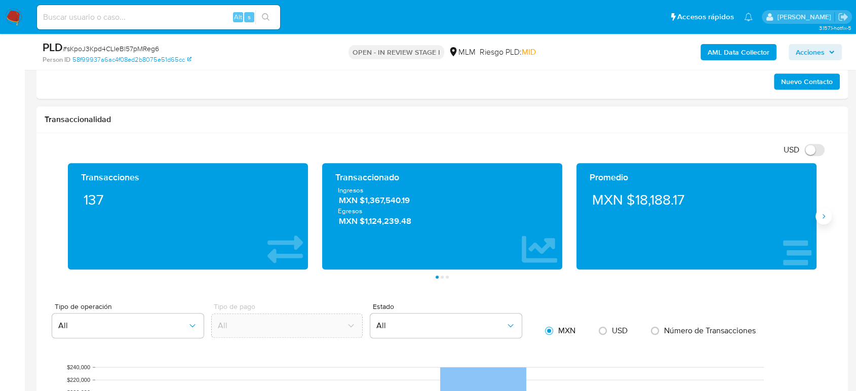
click at [822, 218] on icon "Siguiente" at bounding box center [823, 216] width 8 height 8
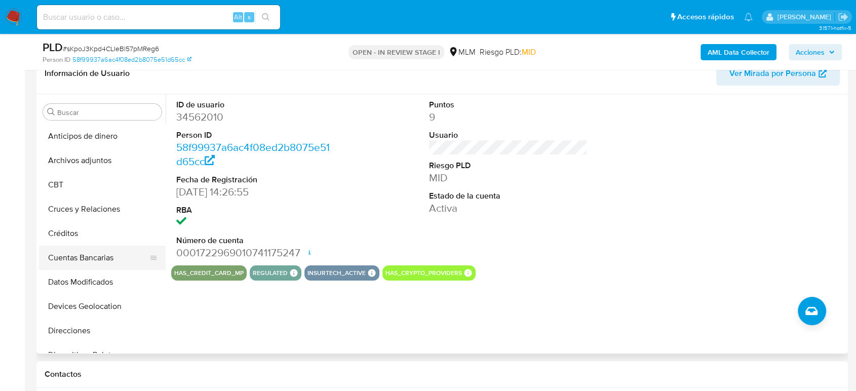
scroll to position [56, 0]
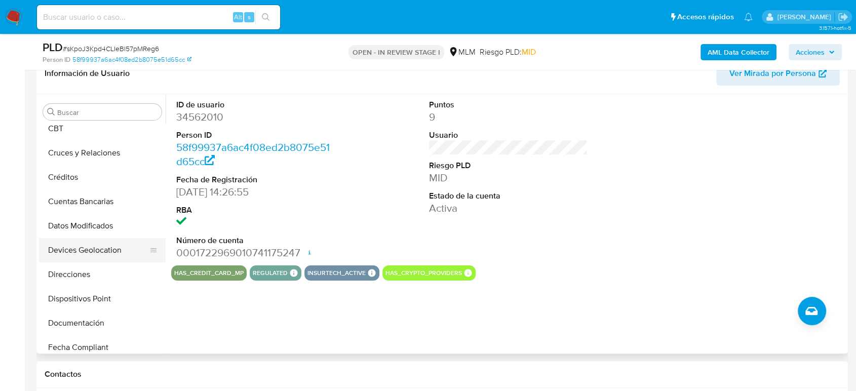
click at [104, 250] on button "Devices Geolocation" at bounding box center [98, 250] width 118 height 24
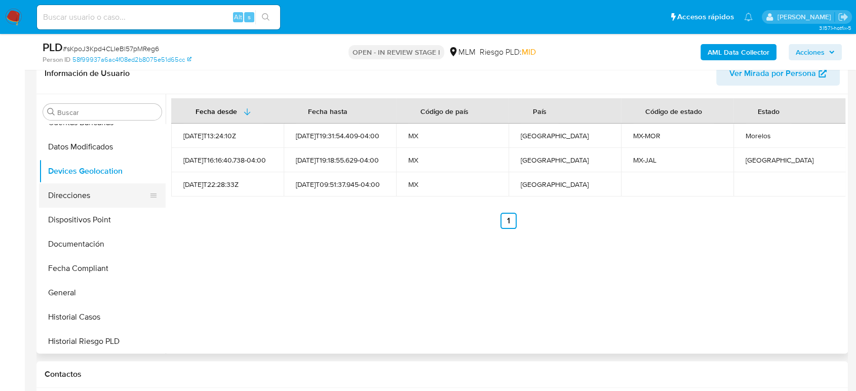
scroll to position [169, 0]
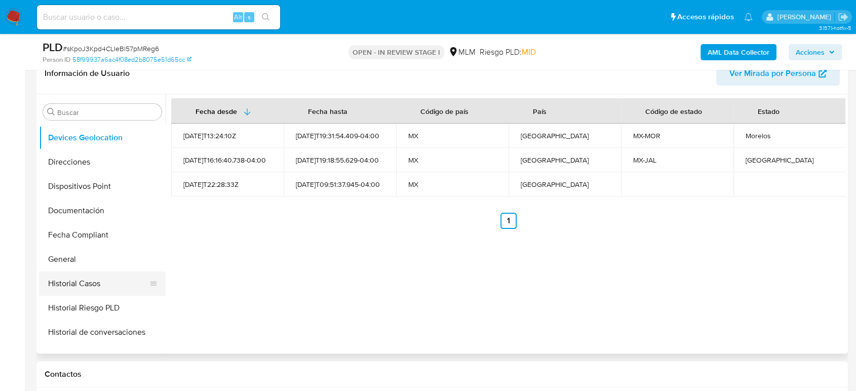
drag, startPoint x: 83, startPoint y: 286, endPoint x: 116, endPoint y: 284, distance: 32.9
click at [83, 287] on button "Historial Casos" at bounding box center [98, 283] width 118 height 24
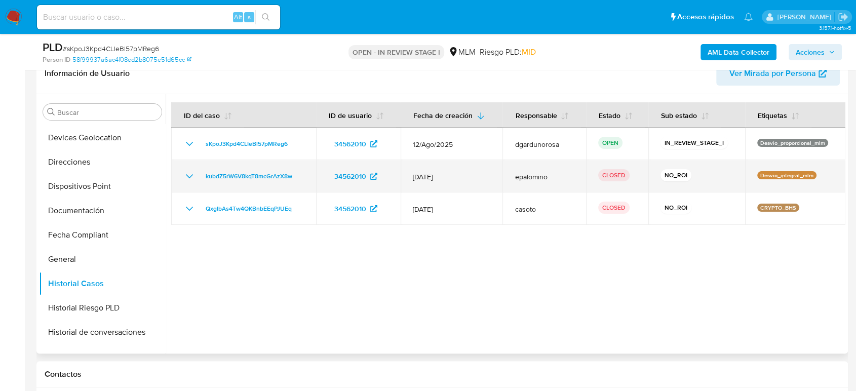
click at [191, 182] on td "kubdZ5rW6V8kqT8mcGrAzX8w" at bounding box center [243, 176] width 145 height 32
click at [190, 174] on icon "Mostrar/Ocultar" at bounding box center [189, 176] width 12 height 12
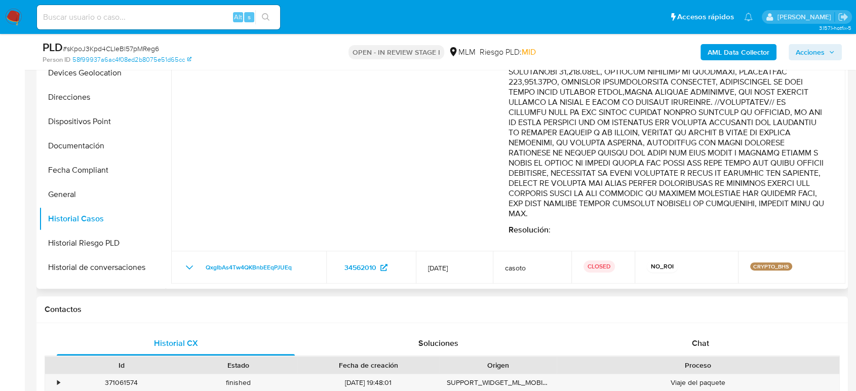
scroll to position [281, 0]
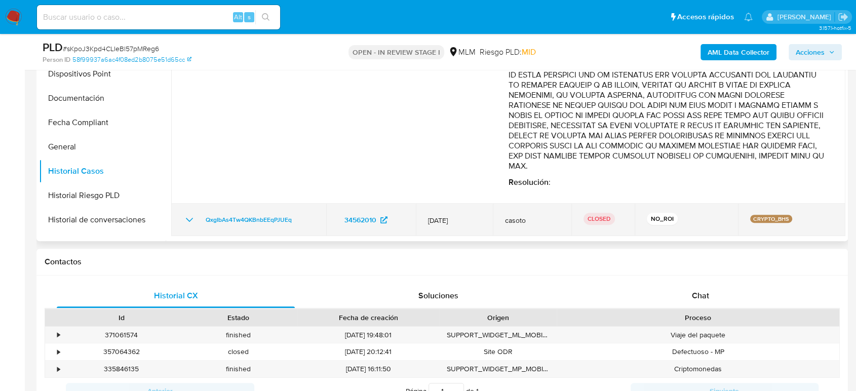
click at [182, 221] on td "QxgIbAs4Tw4QKBnbEEqPJUEq" at bounding box center [248, 220] width 155 height 32
click at [190, 221] on icon "Mostrar/Ocultar" at bounding box center [189, 220] width 12 height 12
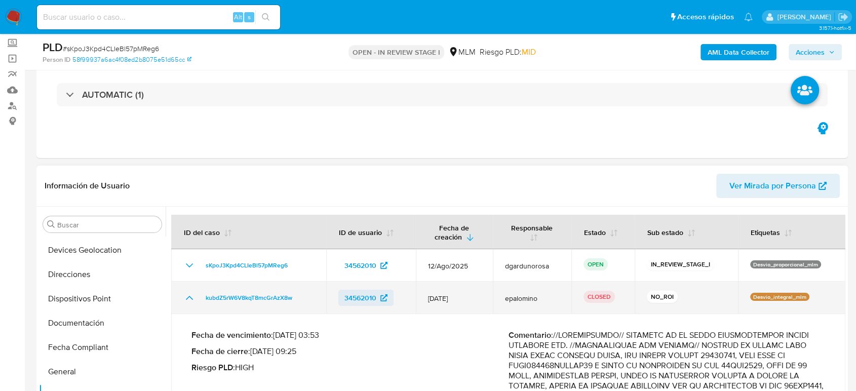
scroll to position [0, 0]
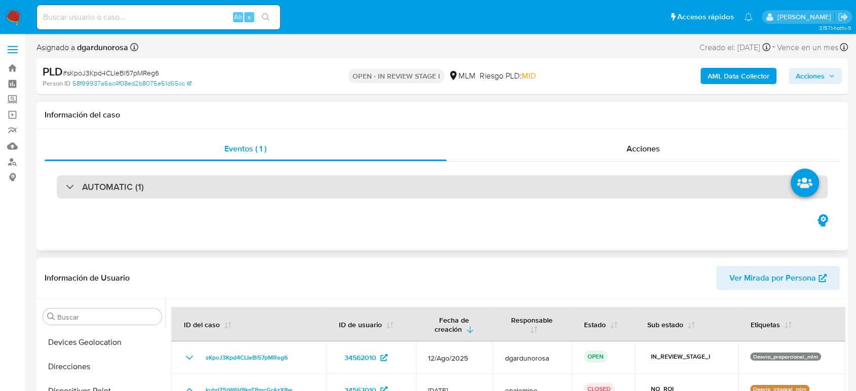
click at [344, 188] on div "AUTOMATIC (1)" at bounding box center [442, 186] width 771 height 23
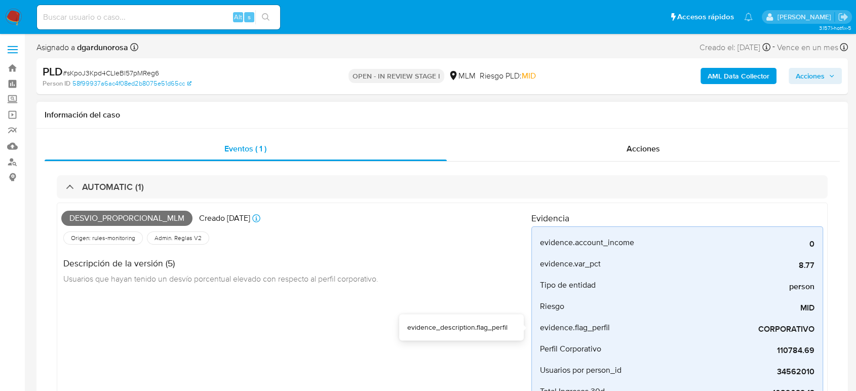
scroll to position [56, 0]
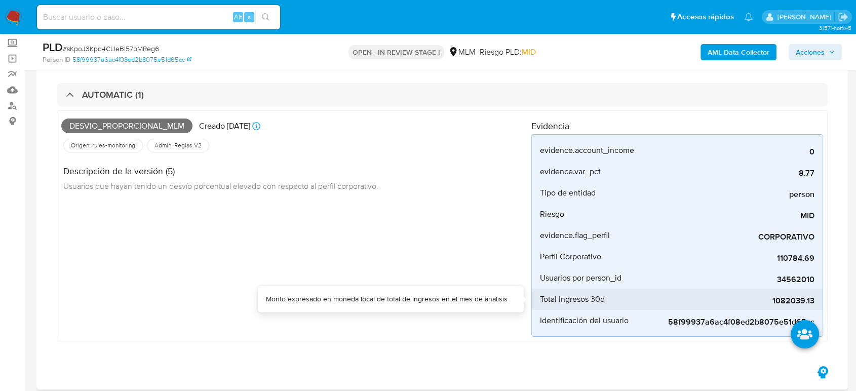
click at [790, 299] on span "1082039.13" at bounding box center [738, 301] width 152 height 10
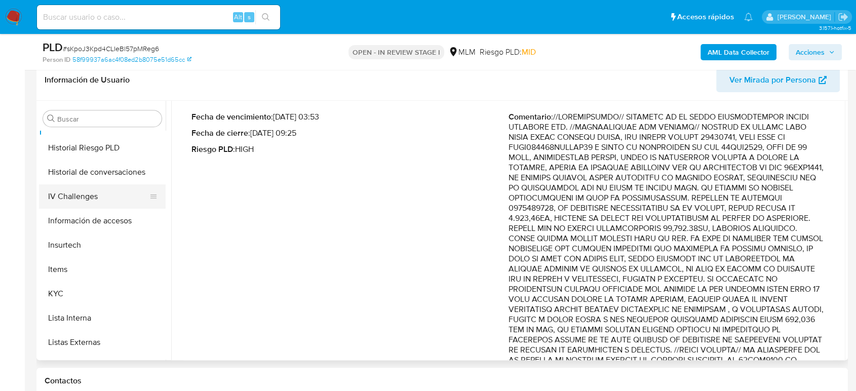
scroll to position [337, 0]
click at [114, 176] on button "Historial de conversaciones" at bounding box center [98, 170] width 118 height 24
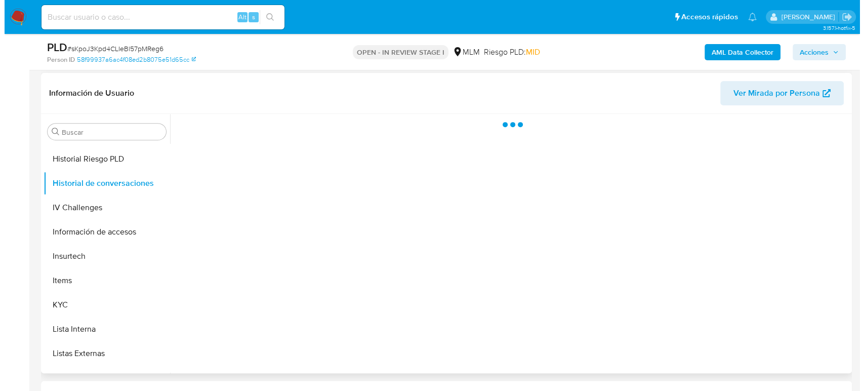
scroll to position [393, 0]
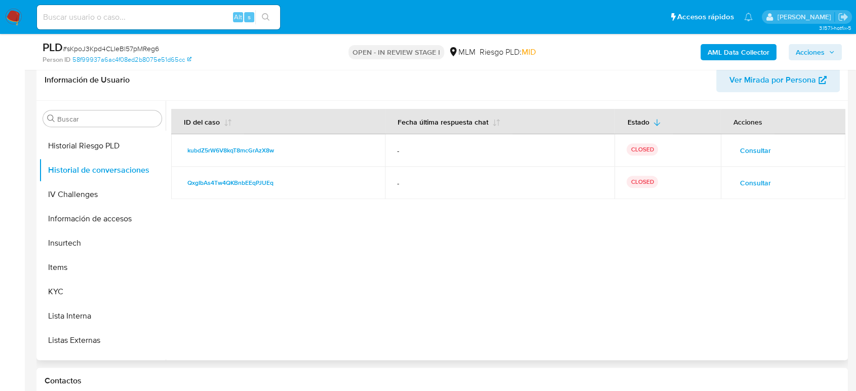
click at [749, 152] on span "Consultar" at bounding box center [755, 150] width 31 height 14
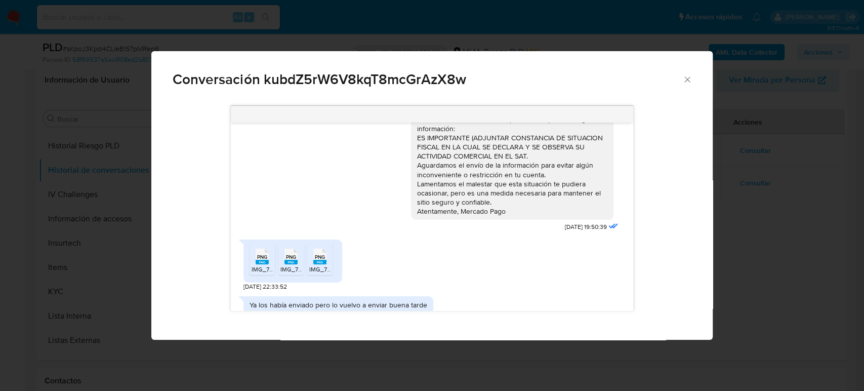
scroll to position [143, 0]
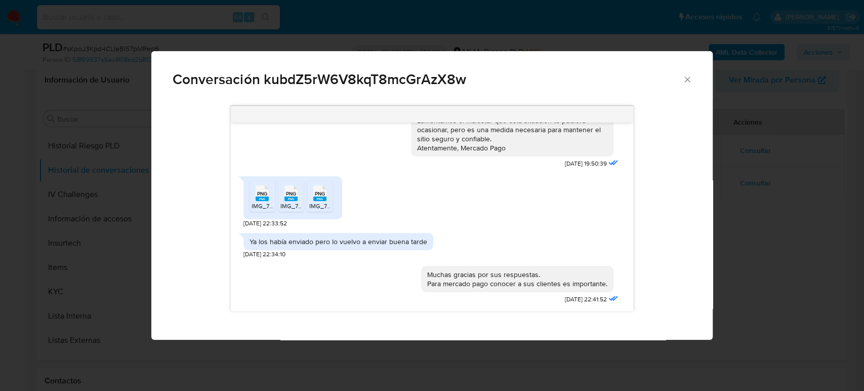
click at [686, 73] on div "Conversación kubdZ5rW6V8kqT8mcGrAzX8w" at bounding box center [431, 75] width 561 height 48
click at [687, 78] on icon "Cerrar" at bounding box center [688, 79] width 10 height 10
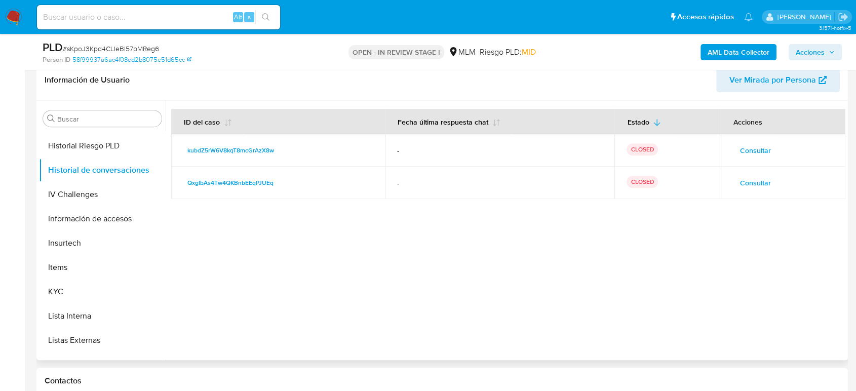
click at [748, 183] on span "Consultar" at bounding box center [755, 183] width 31 height 14
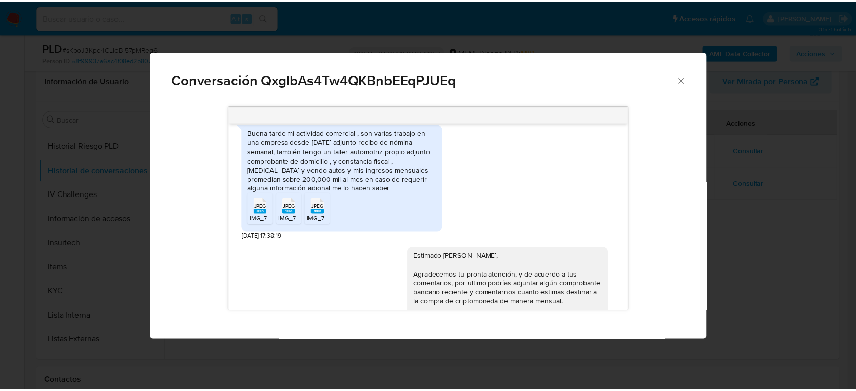
scroll to position [239, 0]
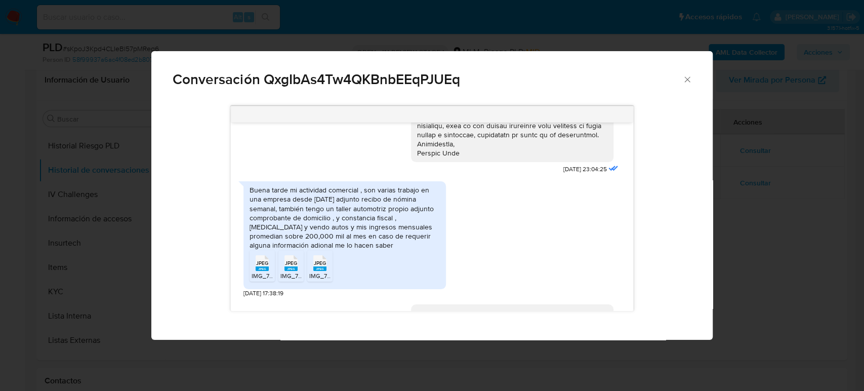
click at [687, 81] on icon "Cerrar" at bounding box center [688, 79] width 10 height 10
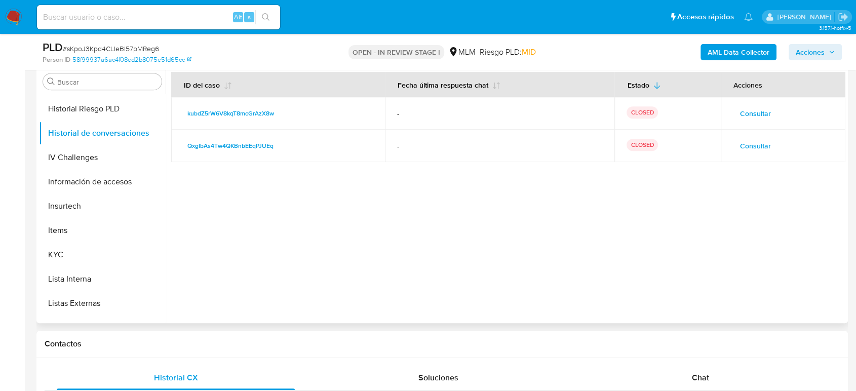
scroll to position [450, 0]
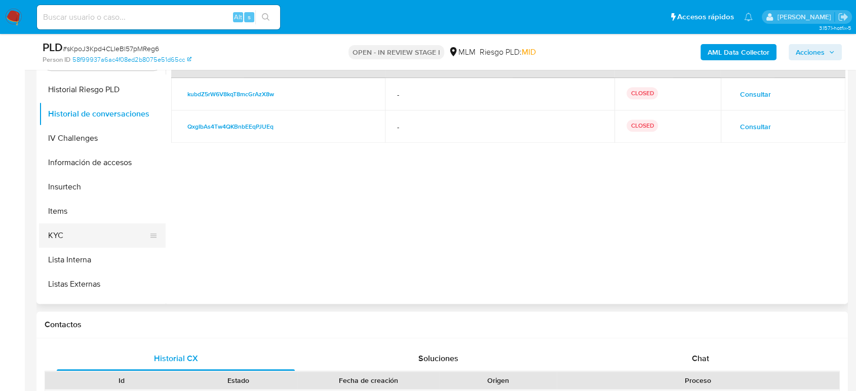
click at [113, 232] on button "KYC" at bounding box center [98, 235] width 118 height 24
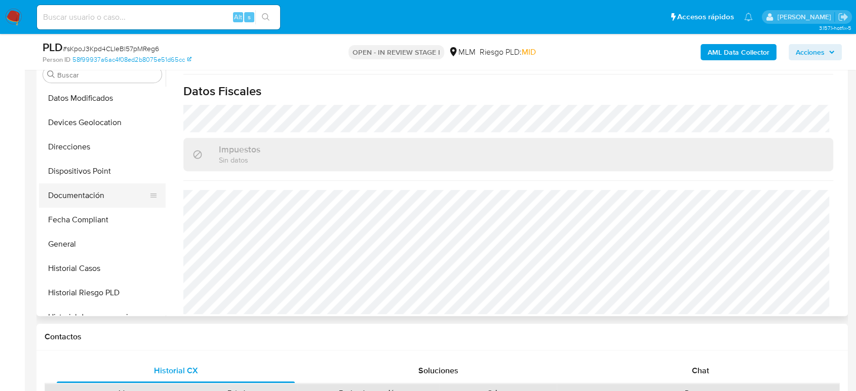
scroll to position [34, 0]
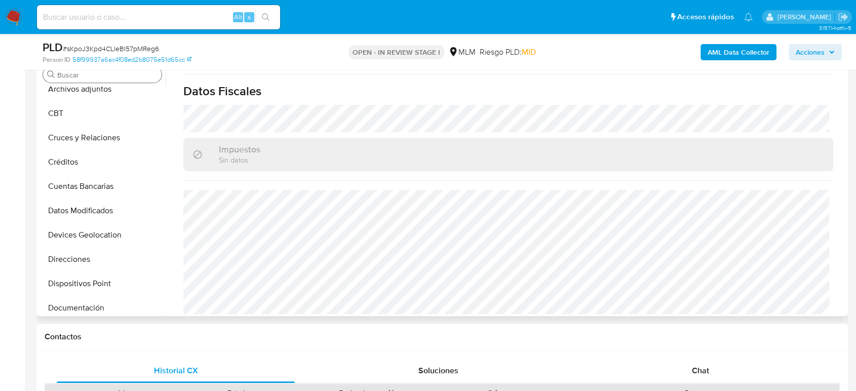
click at [95, 74] on input "Buscar" at bounding box center [107, 74] width 100 height 9
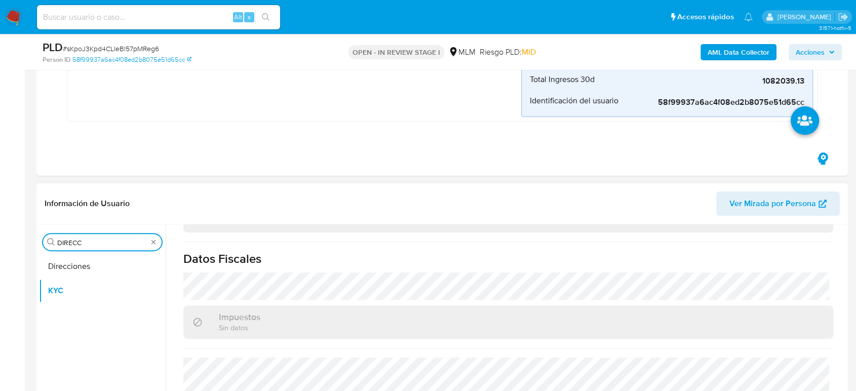
scroll to position [281, 0]
type input "DIRECC"
click at [60, 263] on button "Direcciones" at bounding box center [98, 267] width 118 height 24
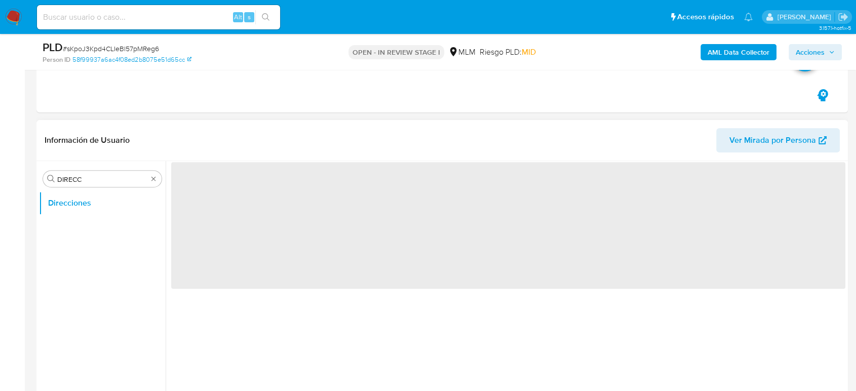
scroll to position [393, 0]
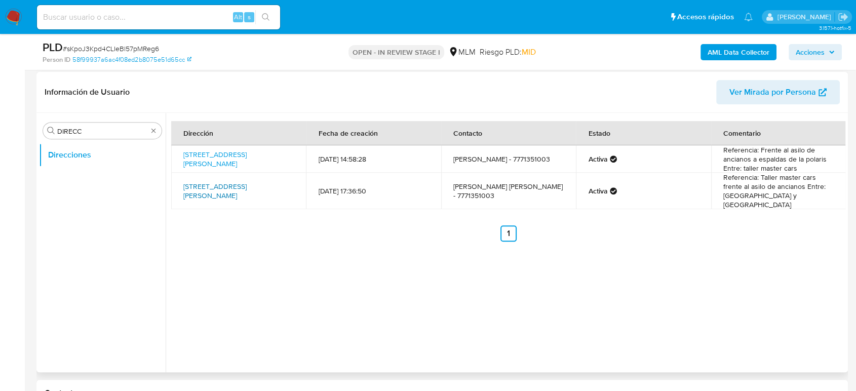
click at [236, 185] on link "Calle Tecuitapan 5, Cuernavaca, Morelos, 62050, Mexico 5" at bounding box center [214, 190] width 63 height 19
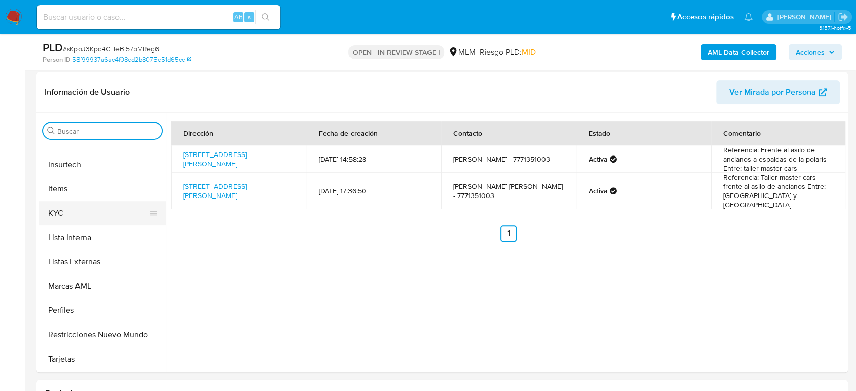
click at [81, 210] on button "KYC" at bounding box center [98, 213] width 118 height 24
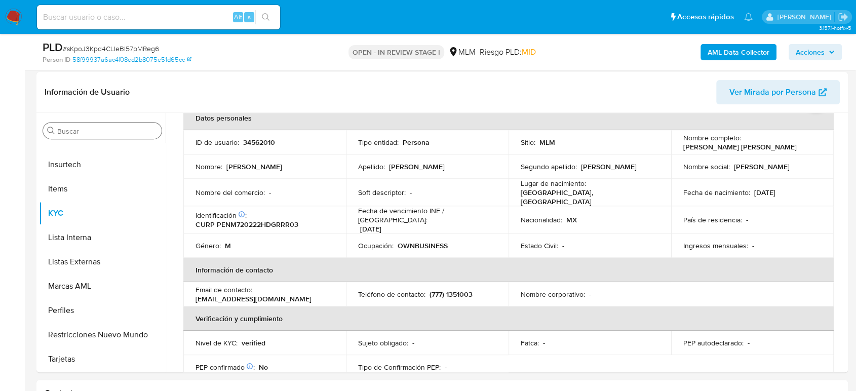
scroll to position [112, 0]
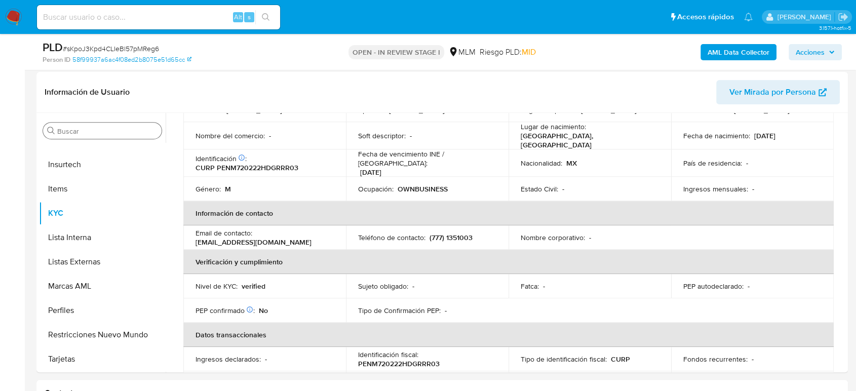
click at [452, 233] on p "(777) 1351003" at bounding box center [450, 237] width 43 height 9
click at [453, 233] on p "(777) 1351003" at bounding box center [450, 237] width 43 height 9
copy p "1351003"
click at [107, 129] on input "Buscar" at bounding box center [107, 131] width 100 height 9
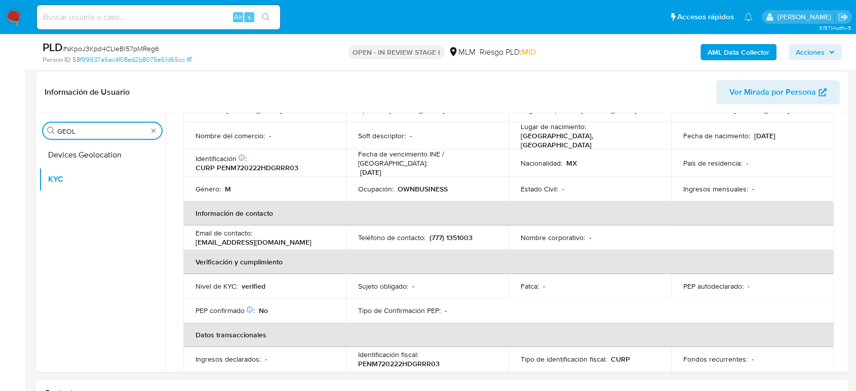
scroll to position [0, 0]
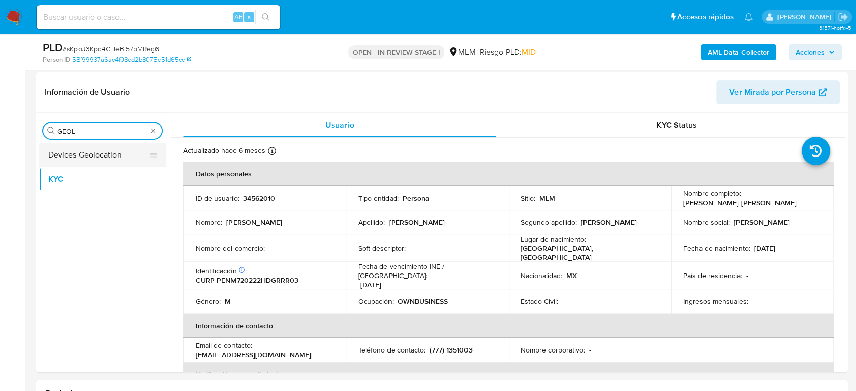
type input "GEOL"
click at [124, 146] on button "Devices Geolocation" at bounding box center [98, 155] width 118 height 24
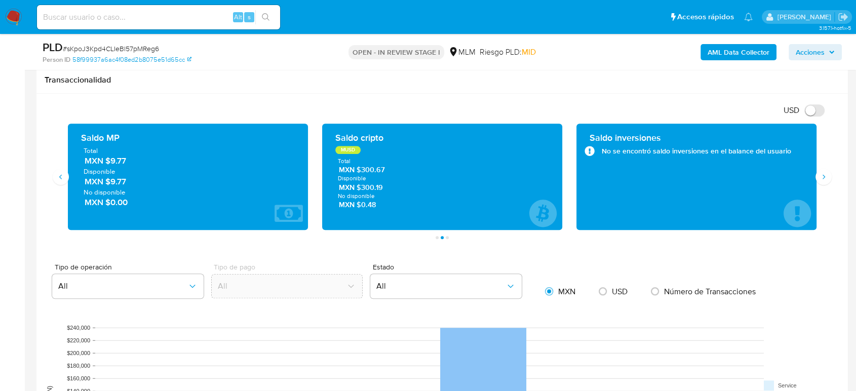
scroll to position [900, 0]
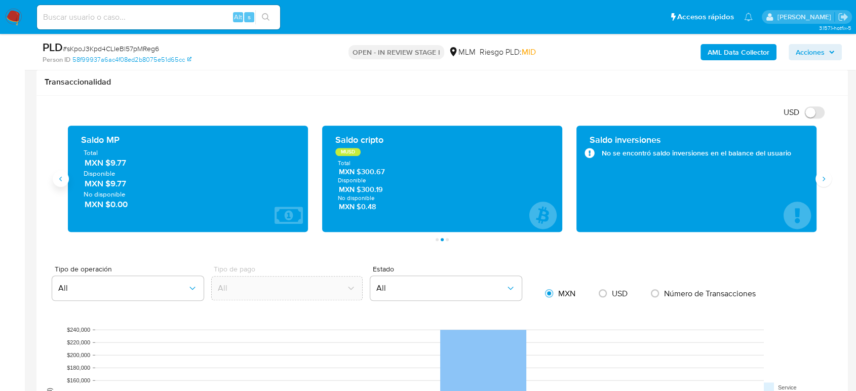
click at [61, 180] on icon "Anterior" at bounding box center [61, 179] width 8 height 8
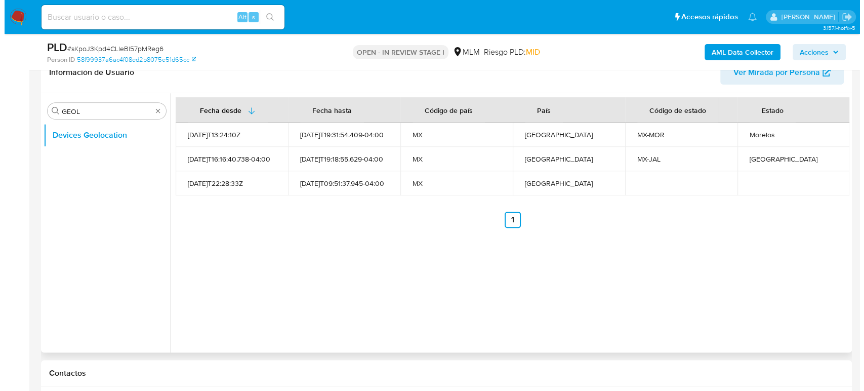
scroll to position [393, 0]
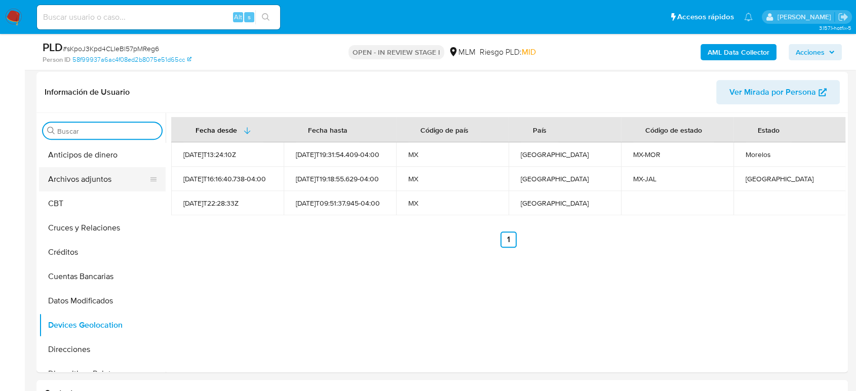
click at [95, 179] on button "Archivos adjuntos" at bounding box center [98, 179] width 118 height 24
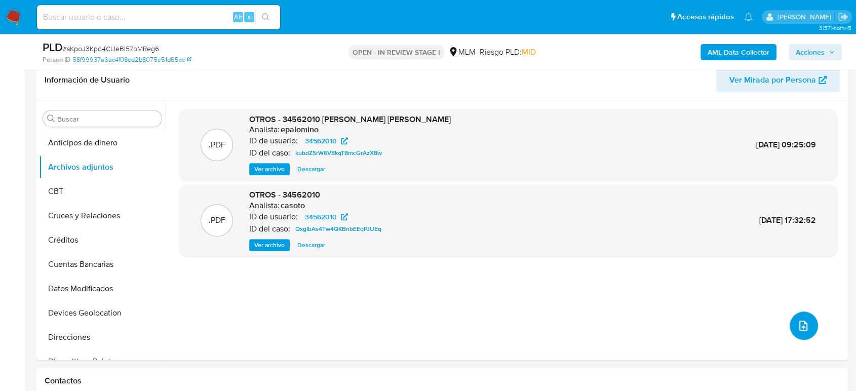
click at [798, 323] on icon "upload-file" at bounding box center [803, 326] width 12 height 12
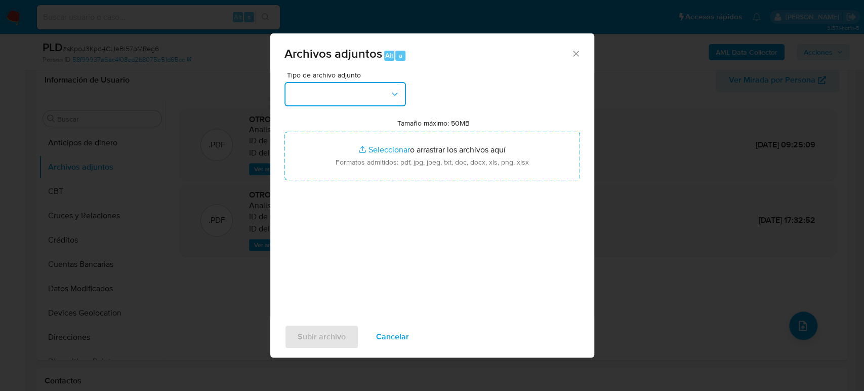
click at [340, 88] on button "button" at bounding box center [346, 94] width 122 height 24
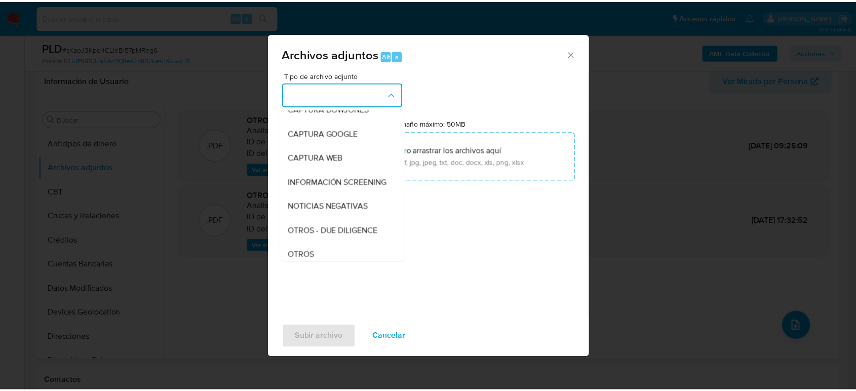
scroll to position [112, 0]
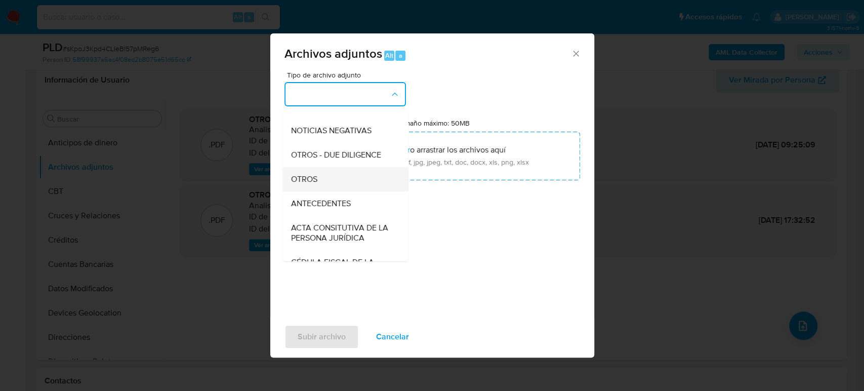
click at [325, 191] on div "OTROS" at bounding box center [342, 179] width 103 height 24
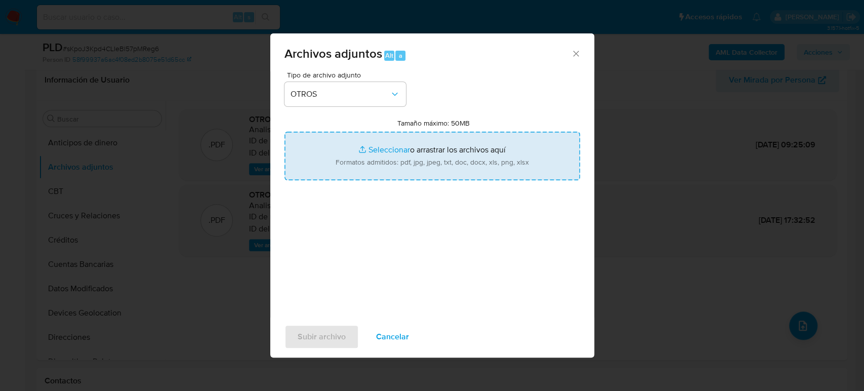
type input "C:\fakepath\34562010_Jose Perez_Agosto2025.pdf"
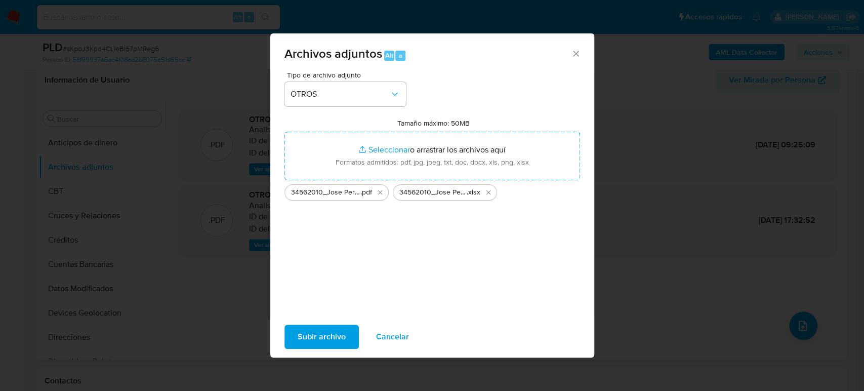
click at [347, 335] on button "Subir archivo" at bounding box center [322, 337] width 74 height 24
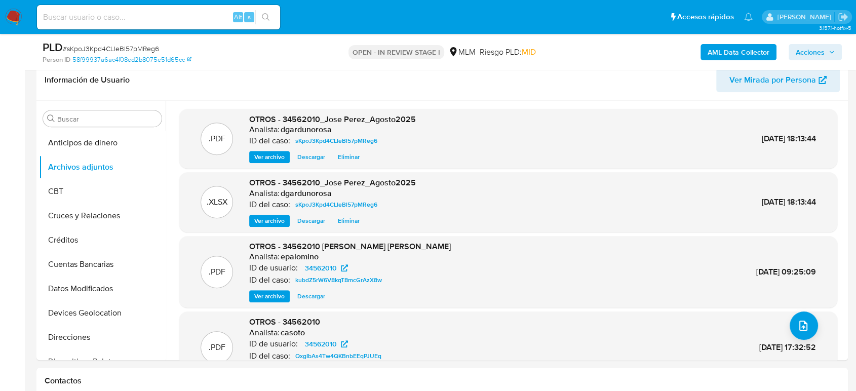
drag, startPoint x: 812, startPoint y: 49, endPoint x: 794, endPoint y: 56, distance: 19.6
click at [812, 49] on span "Acciones" at bounding box center [810, 52] width 29 height 16
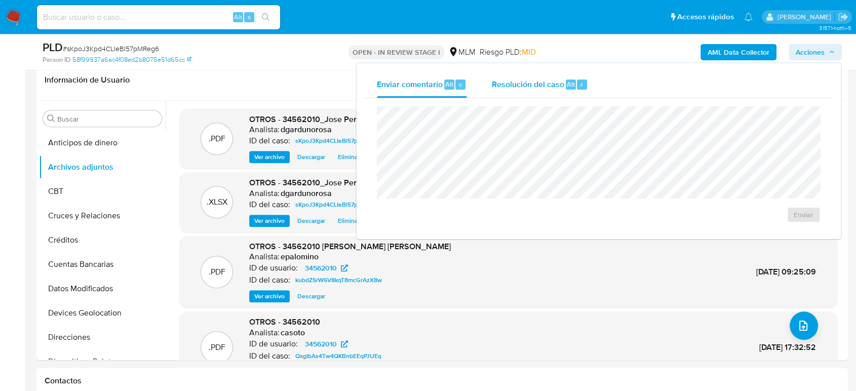
click at [531, 75] on div "Resolución del caso Alt r" at bounding box center [539, 84] width 97 height 26
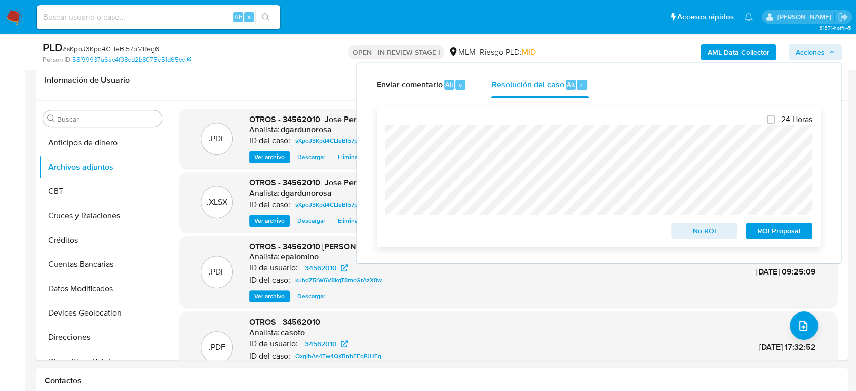
click at [698, 230] on span "No ROI" at bounding box center [704, 231] width 53 height 14
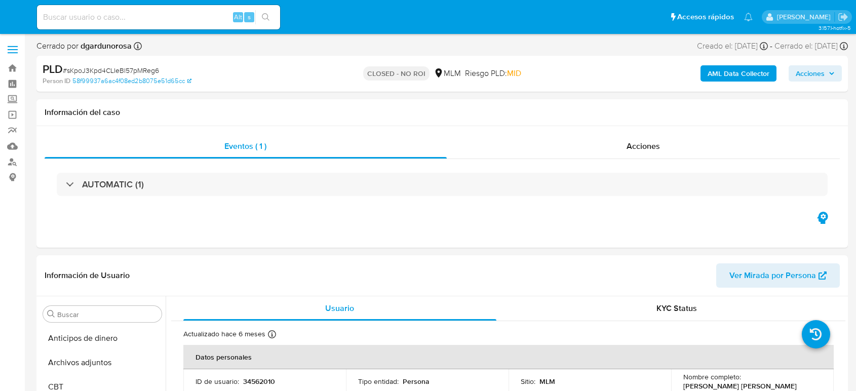
select select "10"
click at [15, 19] on img at bounding box center [13, 17] width 17 height 17
